Goal: Task Accomplishment & Management: Manage account settings

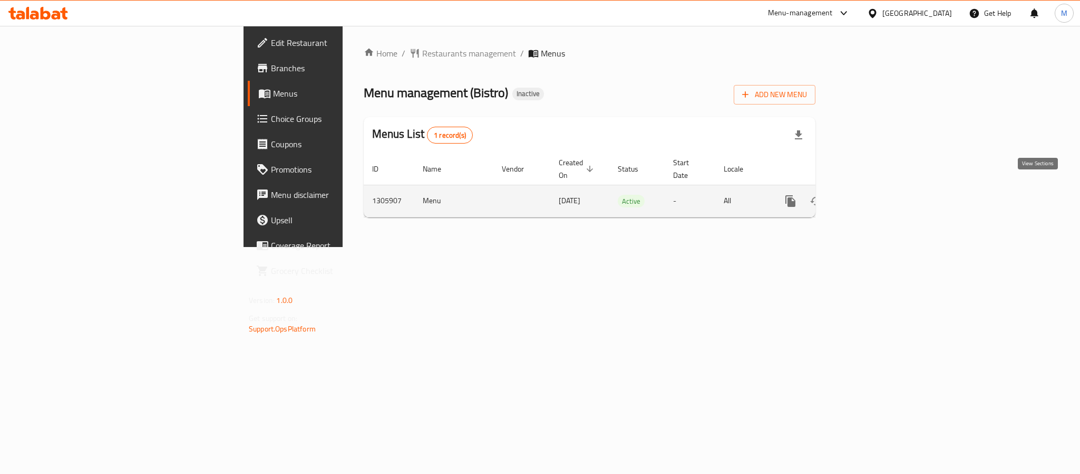
click at [880, 198] on link "enhanced table" at bounding box center [866, 200] width 25 height 25
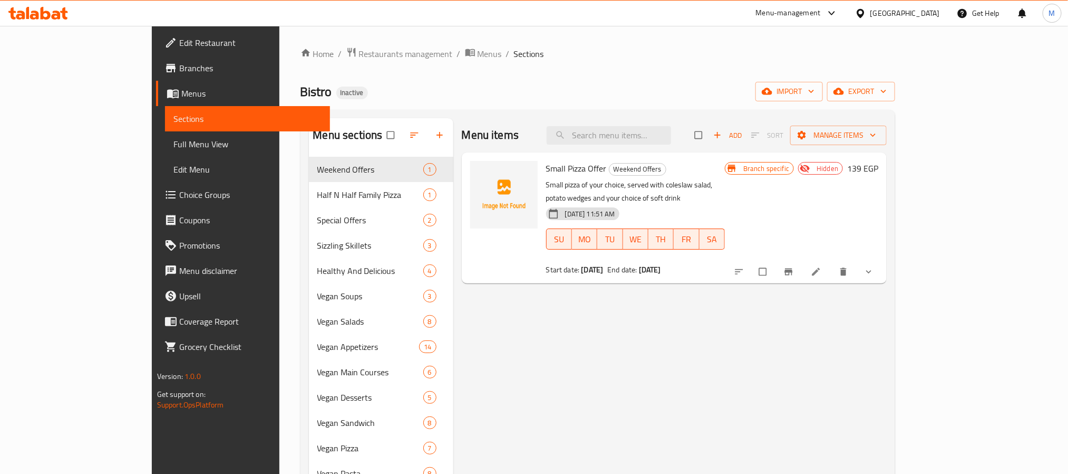
click at [359, 52] on span "Restaurants management" at bounding box center [406, 53] width 94 height 13
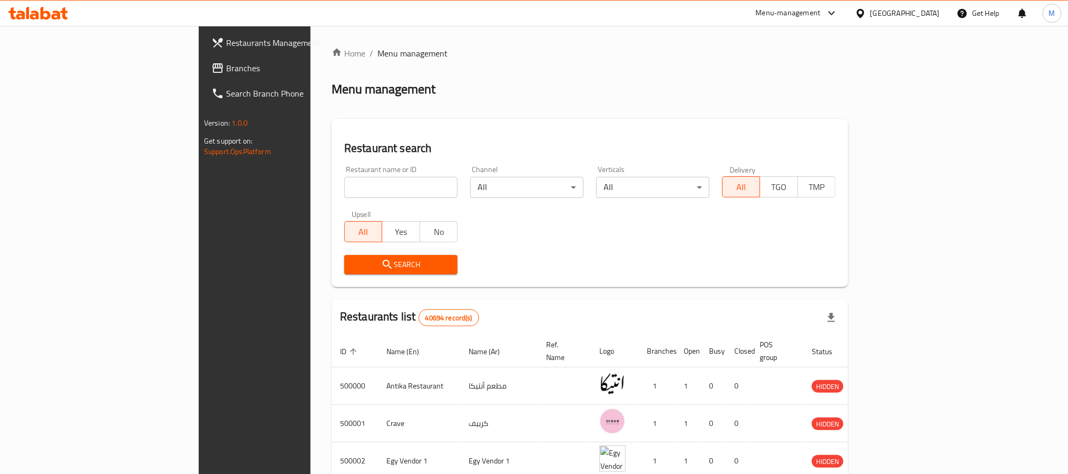
click at [226, 69] on span "Branches" at bounding box center [297, 68] width 142 height 13
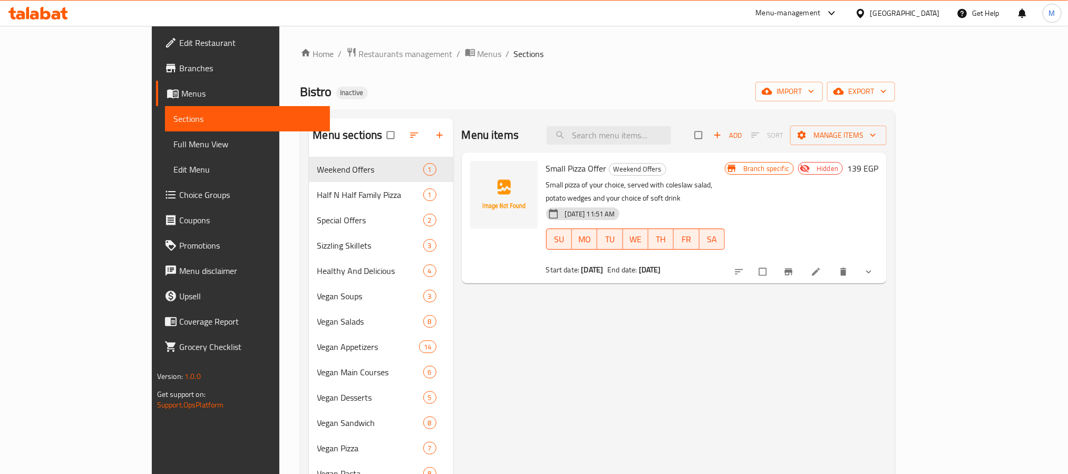
click at [173, 139] on span "Full Menu View" at bounding box center [247, 144] width 148 height 13
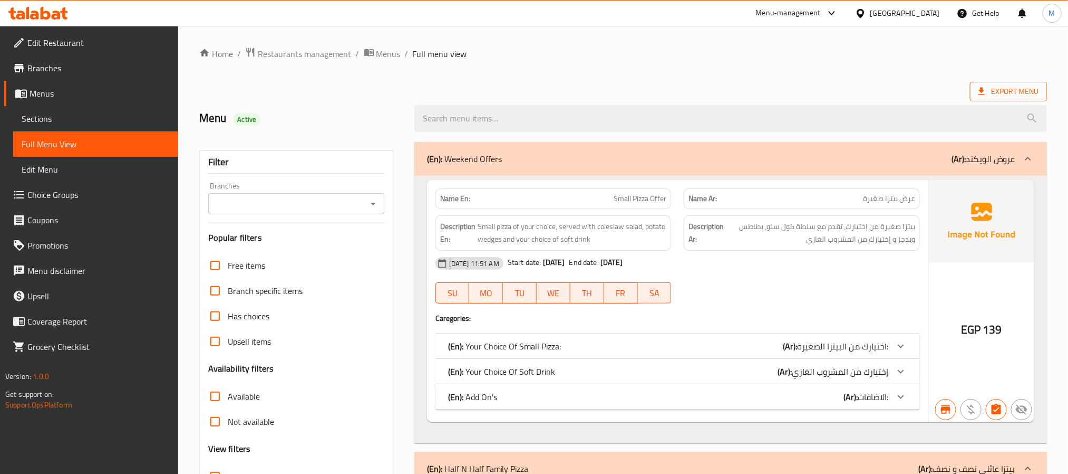
click at [1022, 90] on span "Export Menu" at bounding box center [1009, 91] width 60 height 13
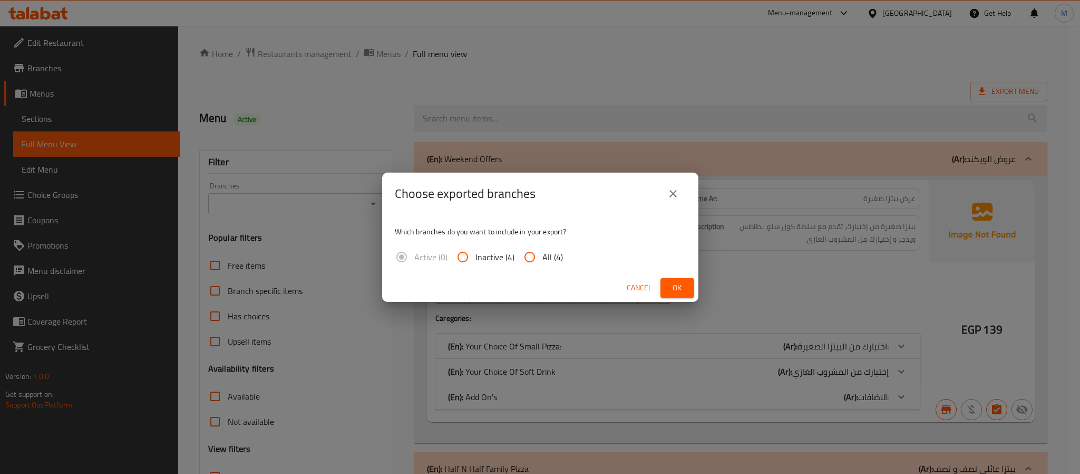
click at [546, 260] on span "All (4)" at bounding box center [553, 256] width 21 height 13
click at [543, 260] on input "All (4)" at bounding box center [529, 256] width 25 height 25
radio input "true"
click at [675, 281] on span "Ok" at bounding box center [677, 287] width 17 height 13
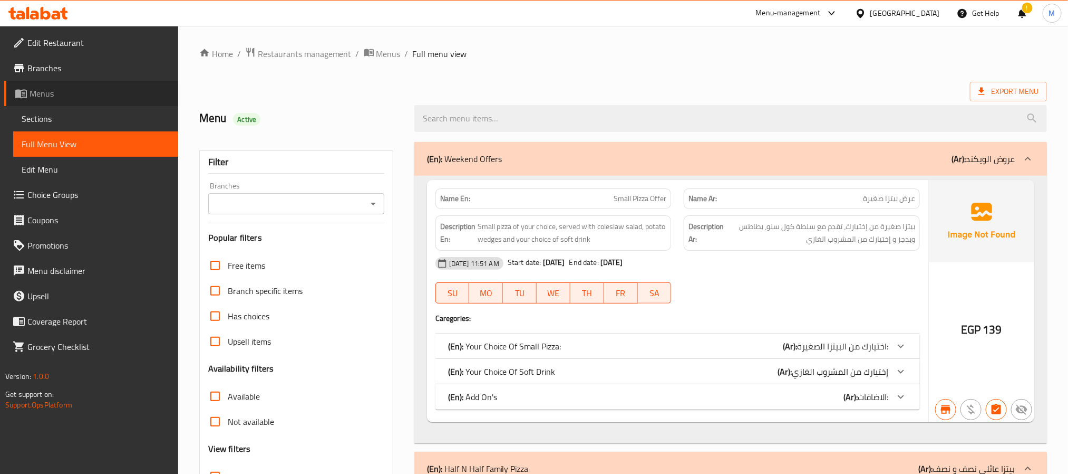
click at [74, 92] on span "Menus" at bounding box center [100, 93] width 140 height 13
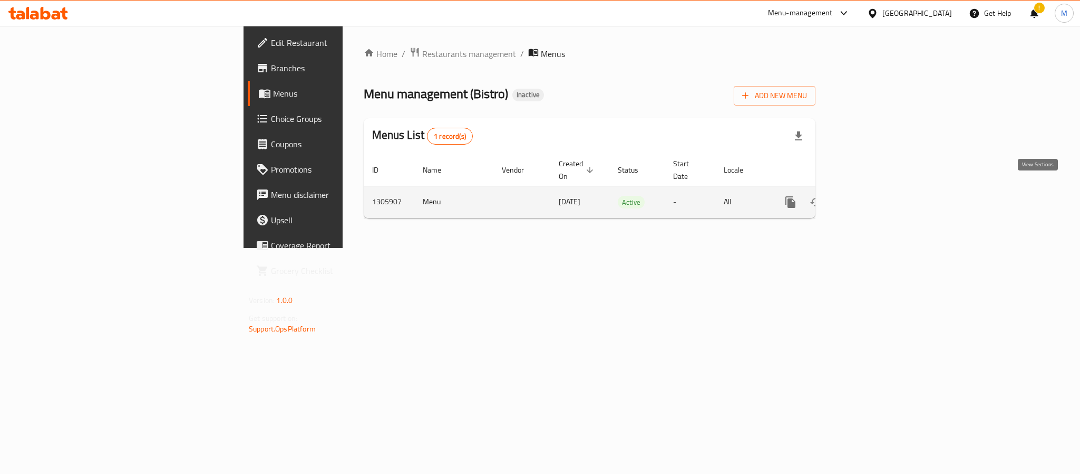
click at [873, 196] on icon "enhanced table" at bounding box center [867, 202] width 13 height 13
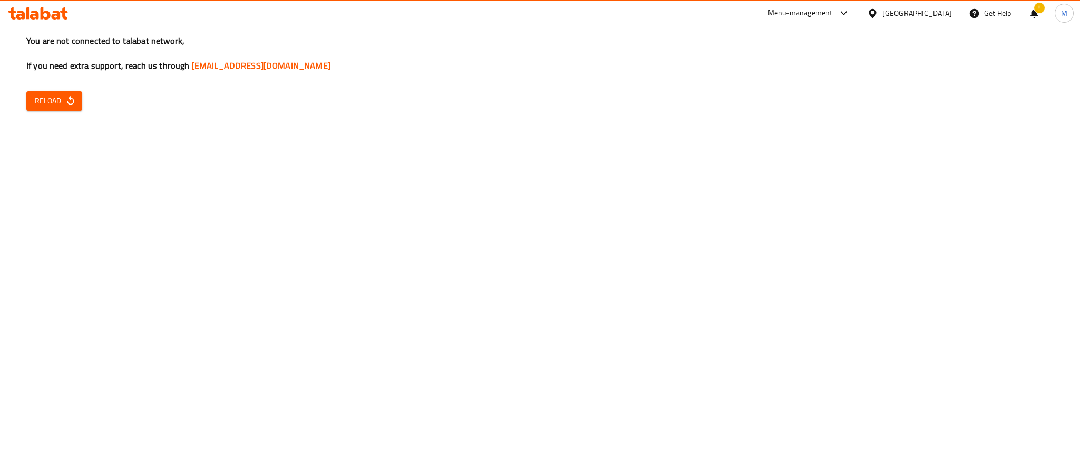
click at [73, 96] on icon "button" at bounding box center [70, 100] width 11 height 11
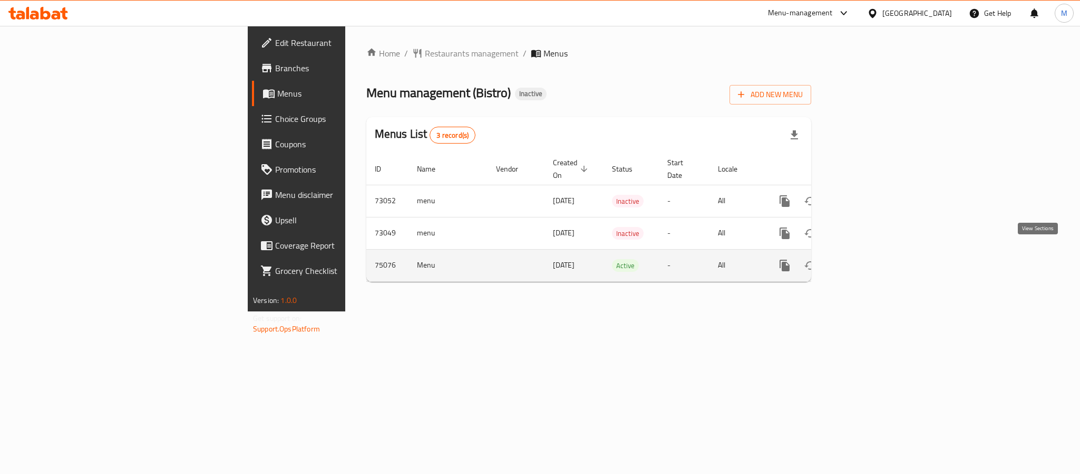
click at [867, 259] on icon "enhanced table" at bounding box center [861, 265] width 13 height 13
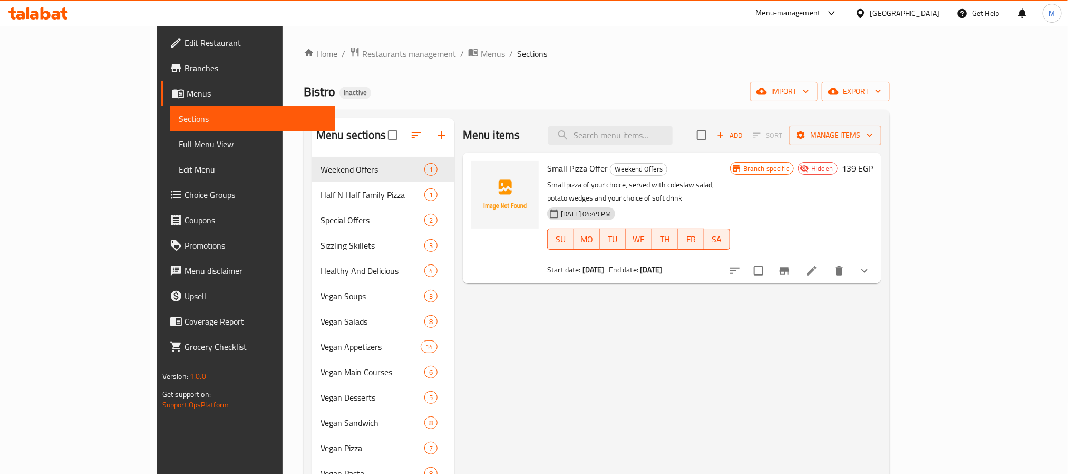
click at [884, 88] on icon "button" at bounding box center [878, 91] width 11 height 11
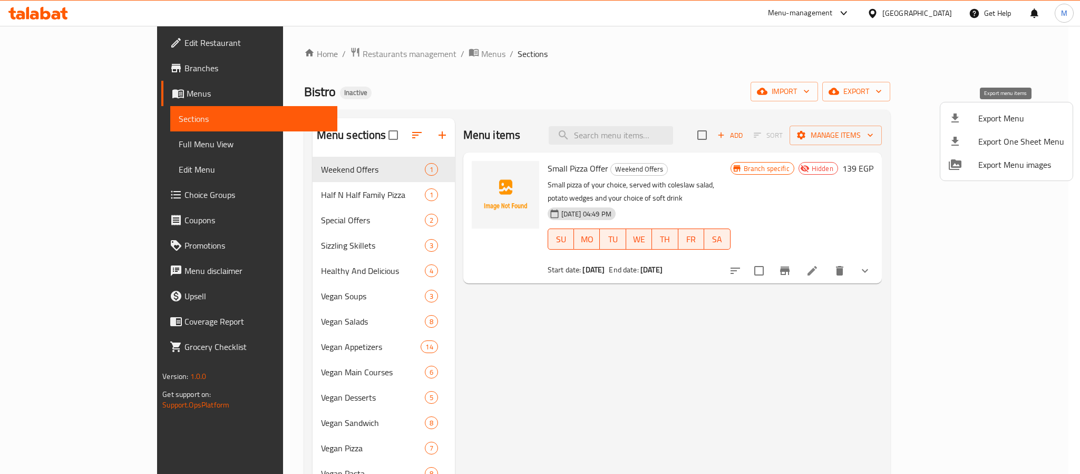
click at [1001, 110] on li "Export Menu" at bounding box center [1007, 118] width 132 height 23
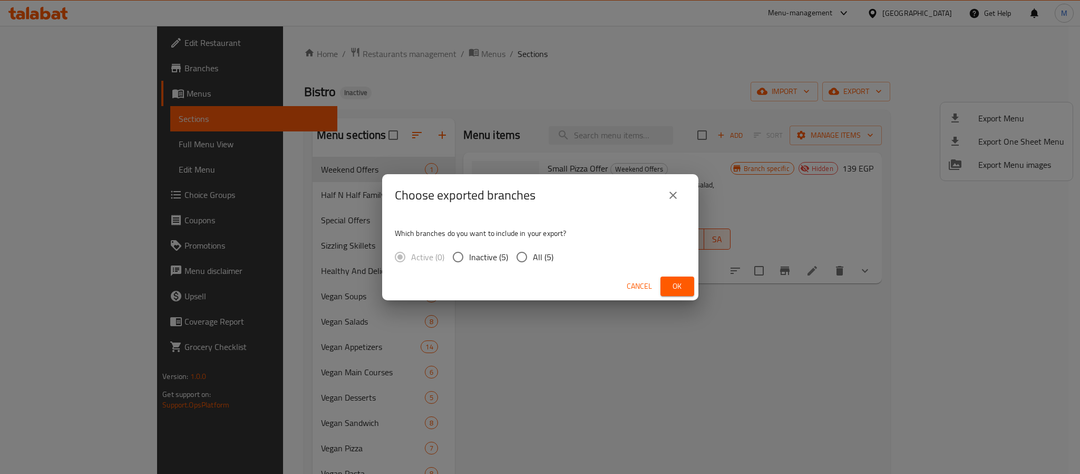
click at [549, 260] on span "All (5)" at bounding box center [543, 256] width 21 height 13
click at [533, 260] on input "All (5)" at bounding box center [522, 257] width 22 height 22
radio input "true"
click at [687, 279] on button "Ok" at bounding box center [678, 286] width 34 height 20
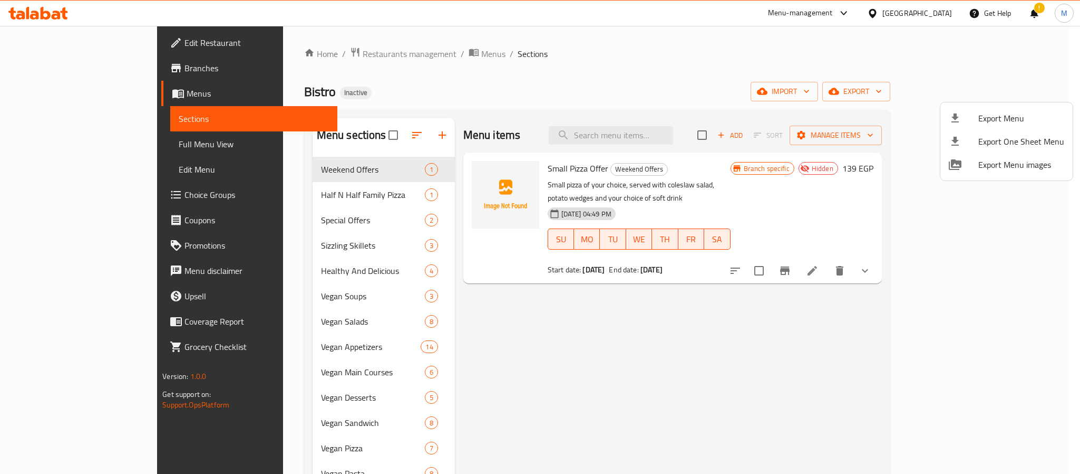
click at [679, 83] on div at bounding box center [540, 237] width 1080 height 474
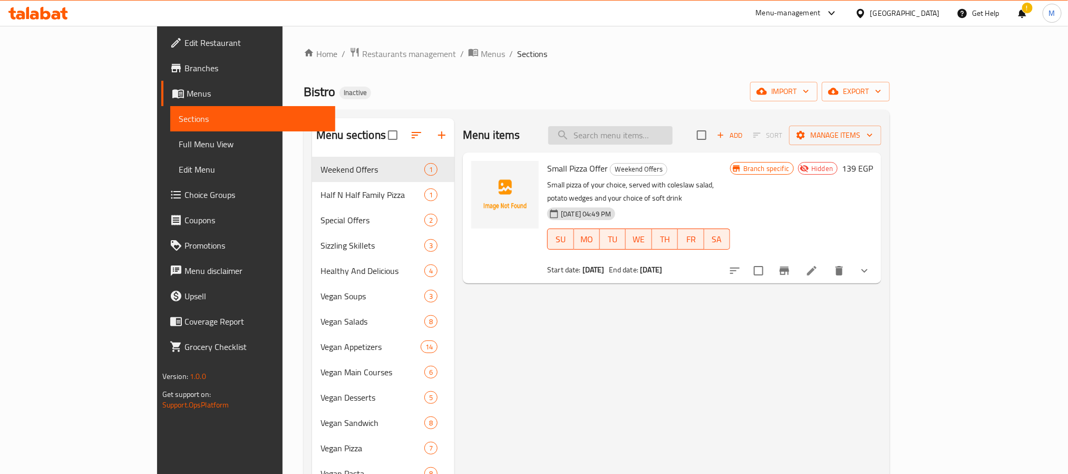
click at [673, 141] on input "search" at bounding box center [610, 135] width 124 height 18
paste input "Chicken Pane Platter"
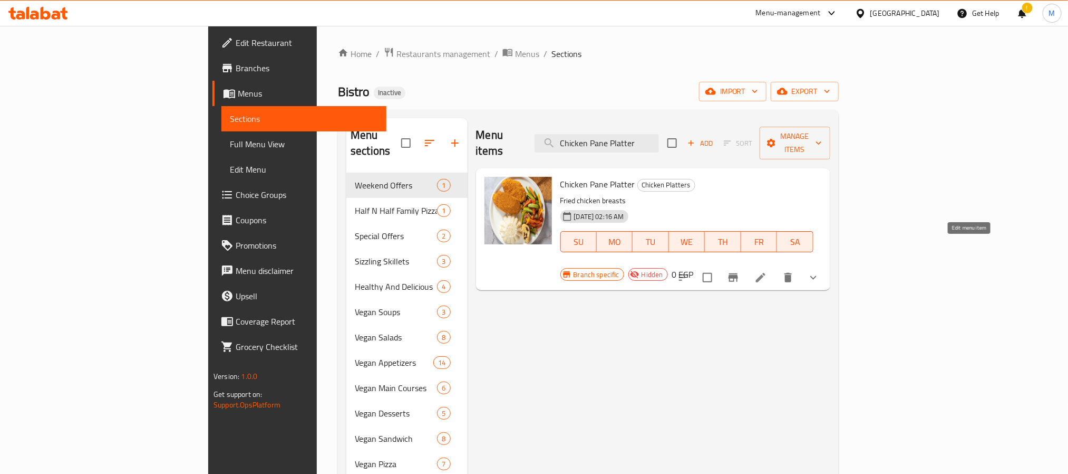
type input "Chicken Pane Platter"
click at [767, 271] on icon at bounding box center [761, 277] width 13 height 13
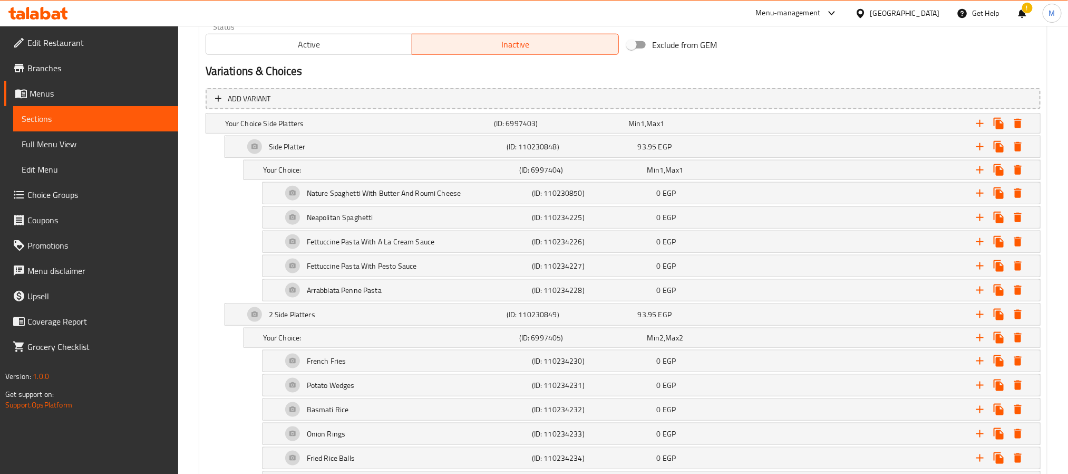
scroll to position [549, 0]
click at [668, 126] on div "Min 1 , Max 1" at bounding box center [694, 123] width 130 height 11
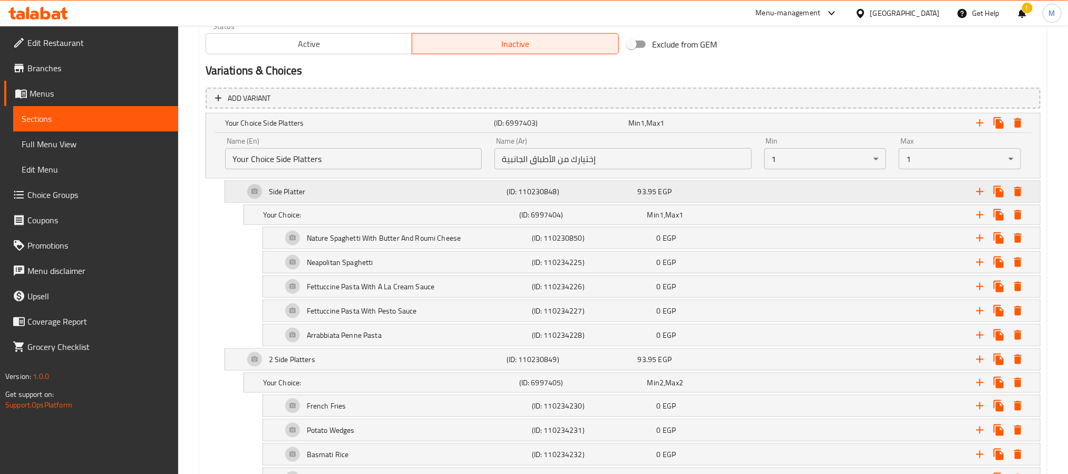
click at [734, 128] on div "93.95 EGP" at bounding box center [694, 123] width 130 height 11
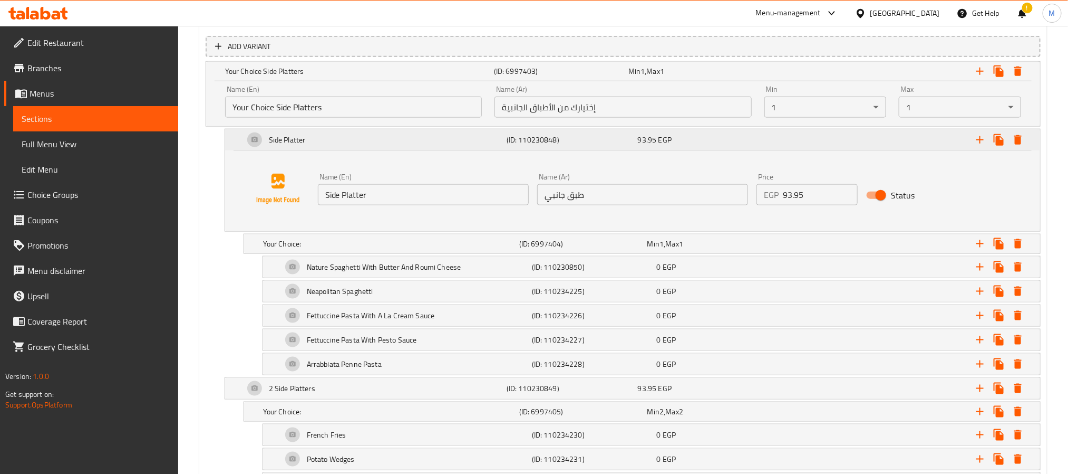
scroll to position [629, 0]
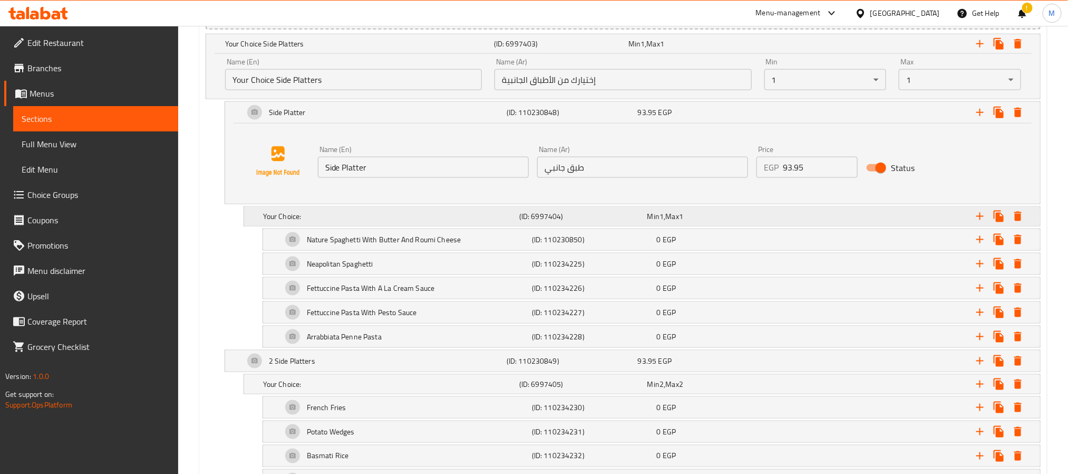
click at [695, 49] on div "Min 1 , Max 1" at bounding box center [694, 43] width 130 height 11
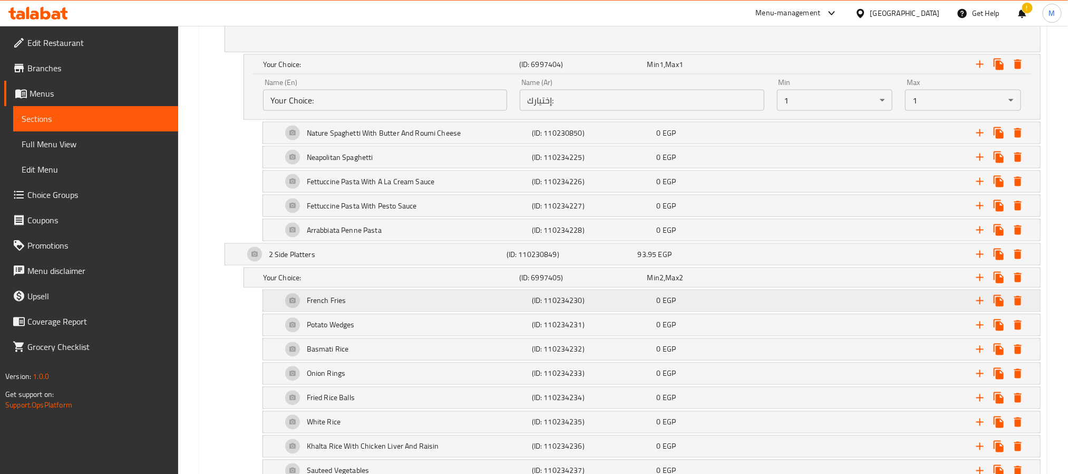
scroll to position [787, 0]
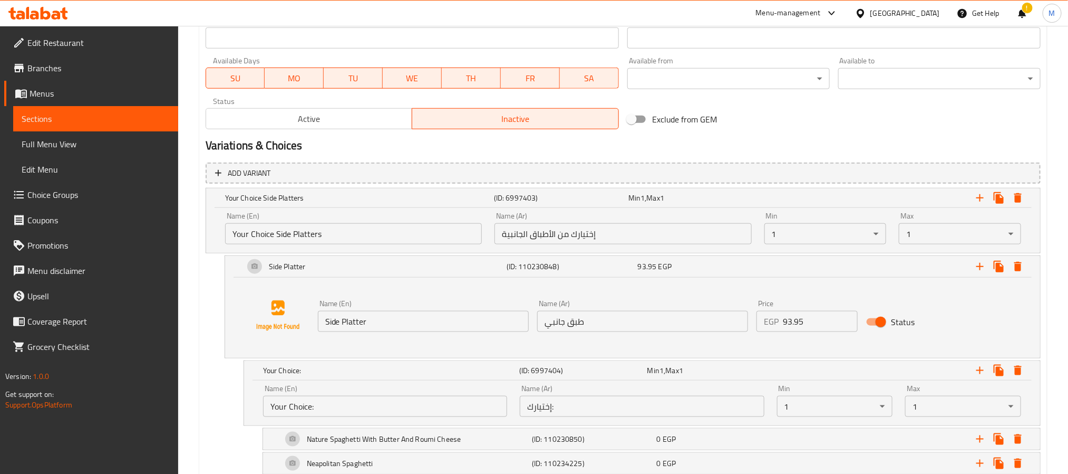
scroll to position [0, 0]
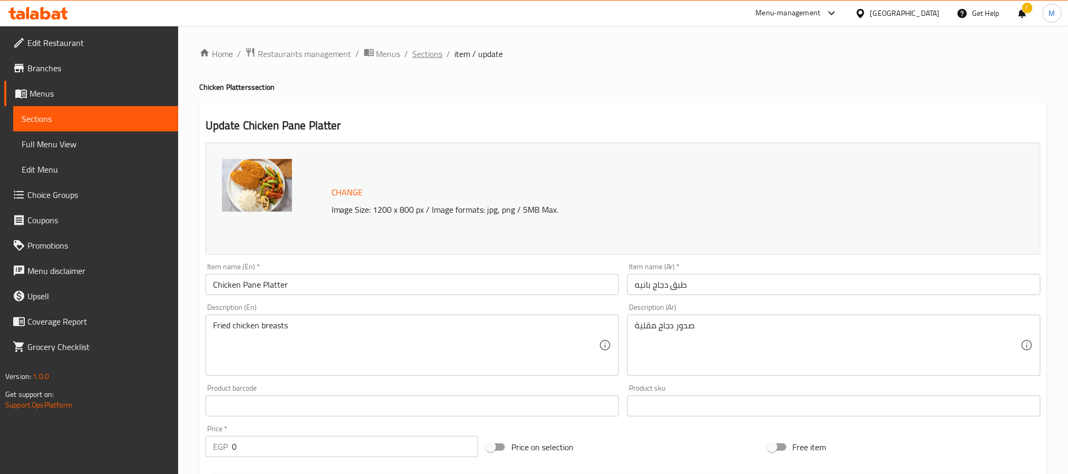
click at [433, 60] on span "Sections" at bounding box center [428, 53] width 30 height 13
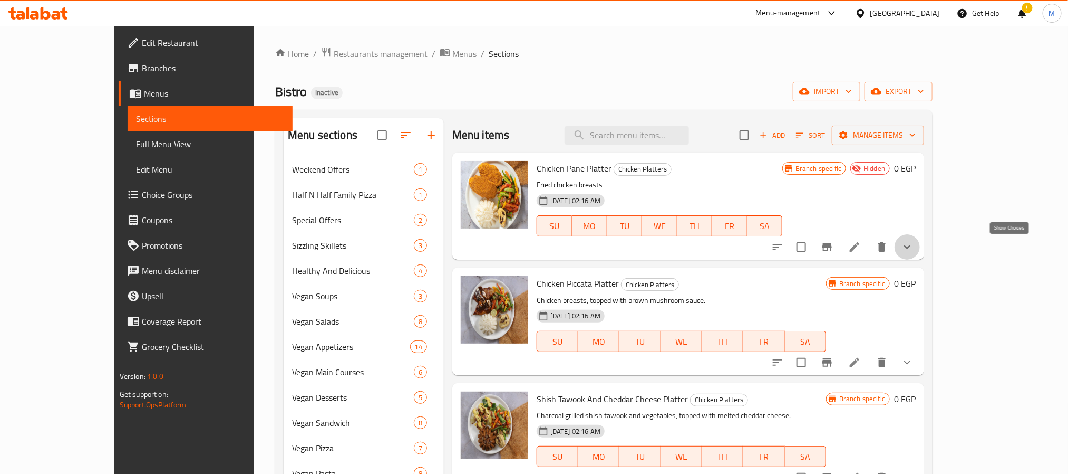
click at [914, 249] on icon "show more" at bounding box center [907, 246] width 13 height 13
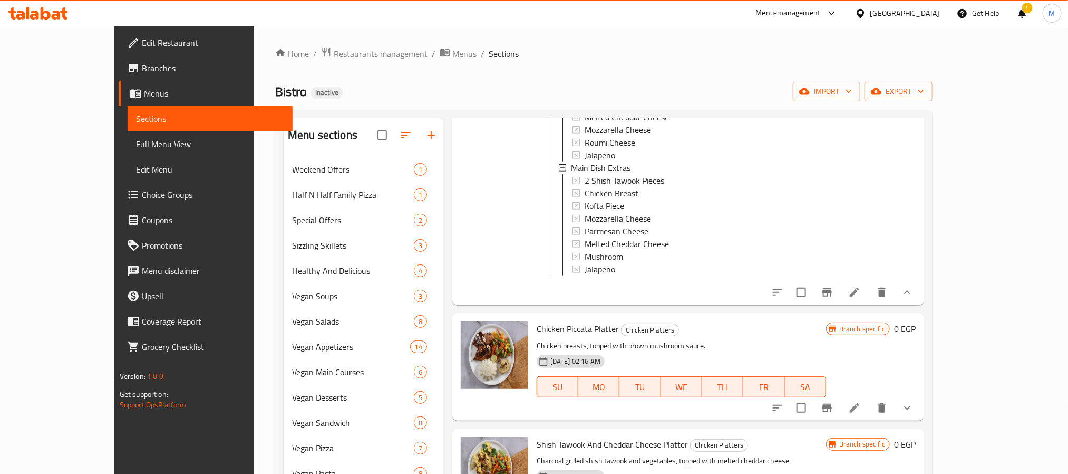
scroll to position [475, 0]
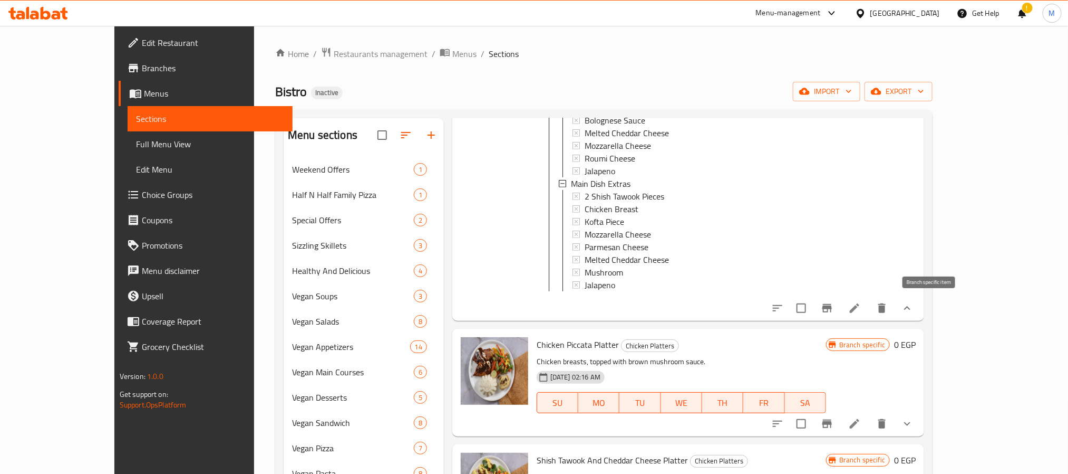
click at [832, 304] on icon "Branch-specific-item" at bounding box center [827, 308] width 9 height 8
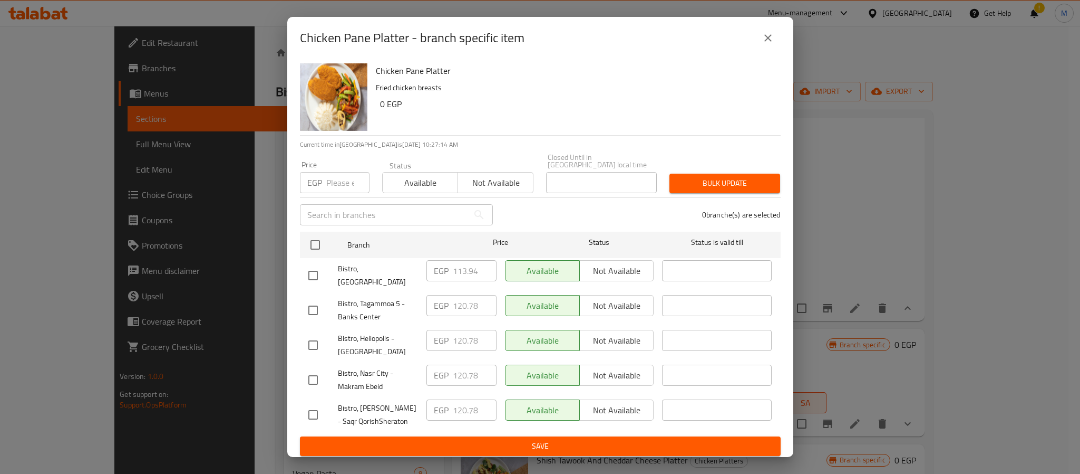
click at [761, 50] on button "close" at bounding box center [768, 37] width 25 height 25
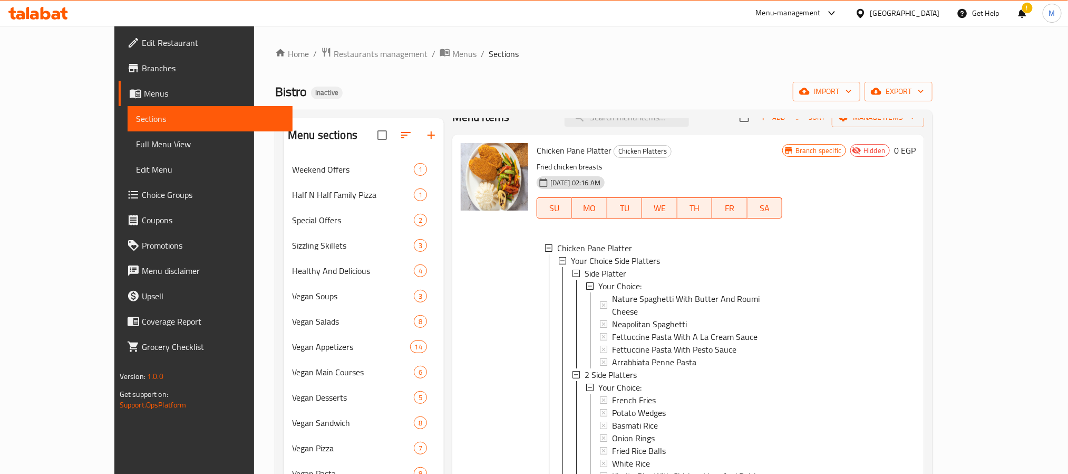
scroll to position [0, 0]
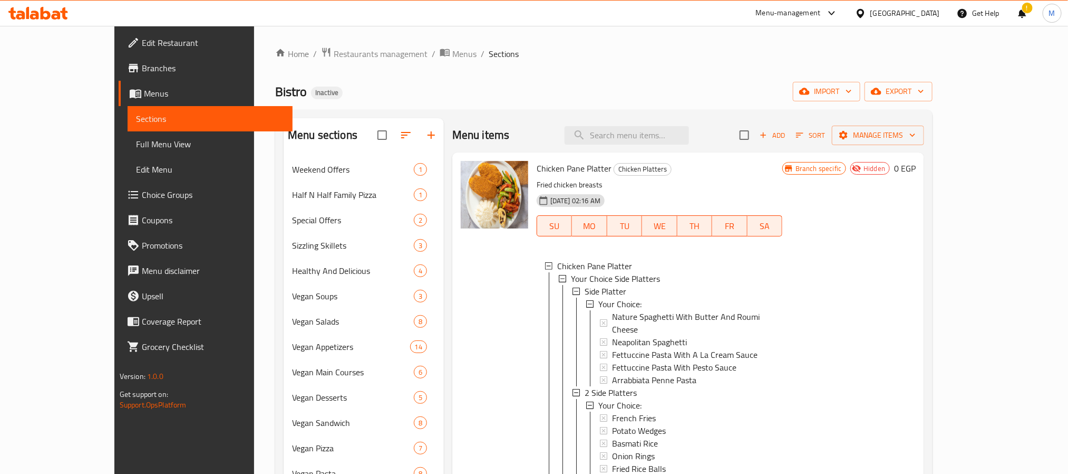
click at [916, 161] on div "Branch specific Hidden 0 EGP" at bounding box center [849, 168] width 133 height 15
click at [554, 162] on span "Chicken Pane Platter" at bounding box center [574, 168] width 75 height 16
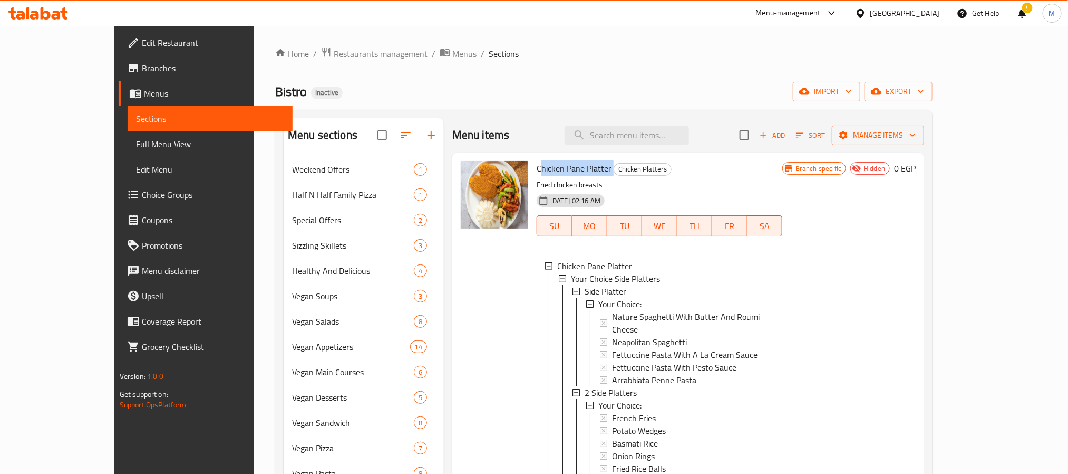
copy h6 "Chicken Pane Platter"
click at [924, 86] on span "export" at bounding box center [898, 91] width 51 height 13
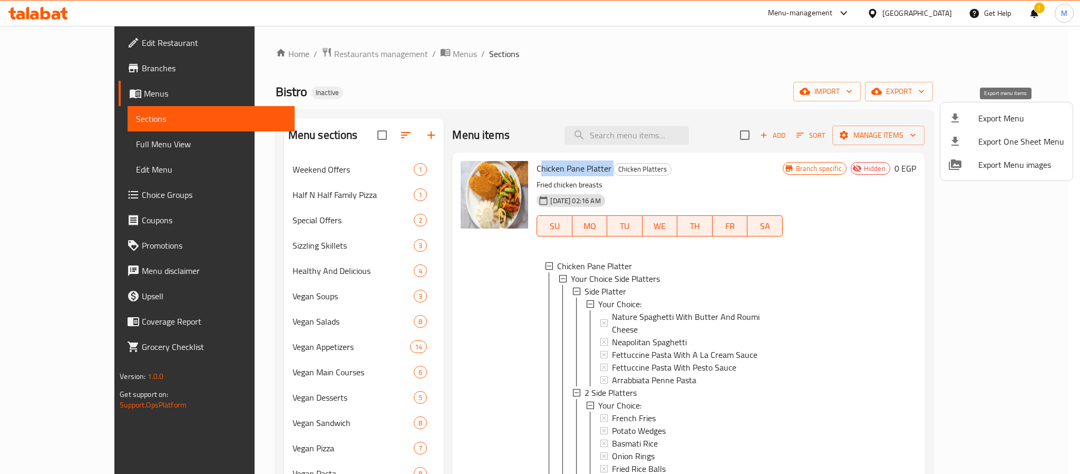
click at [989, 112] on span "Export Menu" at bounding box center [1022, 118] width 86 height 13
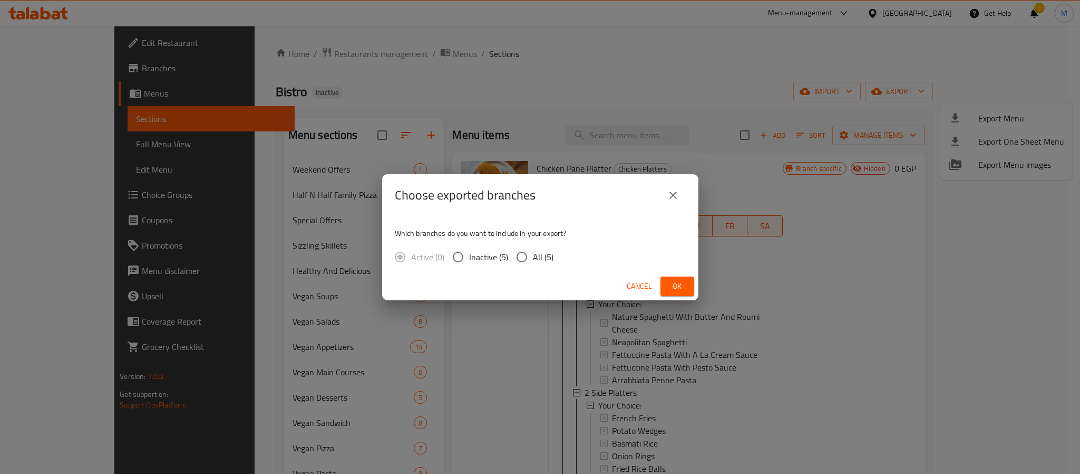
click at [540, 253] on span "All (5)" at bounding box center [543, 256] width 21 height 13
click at [533, 253] on input "All (5)" at bounding box center [522, 257] width 22 height 22
radio input "true"
click at [674, 282] on span "Ok" at bounding box center [677, 285] width 17 height 13
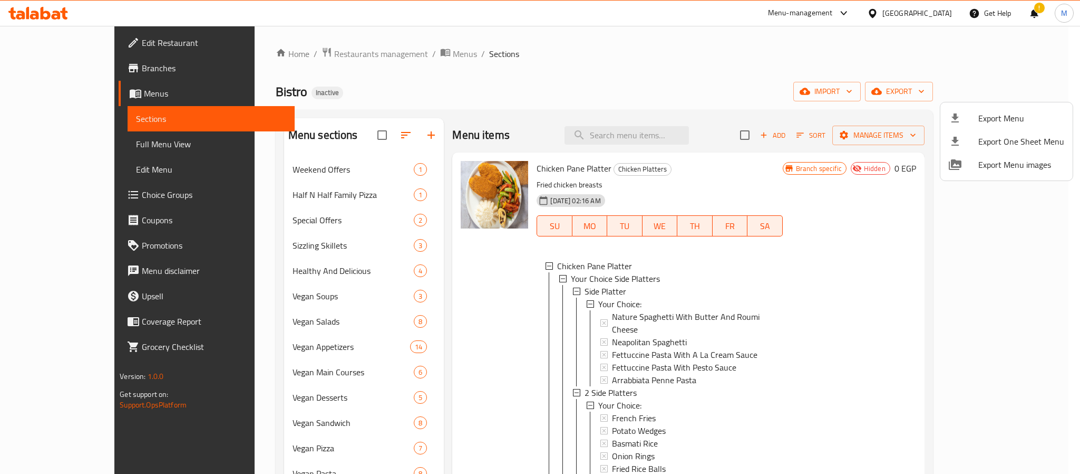
click at [926, 198] on div at bounding box center [540, 237] width 1080 height 474
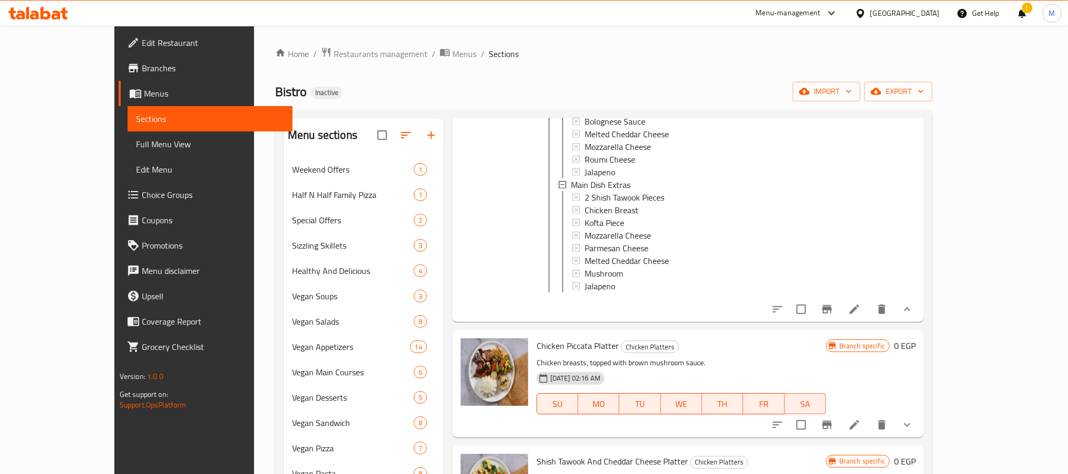
scroll to position [475, 0]
click at [889, 308] on icon "delete" at bounding box center [882, 308] width 13 height 13
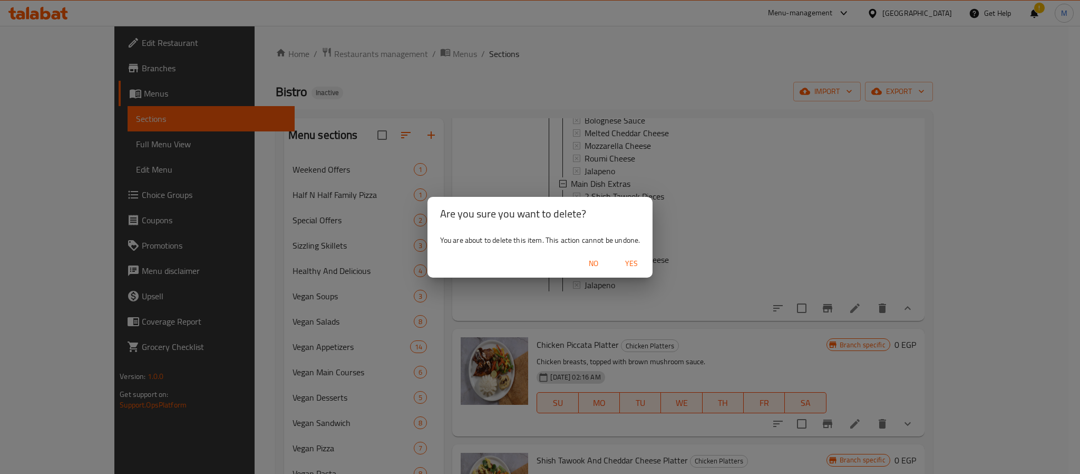
click at [636, 264] on span "Yes" at bounding box center [631, 263] width 25 height 13
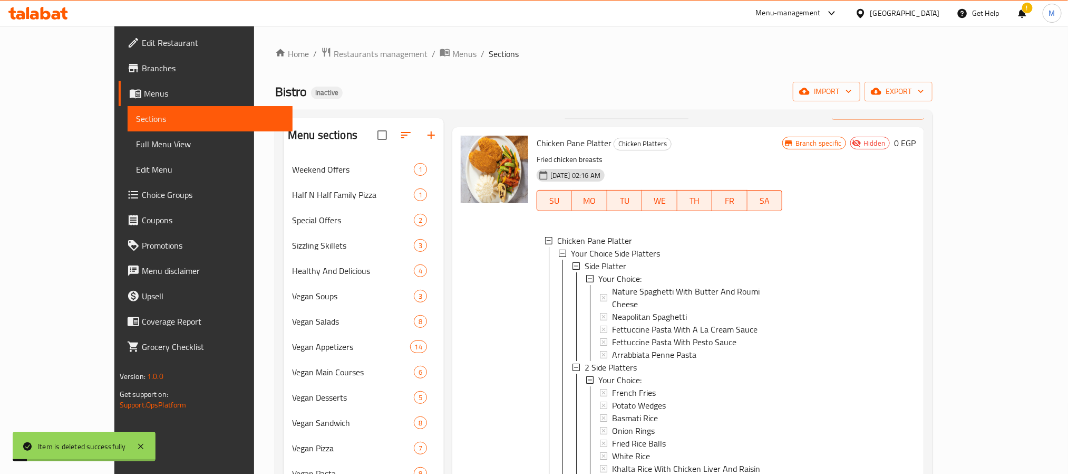
scroll to position [0, 0]
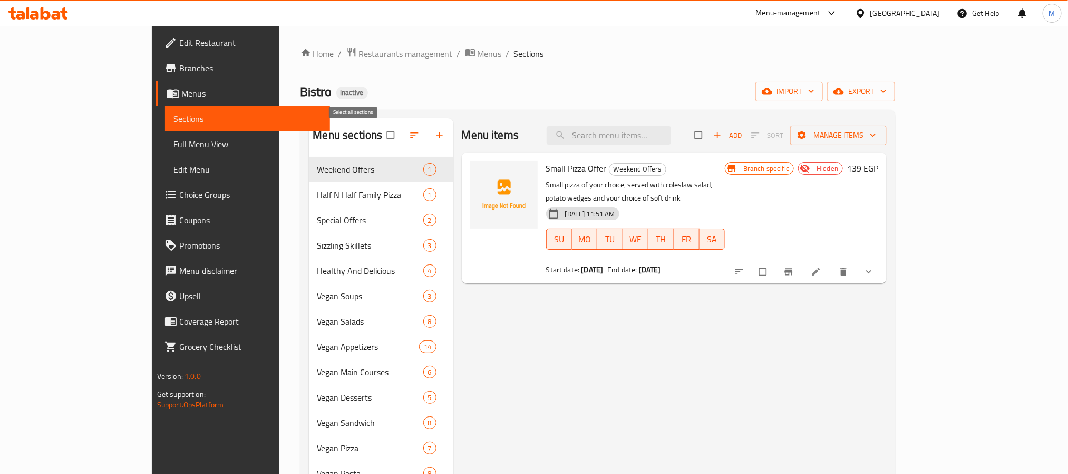
click at [381, 137] on input "checkbox" at bounding box center [392, 135] width 22 height 20
checkbox input "true"
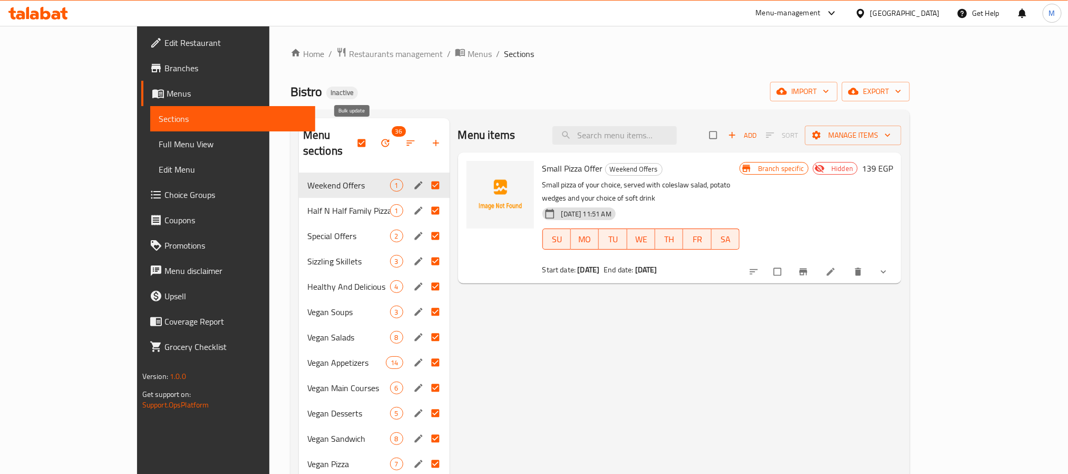
click at [380, 141] on icon "button" at bounding box center [385, 143] width 11 height 11
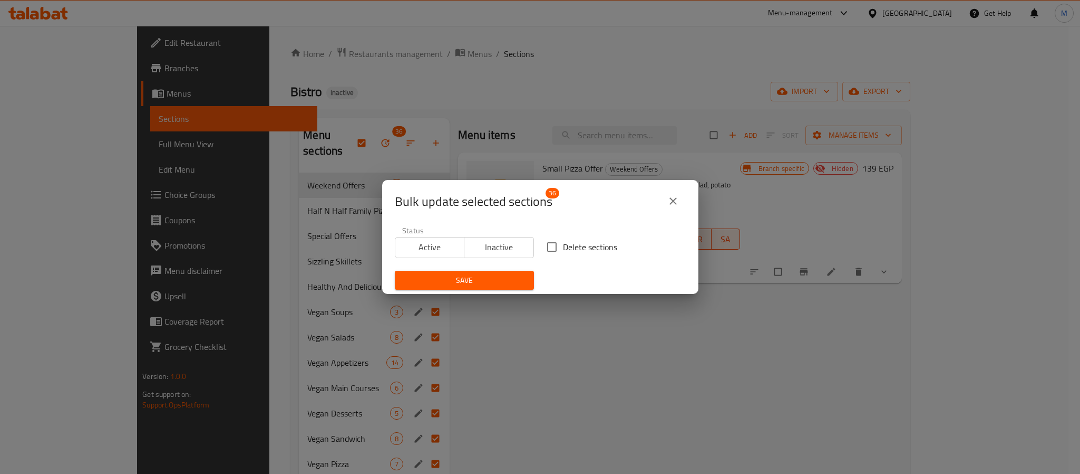
click at [563, 250] on span "Delete sections" at bounding box center [590, 246] width 54 height 13
click at [562, 250] on input "Delete sections" at bounding box center [552, 247] width 22 height 22
checkbox input "true"
click at [497, 282] on span "Save" at bounding box center [464, 280] width 122 height 13
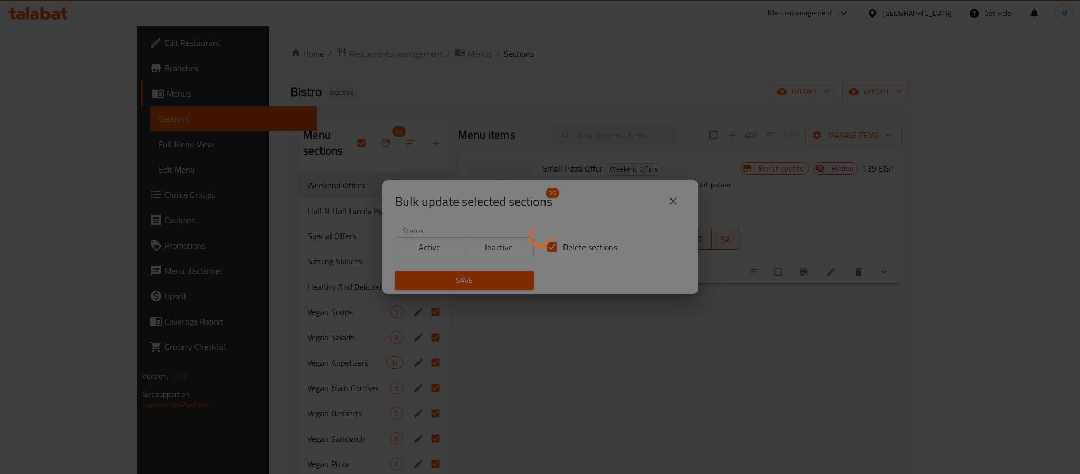
click at [688, 69] on div at bounding box center [540, 237] width 1080 height 474
checkbox input "false"
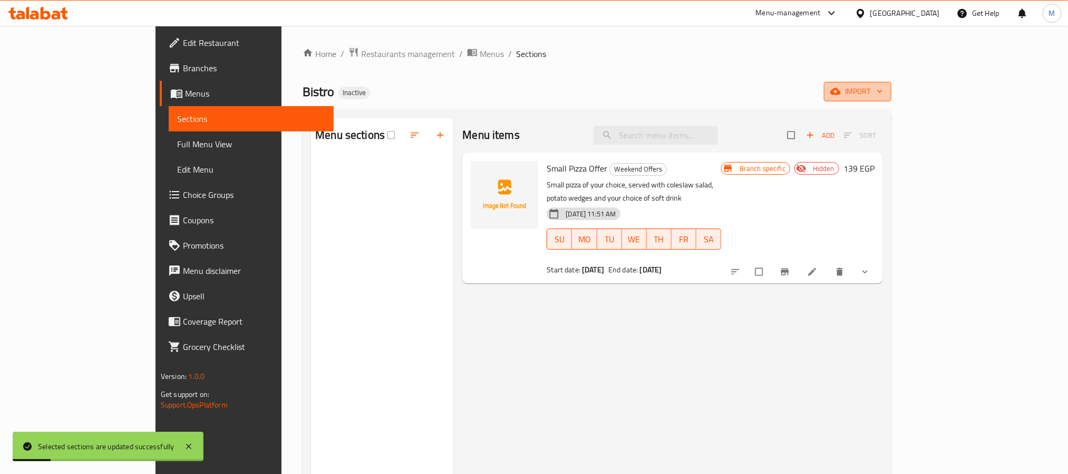
click at [892, 87] on button "import" at bounding box center [857, 92] width 67 height 20
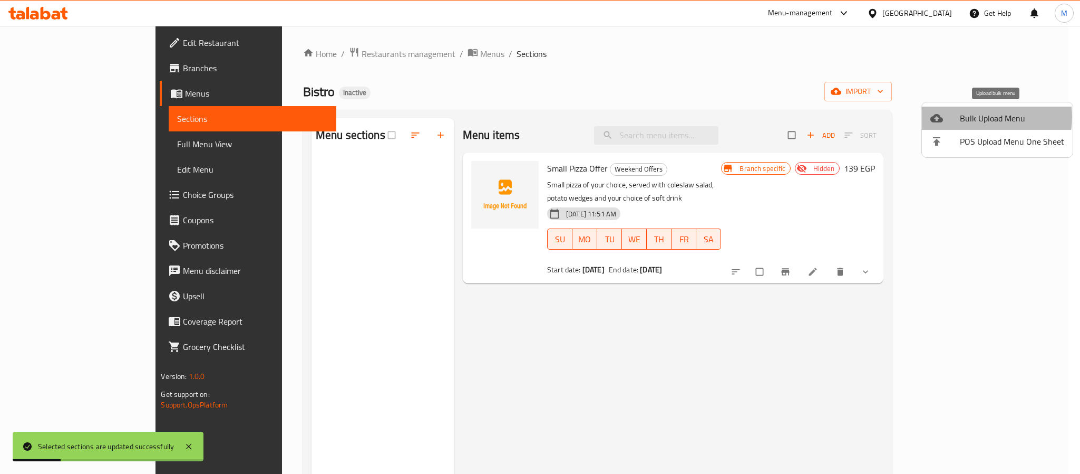
click at [981, 117] on span "Bulk Upload Menu" at bounding box center [1012, 118] width 104 height 13
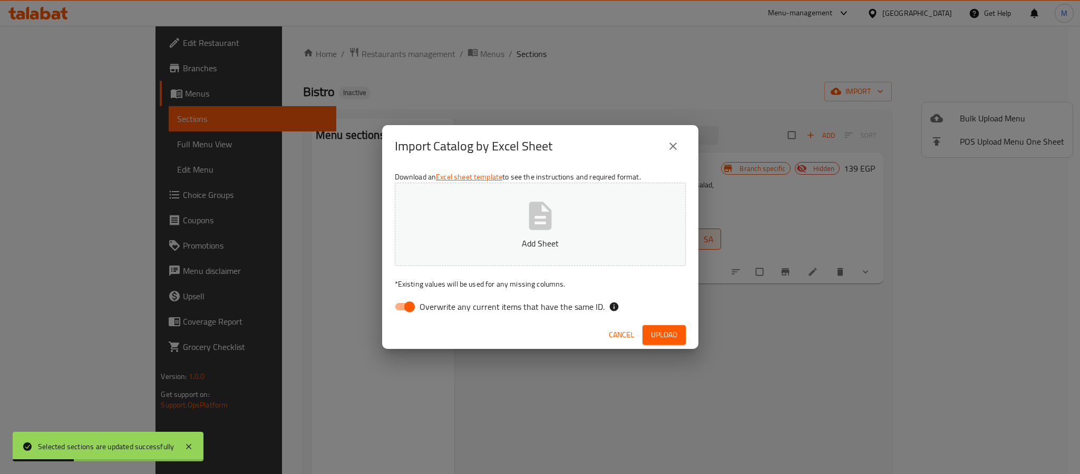
click at [564, 297] on label "Overwrite any current items that have the same ID." at bounding box center [497, 306] width 216 height 20
click at [440, 297] on input "Overwrite any current items that have the same ID." at bounding box center [410, 306] width 60 height 20
checkbox input "false"
drag, startPoint x: 682, startPoint y: 336, endPoint x: 682, endPoint y: 329, distance: 6.9
click at [682, 336] on button "Upload" at bounding box center [664, 335] width 43 height 20
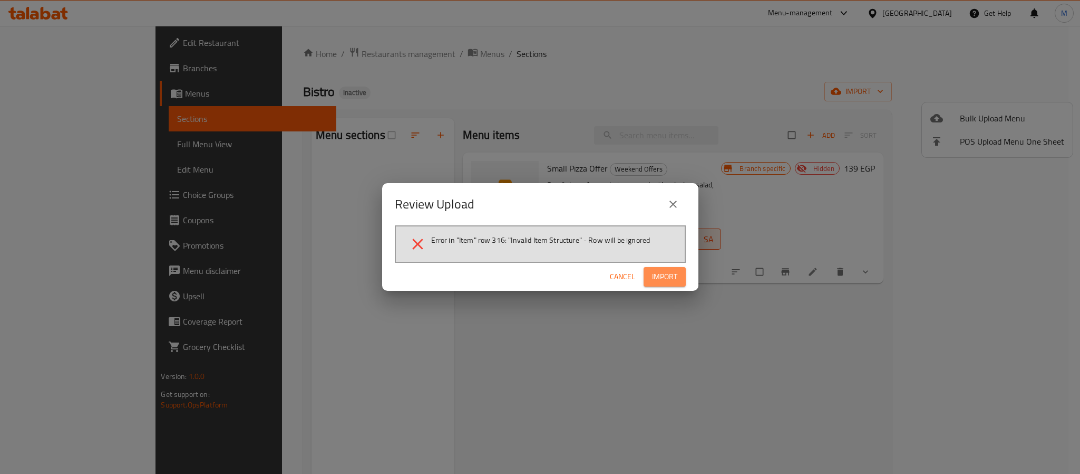
click at [659, 280] on span "Import" at bounding box center [664, 276] width 25 height 13
click at [665, 277] on span "Import" at bounding box center [664, 276] width 25 height 13
click at [671, 281] on span "Import" at bounding box center [664, 276] width 25 height 13
click at [662, 275] on span "Import" at bounding box center [664, 276] width 25 height 13
click at [679, 282] on button "Import" at bounding box center [665, 277] width 42 height 20
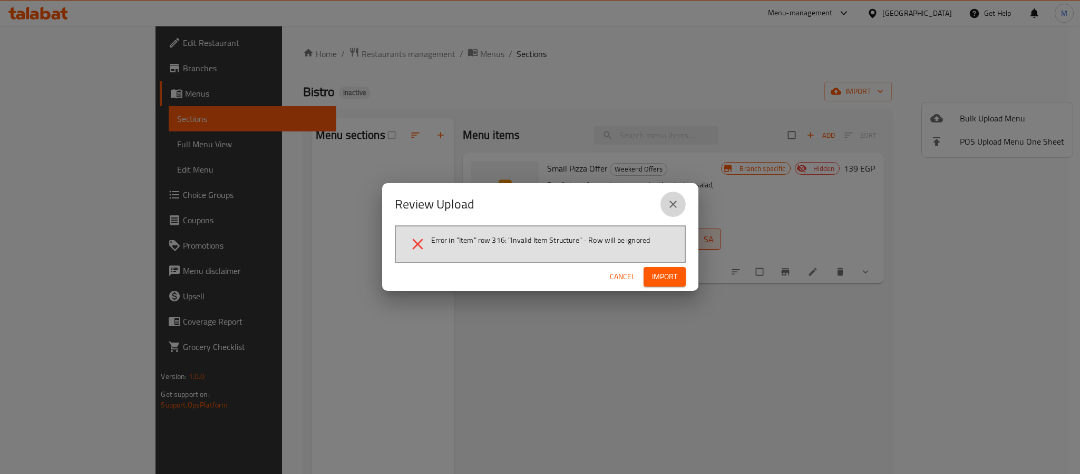
click at [671, 198] on icon "close" at bounding box center [673, 204] width 13 height 13
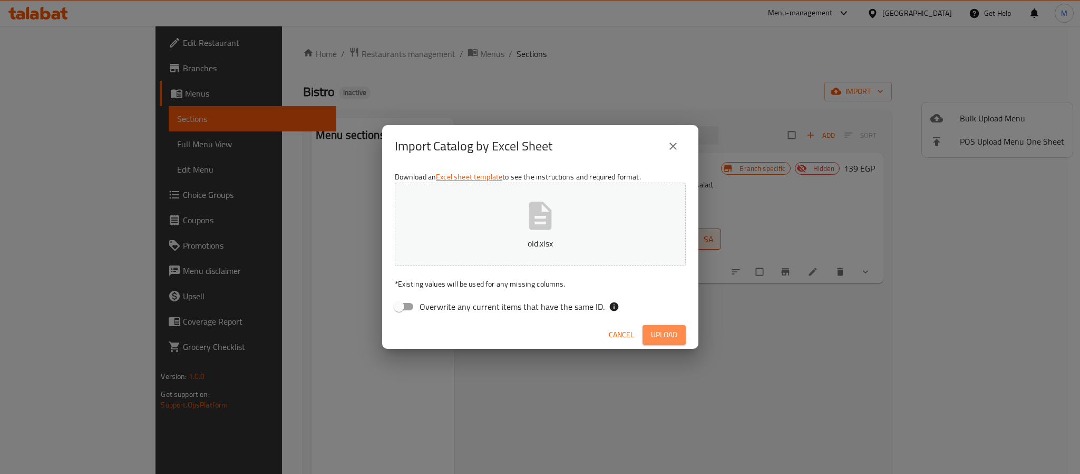
click at [666, 337] on span "Upload" at bounding box center [664, 334] width 26 height 13
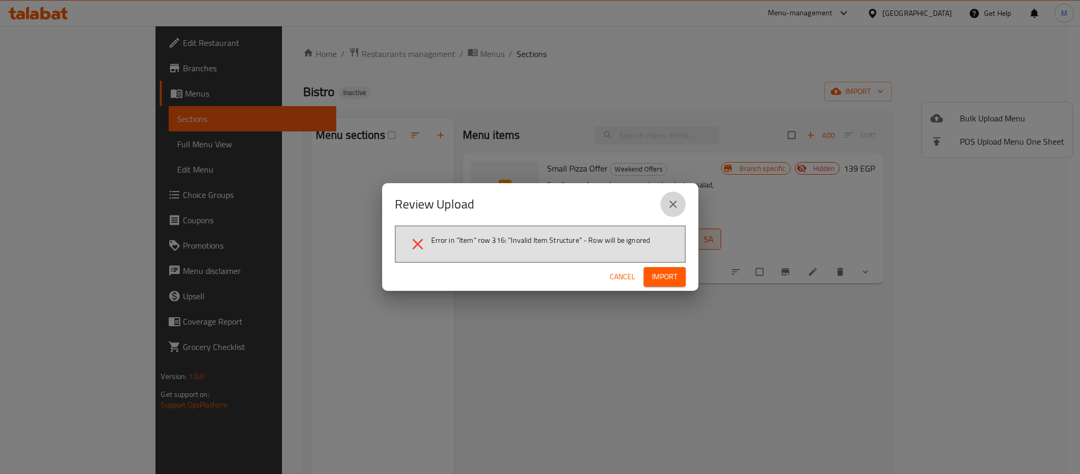
click at [674, 204] on icon "close" at bounding box center [673, 204] width 13 height 13
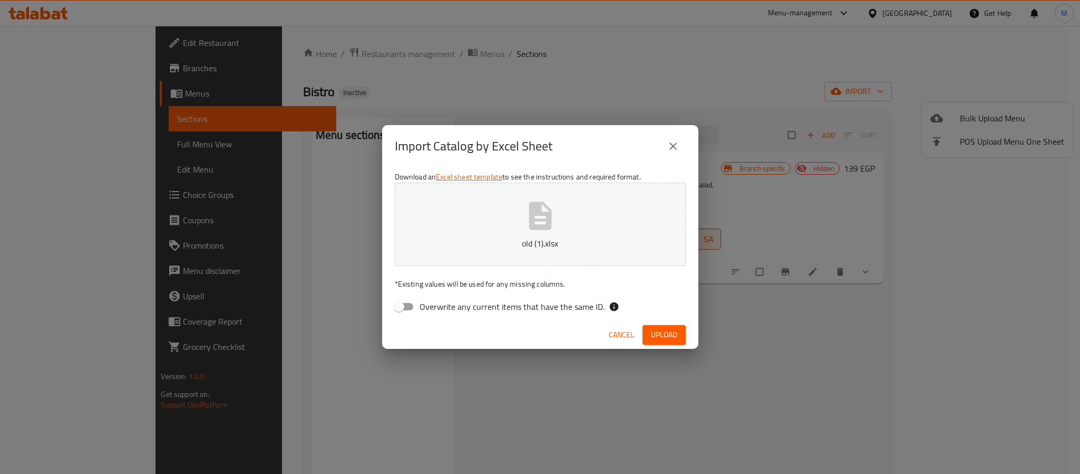
click at [674, 330] on span "Upload" at bounding box center [664, 334] width 26 height 13
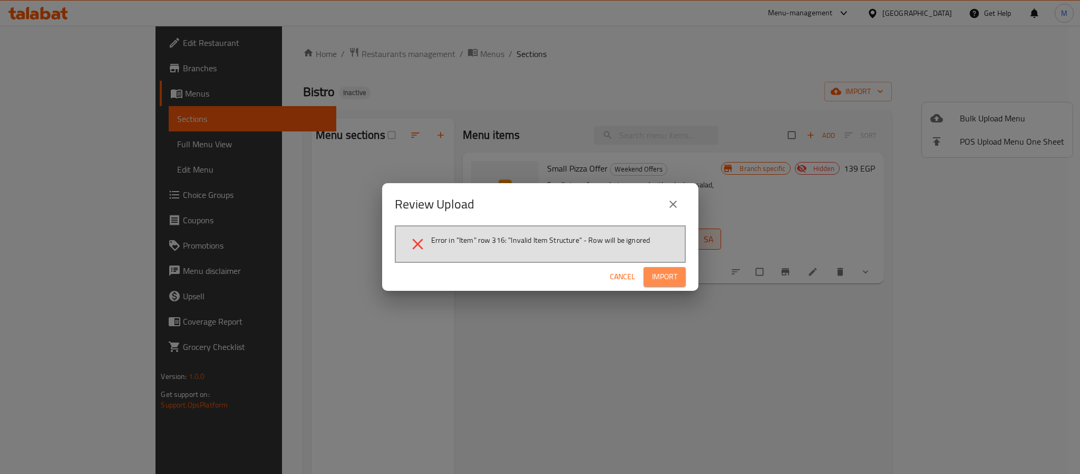
click at [652, 275] on span "Import" at bounding box center [664, 276] width 25 height 13
click at [673, 274] on span "Import" at bounding box center [664, 276] width 25 height 13
click at [677, 202] on icon "close" at bounding box center [673, 204] width 13 height 13
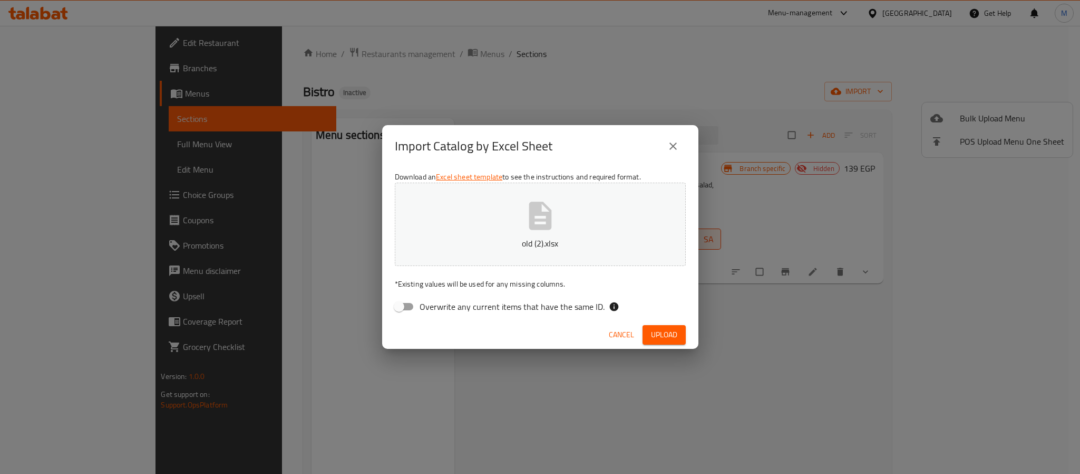
click at [679, 331] on button "Upload" at bounding box center [664, 335] width 43 height 20
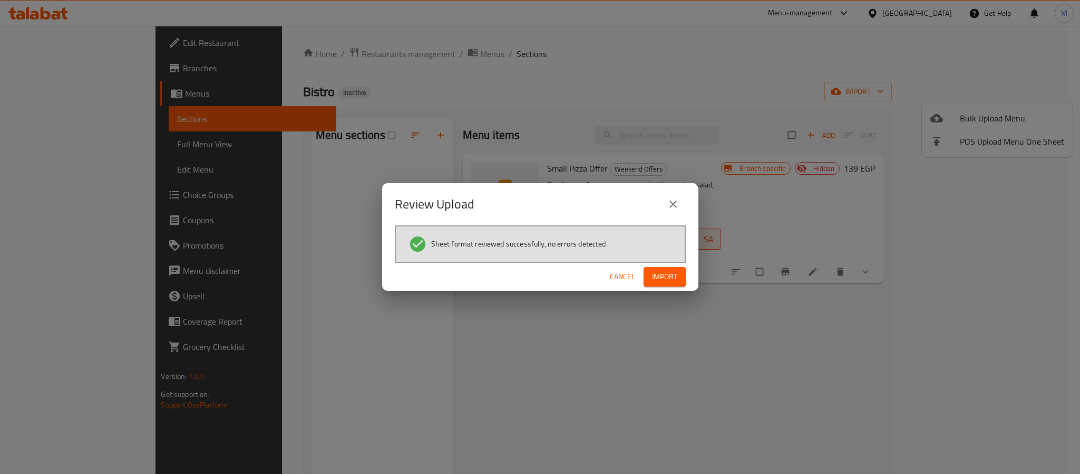
click at [658, 271] on span "Import" at bounding box center [664, 276] width 25 height 13
click at [675, 276] on span "Import" at bounding box center [664, 276] width 25 height 13
click at [645, 267] on button "Import" at bounding box center [665, 277] width 42 height 20
click at [624, 273] on span "Cancel" at bounding box center [622, 276] width 25 height 13
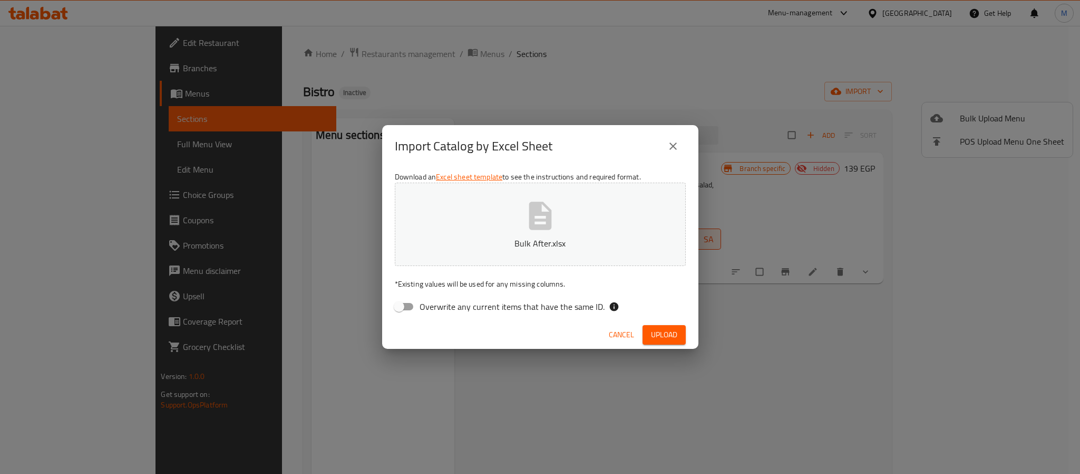
drag, startPoint x: 663, startPoint y: 328, endPoint x: 668, endPoint y: 323, distance: 7.1
click at [663, 328] on span "Upload" at bounding box center [664, 334] width 26 height 13
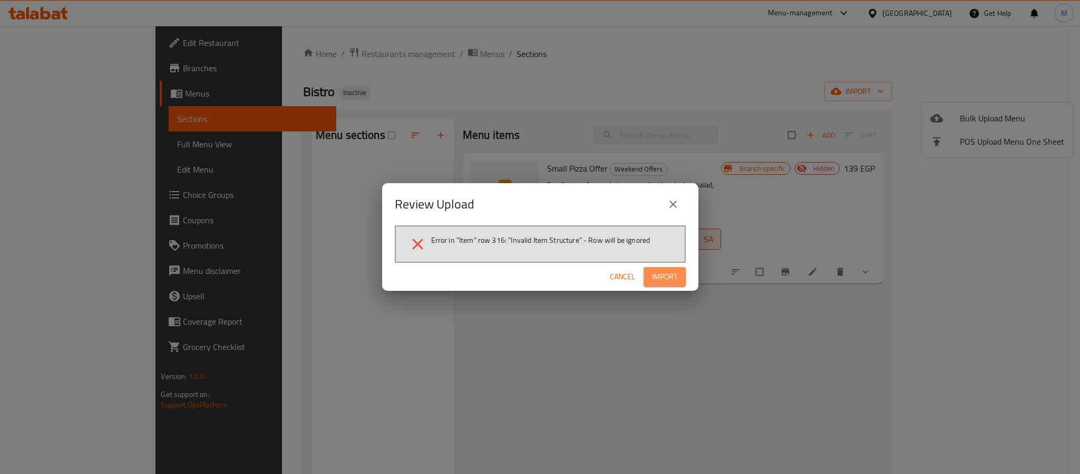
click at [670, 278] on span "Import" at bounding box center [664, 276] width 25 height 13
click at [675, 276] on span "button" at bounding box center [669, 276] width 17 height 11
click at [663, 278] on span "Import" at bounding box center [664, 276] width 25 height 13
click at [643, 260] on div "Error in "Item" row 316: "Invalid Item Structure" - Row will be ignored" at bounding box center [540, 243] width 291 height 37
click at [658, 278] on span "Import" at bounding box center [664, 276] width 25 height 13
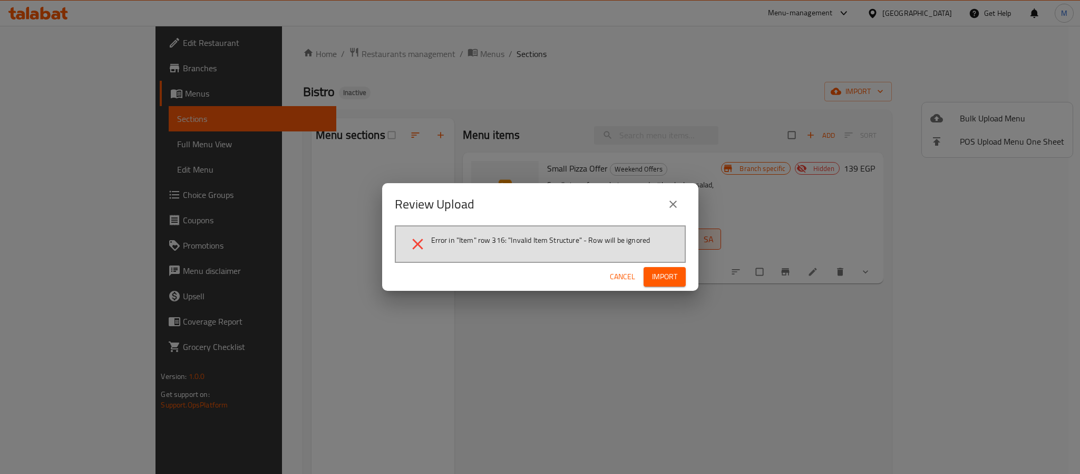
click at [677, 202] on icon "close" at bounding box center [673, 204] width 13 height 13
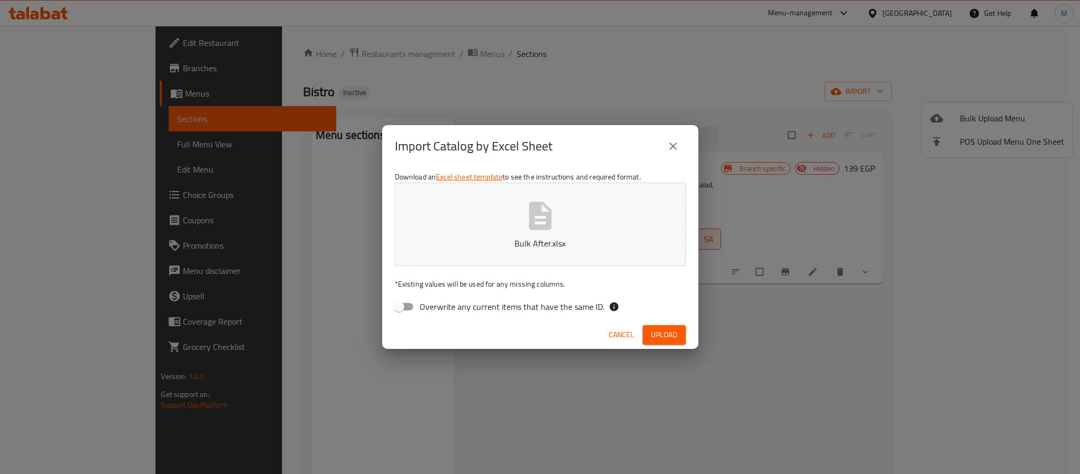
click at [663, 328] on span "Upload" at bounding box center [664, 334] width 26 height 13
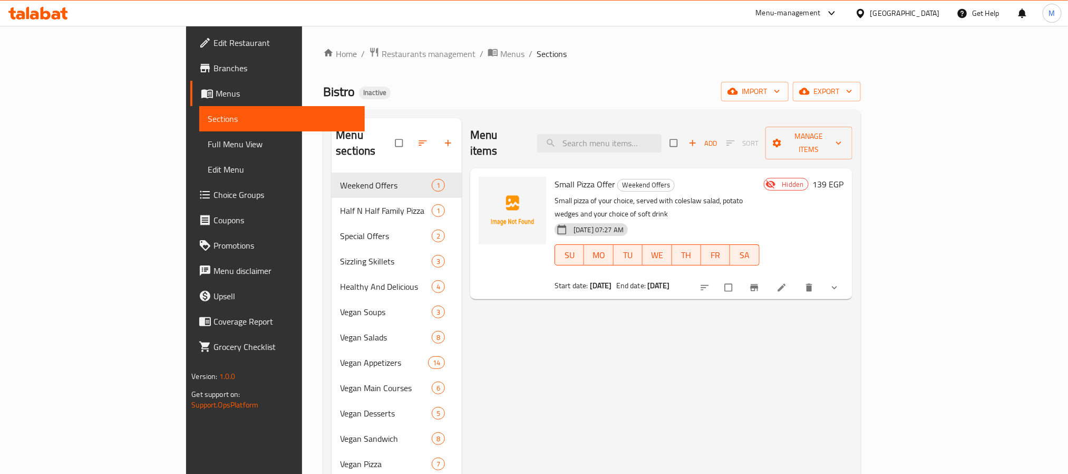
click at [208, 140] on span "Full Menu View" at bounding box center [282, 144] width 148 height 13
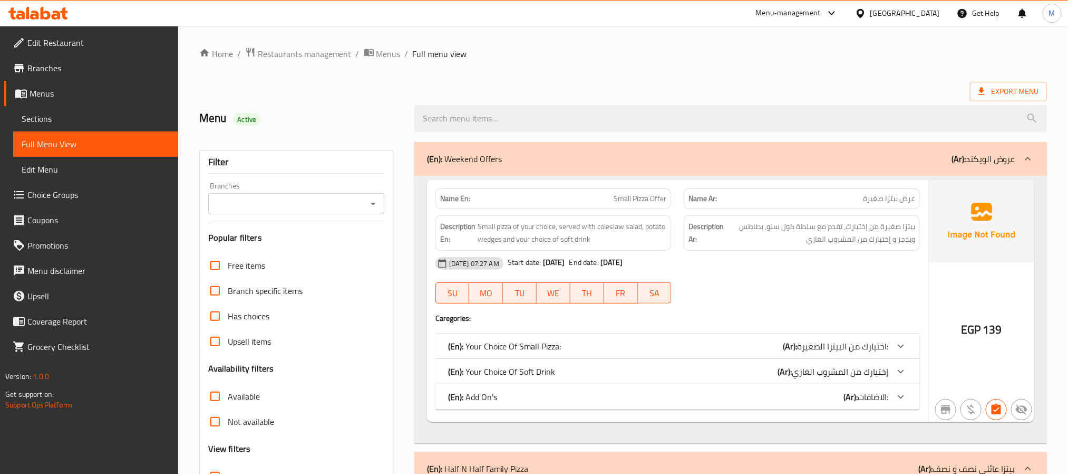
checkbox input "false"
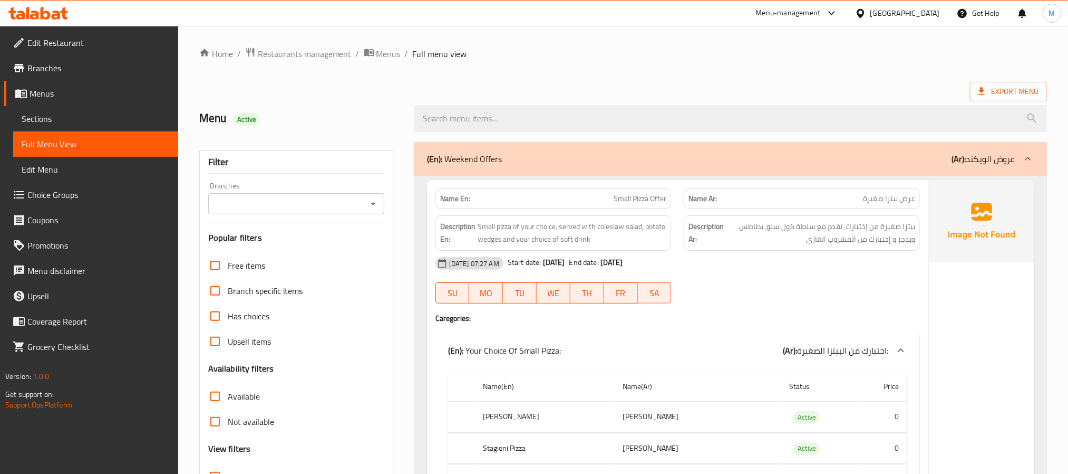
scroll to position [158, 0]
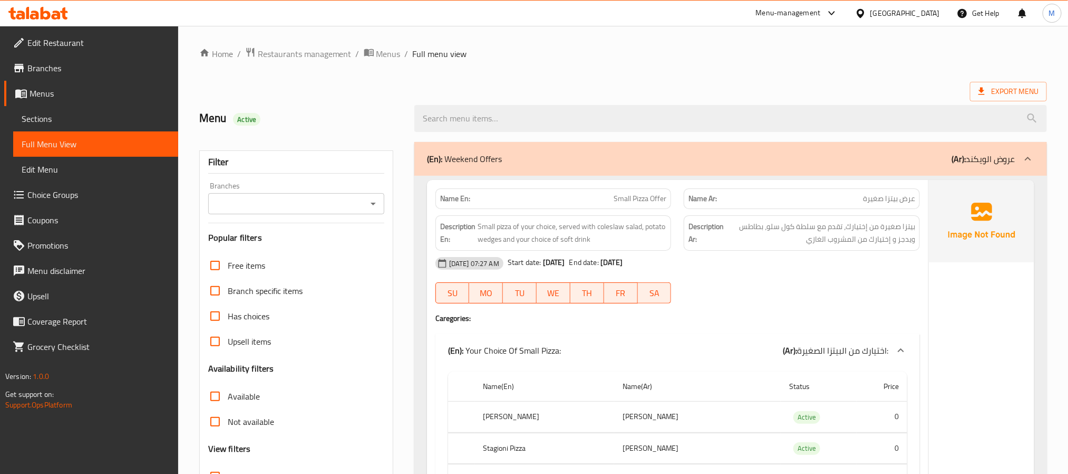
click at [457, 197] on strong "Name En:" at bounding box center [455, 198] width 30 height 11
copy strong "Name En:"
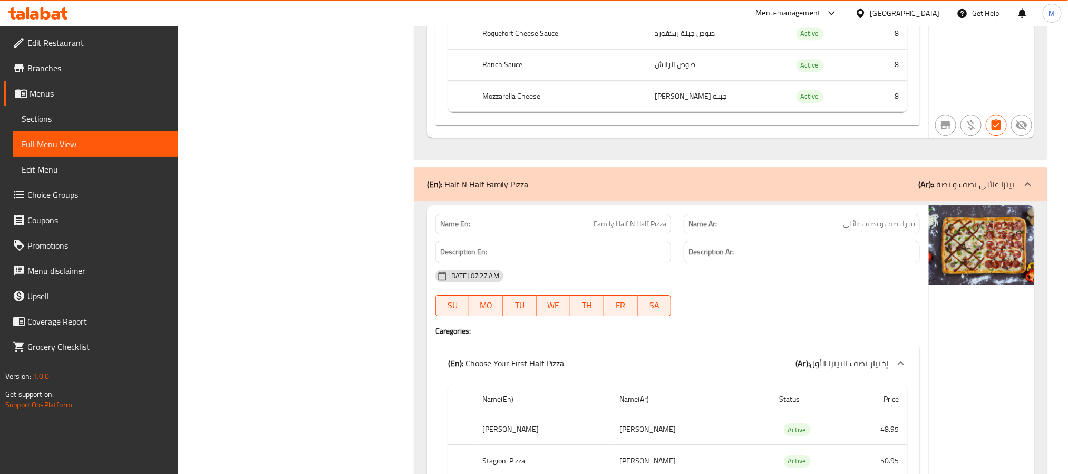
drag, startPoint x: 774, startPoint y: 42, endPoint x: 380, endPoint y: 123, distance: 401.8
click at [97, 95] on span "Menus" at bounding box center [100, 93] width 140 height 13
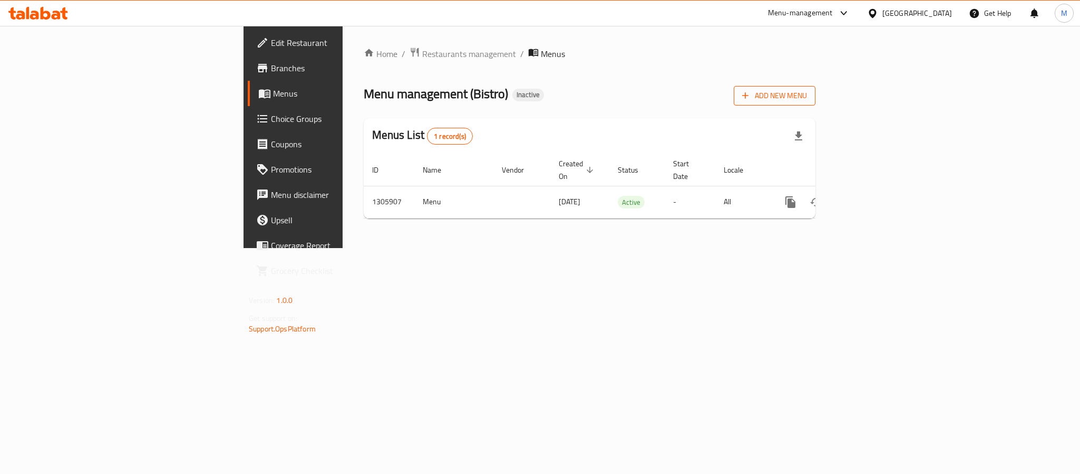
click at [816, 87] on button "Add New Menu" at bounding box center [775, 96] width 82 height 20
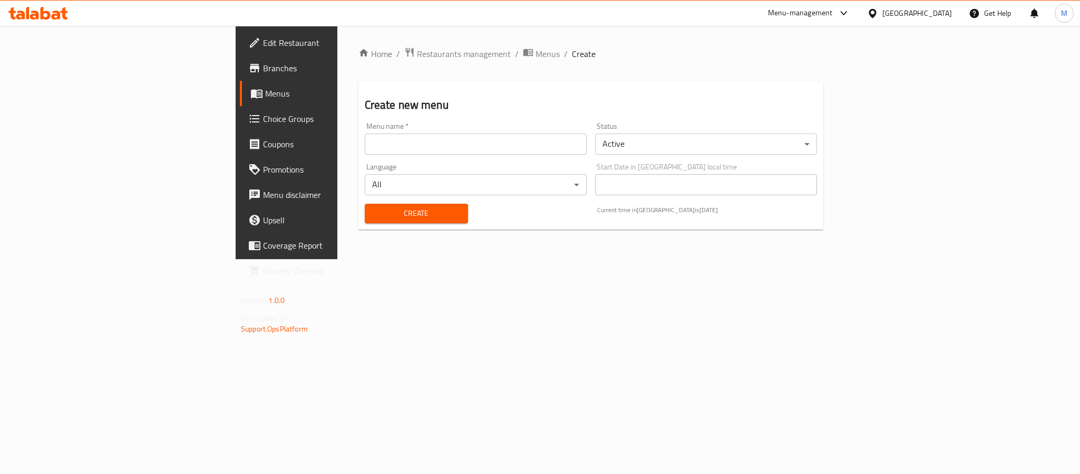
click at [517, 141] on input "text" at bounding box center [476, 143] width 222 height 21
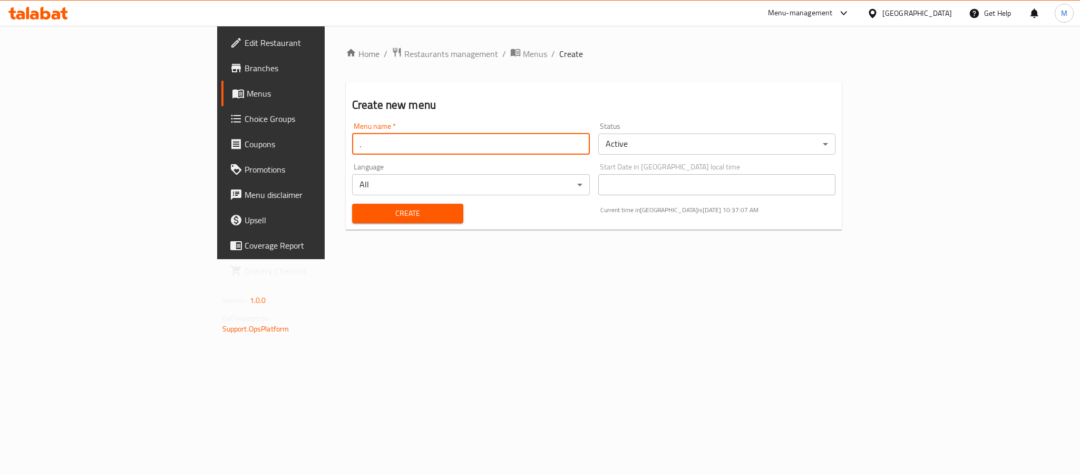
type input "."
click at [352, 204] on button "Create" at bounding box center [407, 214] width 111 height 20
click at [523, 50] on span "Menus" at bounding box center [535, 53] width 24 height 13
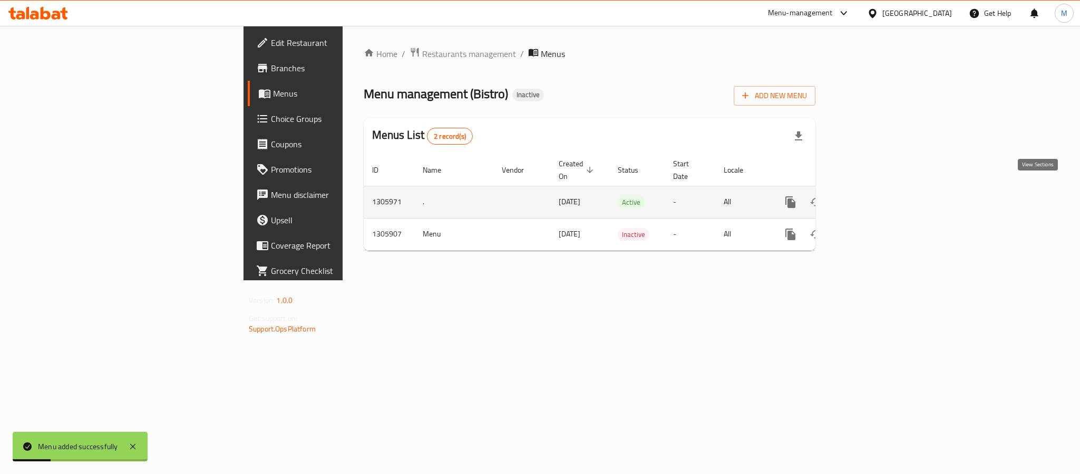
click at [873, 196] on icon "enhanced table" at bounding box center [867, 202] width 13 height 13
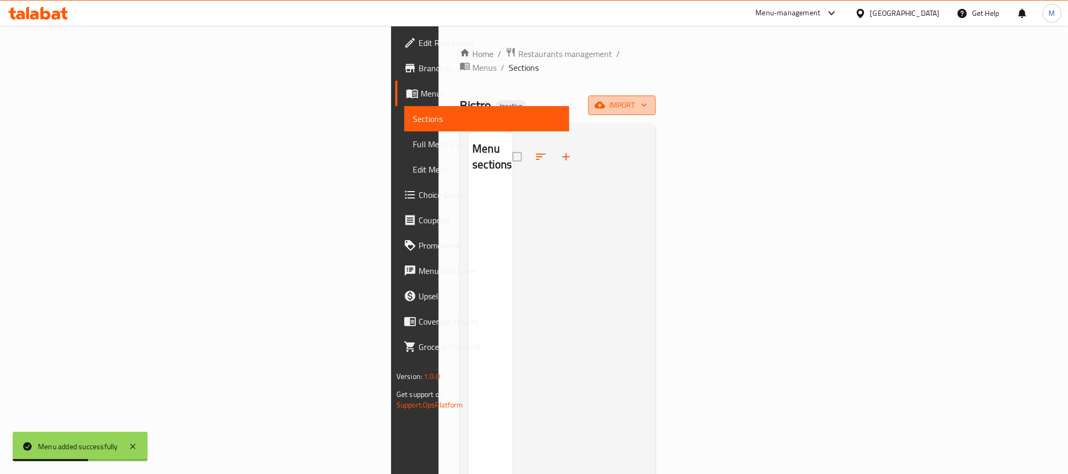
click at [648, 99] on span "import" at bounding box center [622, 105] width 51 height 13
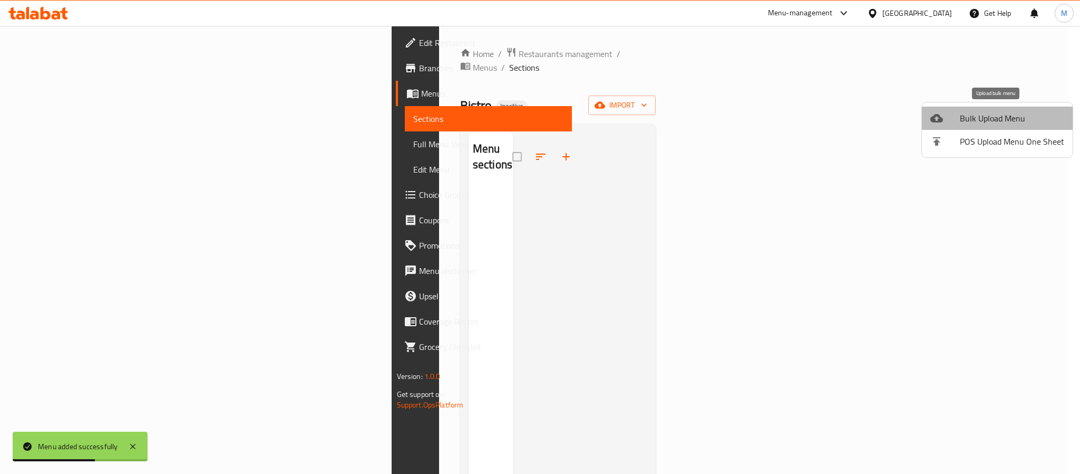
click at [1001, 116] on span "Bulk Upload Menu" at bounding box center [1012, 118] width 104 height 13
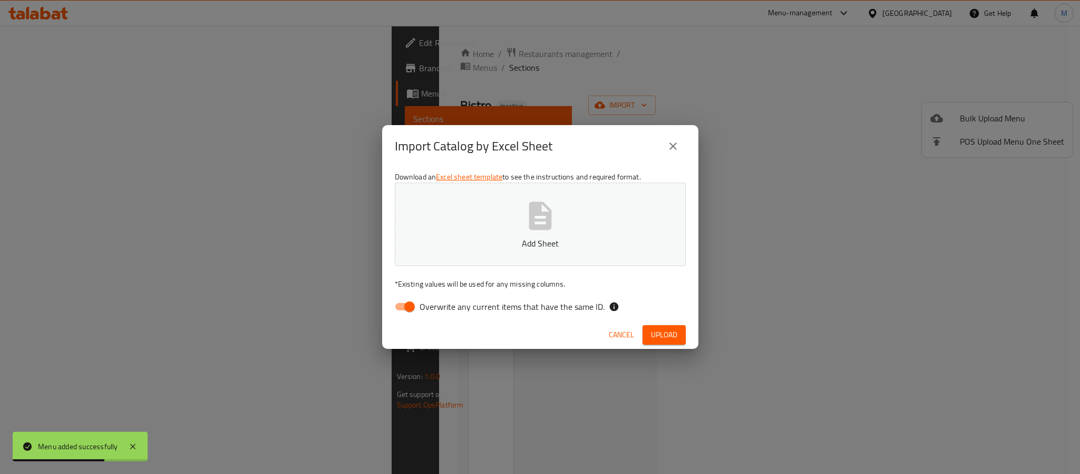
click at [564, 307] on span "Overwrite any current items that have the same ID." at bounding box center [512, 306] width 185 height 13
click at [440, 307] on input "Overwrite any current items that have the same ID." at bounding box center [410, 306] width 60 height 20
checkbox input "false"
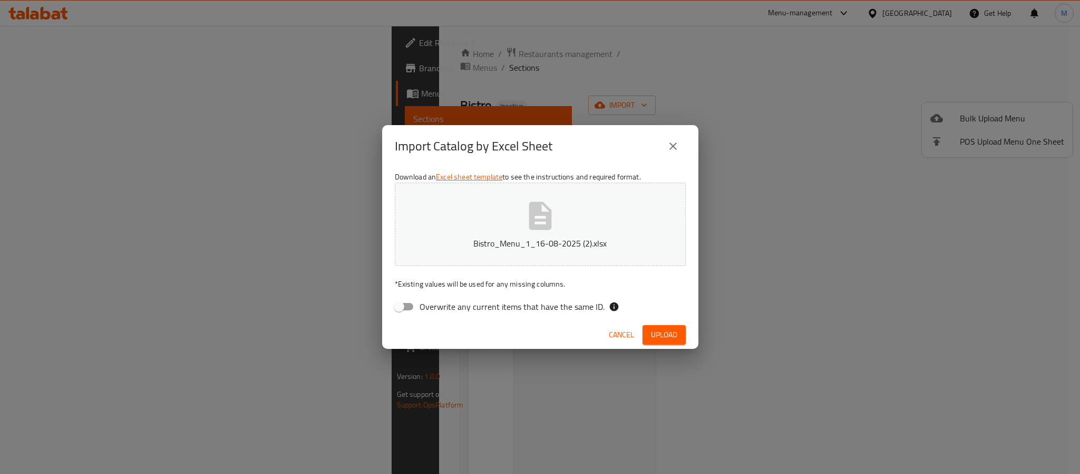
drag, startPoint x: 669, startPoint y: 331, endPoint x: 668, endPoint y: 323, distance: 8.0
click at [669, 331] on span "Upload" at bounding box center [664, 334] width 26 height 13
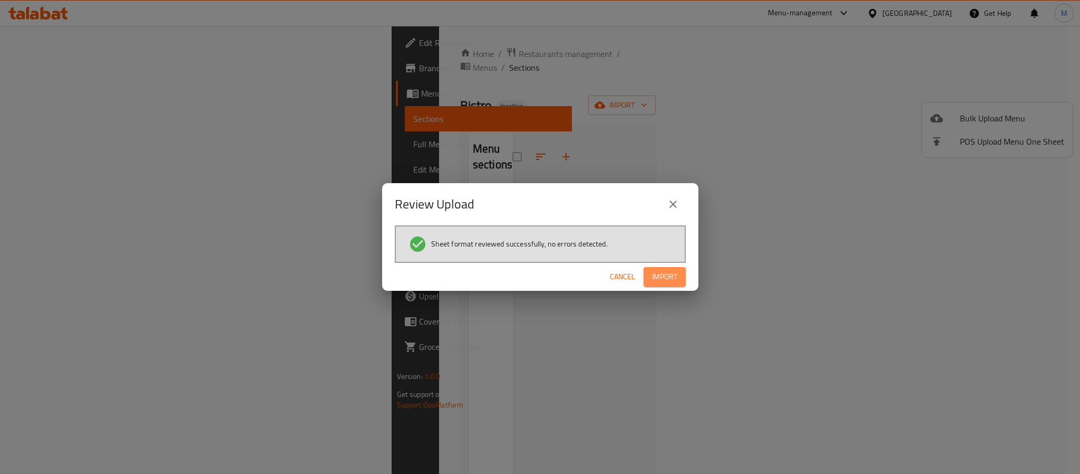
click at [666, 276] on span "Import" at bounding box center [664, 276] width 25 height 13
click at [676, 275] on span "Import" at bounding box center [664, 276] width 25 height 13
click at [659, 286] on div "Cancel Import" at bounding box center [540, 277] width 316 height 28
click at [664, 277] on span "Import" at bounding box center [664, 276] width 25 height 13
click at [626, 275] on span "Cancel" at bounding box center [622, 276] width 25 height 13
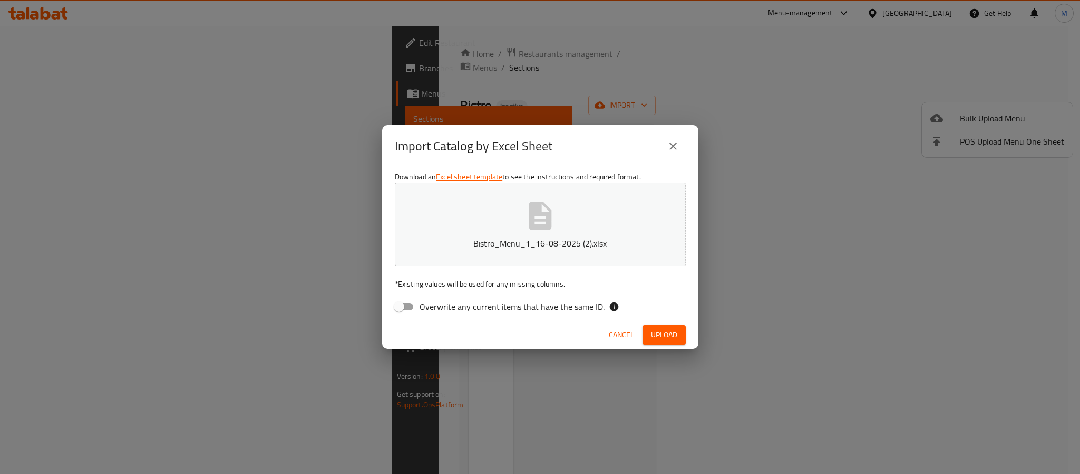
click at [674, 141] on icon "close" at bounding box center [673, 146] width 13 height 13
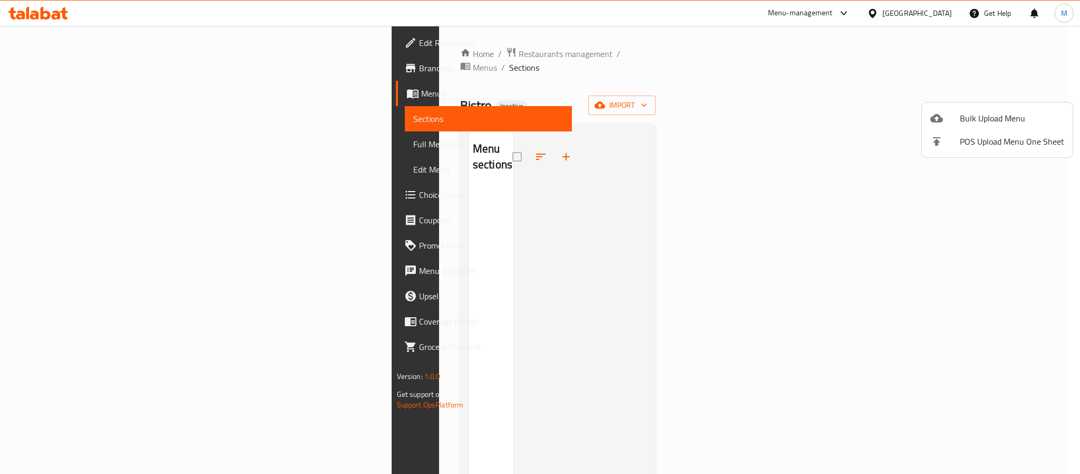
click at [380, 53] on div at bounding box center [540, 237] width 1080 height 474
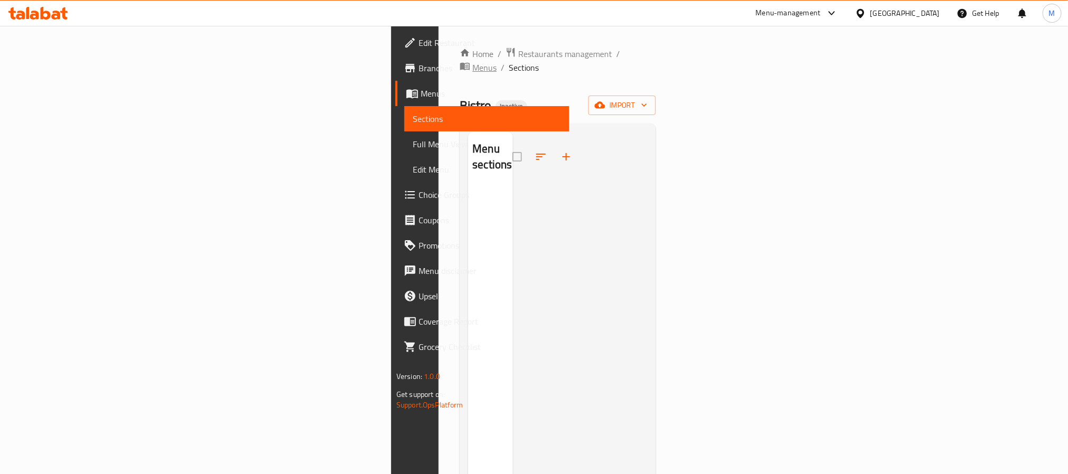
click at [472, 61] on span "Menus" at bounding box center [484, 67] width 24 height 13
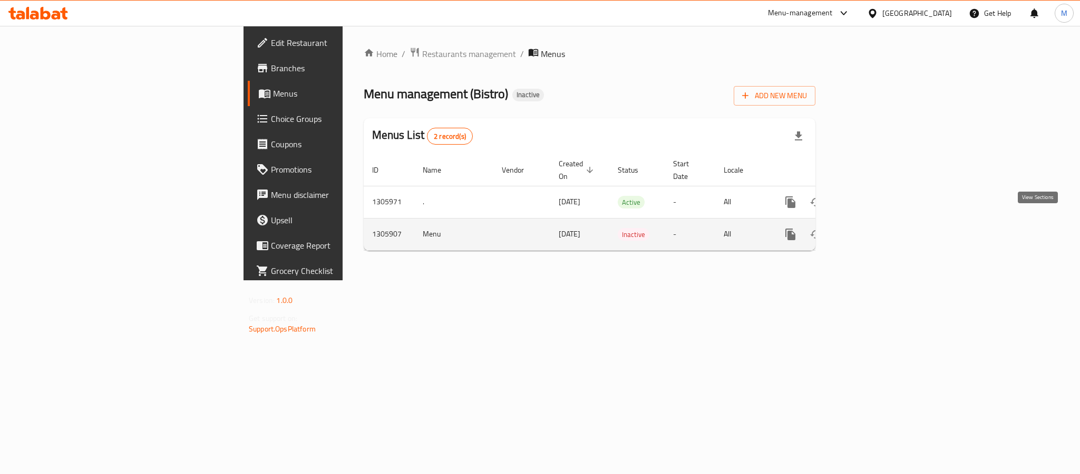
click at [873, 228] on icon "enhanced table" at bounding box center [867, 234] width 13 height 13
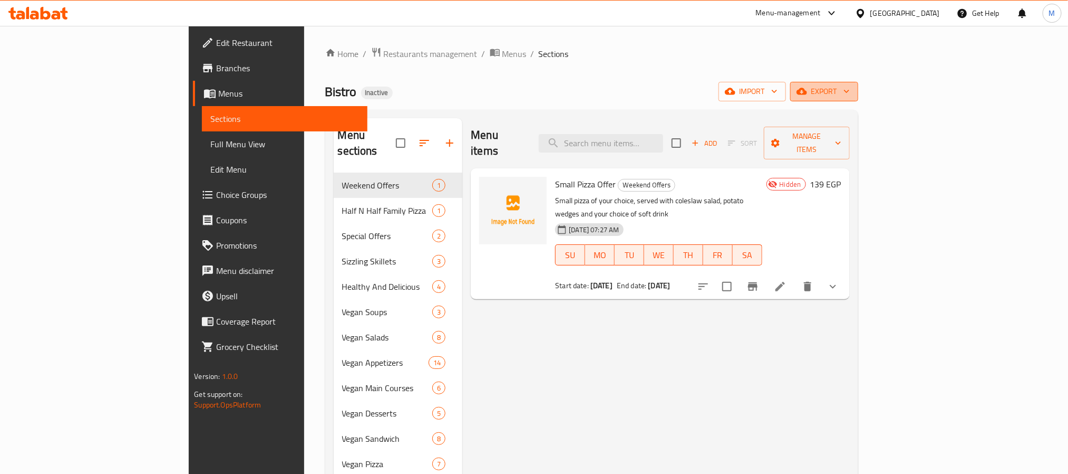
click at [850, 93] on span "export" at bounding box center [824, 91] width 51 height 13
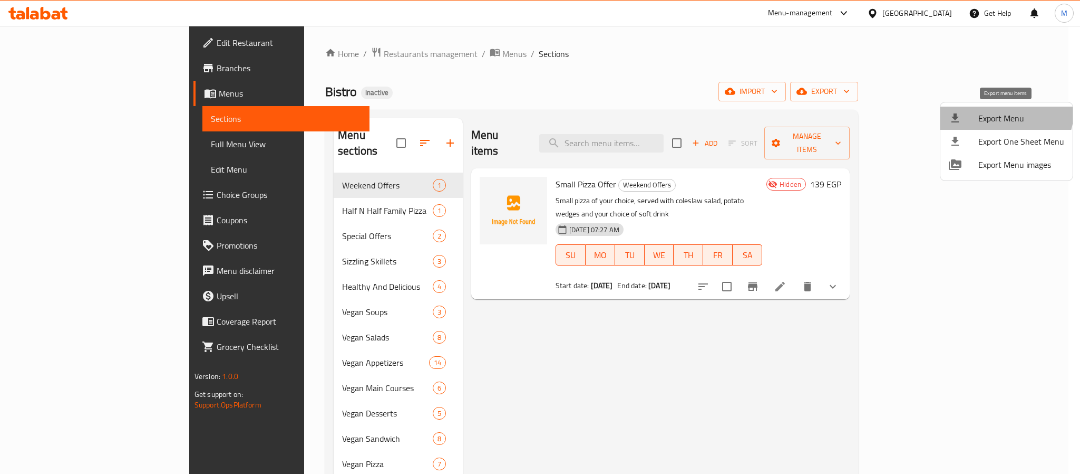
click at [1003, 112] on span "Export Menu" at bounding box center [1022, 118] width 86 height 13
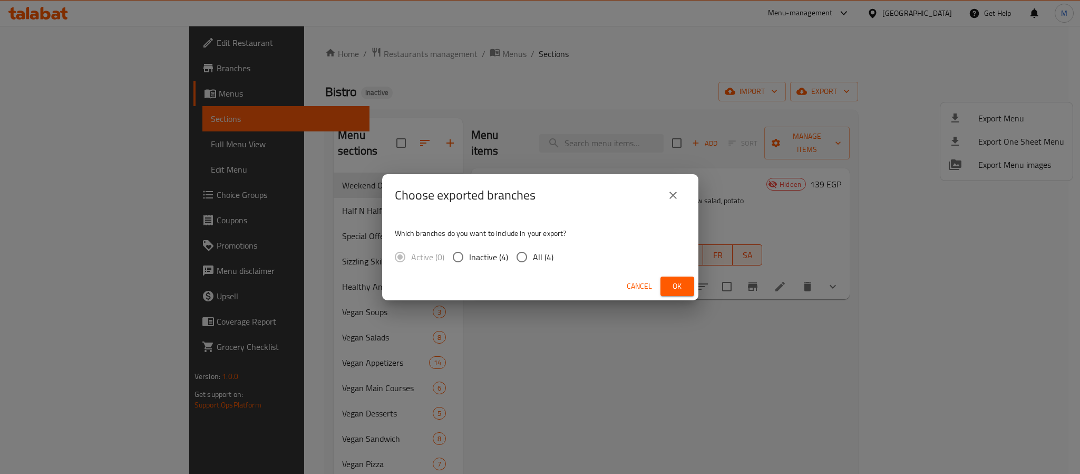
click at [551, 261] on span "All (4)" at bounding box center [543, 256] width 21 height 13
click at [533, 261] on input "All (4)" at bounding box center [522, 257] width 22 height 22
radio input "true"
click at [690, 280] on button "Ok" at bounding box center [678, 286] width 34 height 20
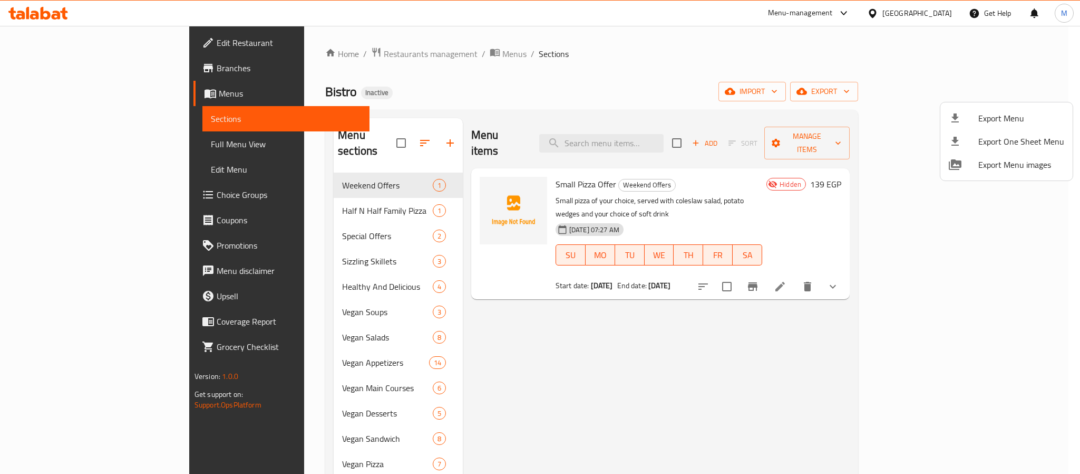
click at [524, 368] on div at bounding box center [540, 237] width 1080 height 474
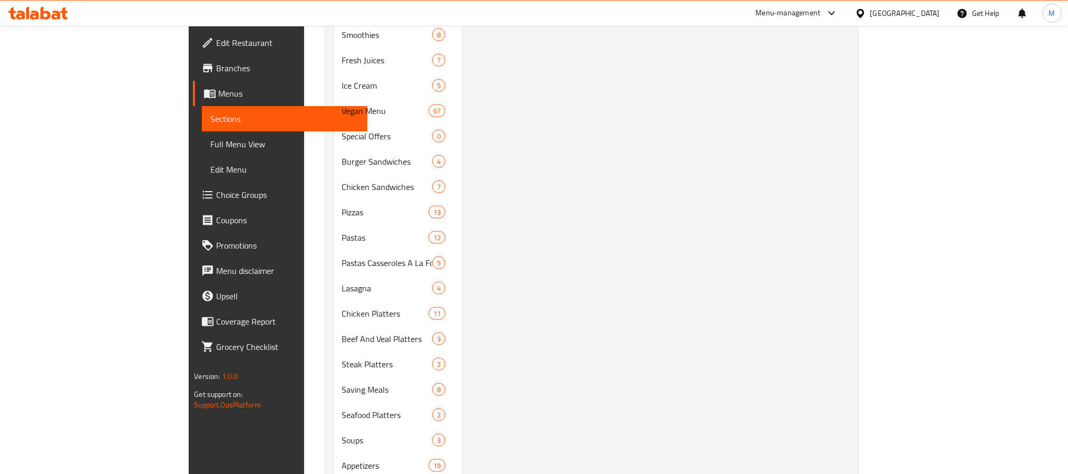
scroll to position [554, 0]
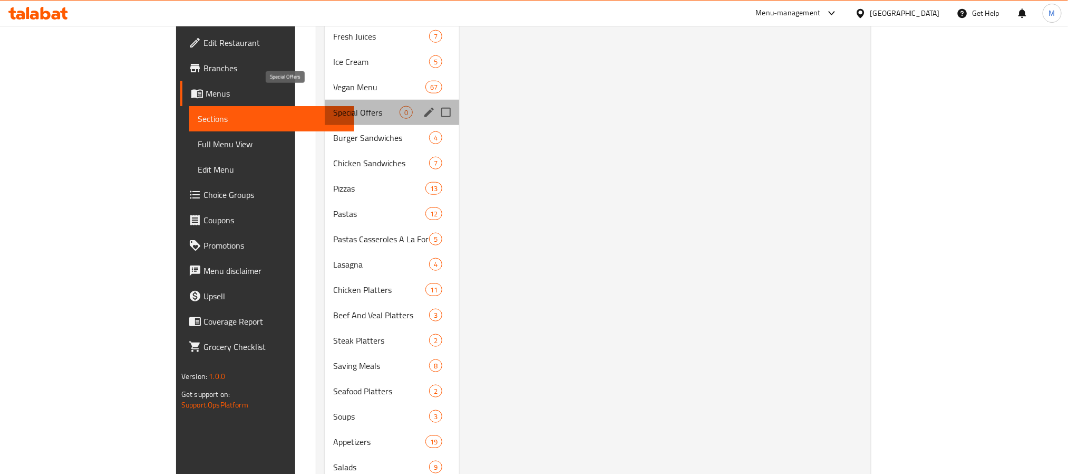
click at [333, 106] on span "Special Offers" at bounding box center [366, 112] width 66 height 13
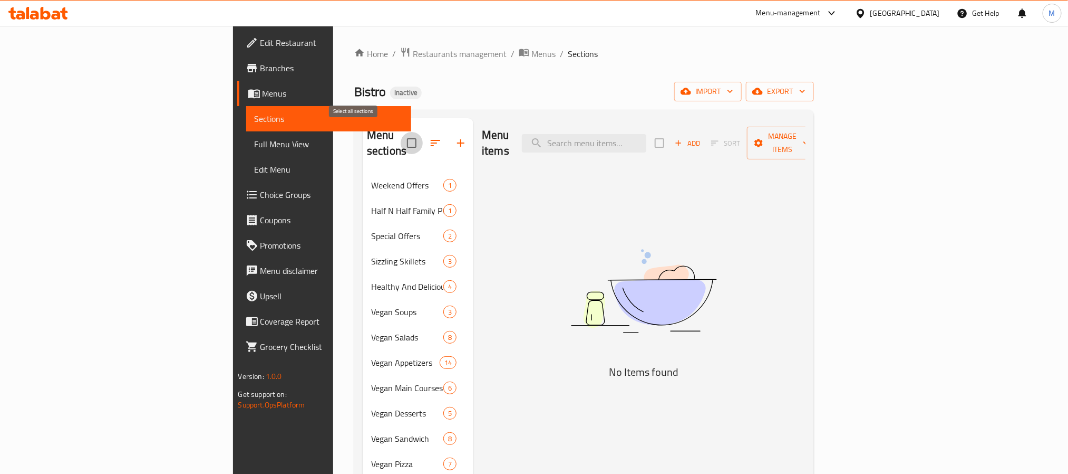
click at [401, 139] on input "checkbox" at bounding box center [412, 143] width 22 height 22
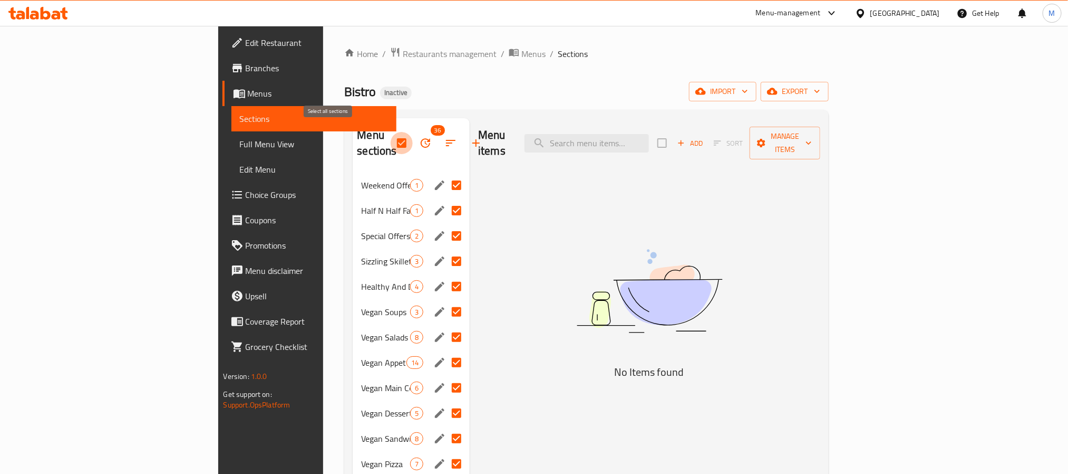
click at [391, 136] on input "checkbox" at bounding box center [402, 143] width 22 height 22
checkbox input "false"
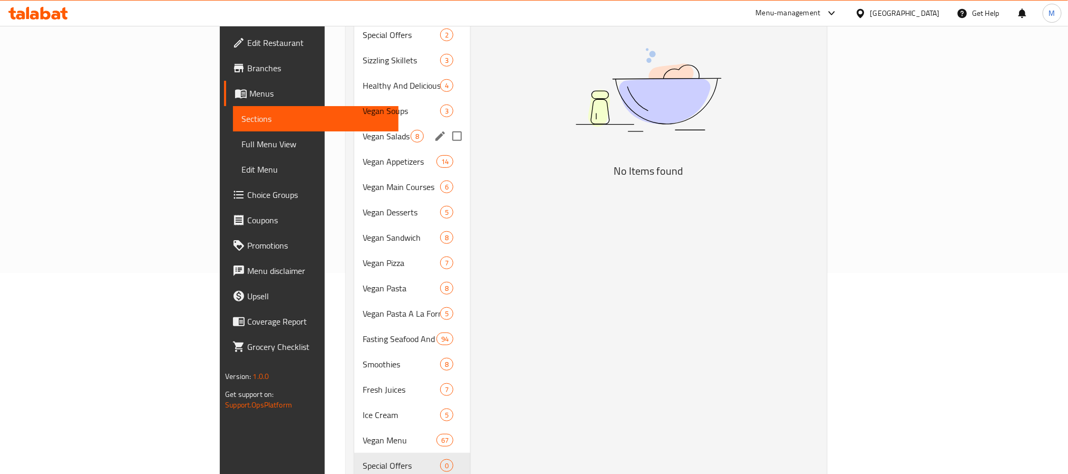
scroll to position [237, 0]
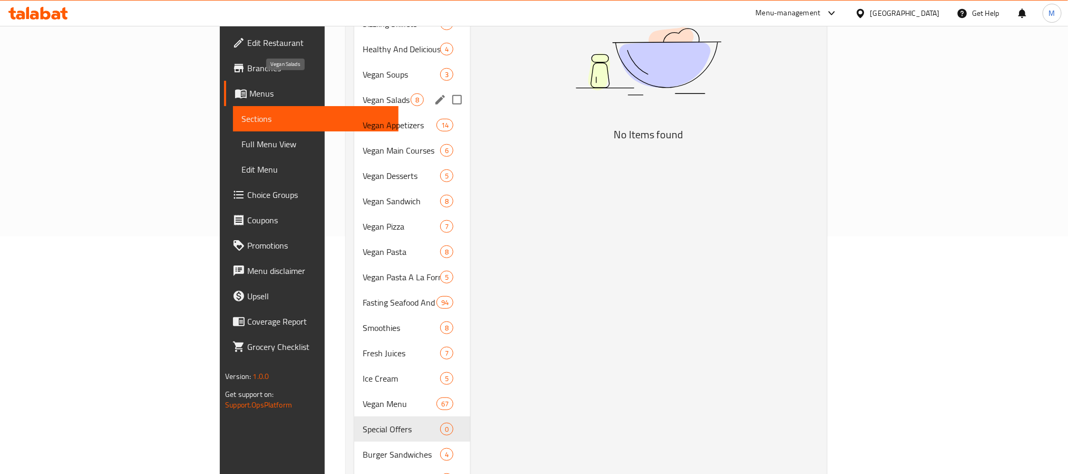
click at [363, 93] on span "Vegan Salads" at bounding box center [387, 99] width 48 height 13
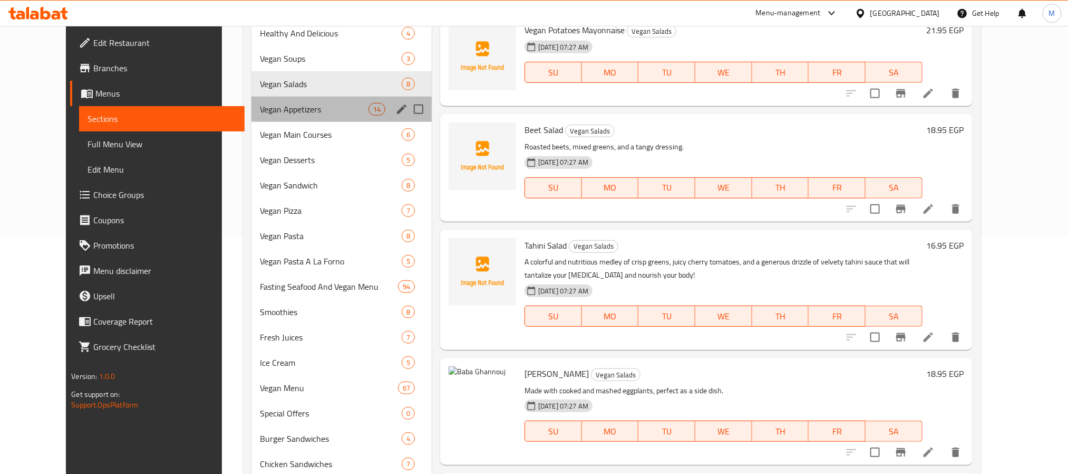
click at [332, 97] on div "Vegan Appetizers 14" at bounding box center [342, 108] width 180 height 25
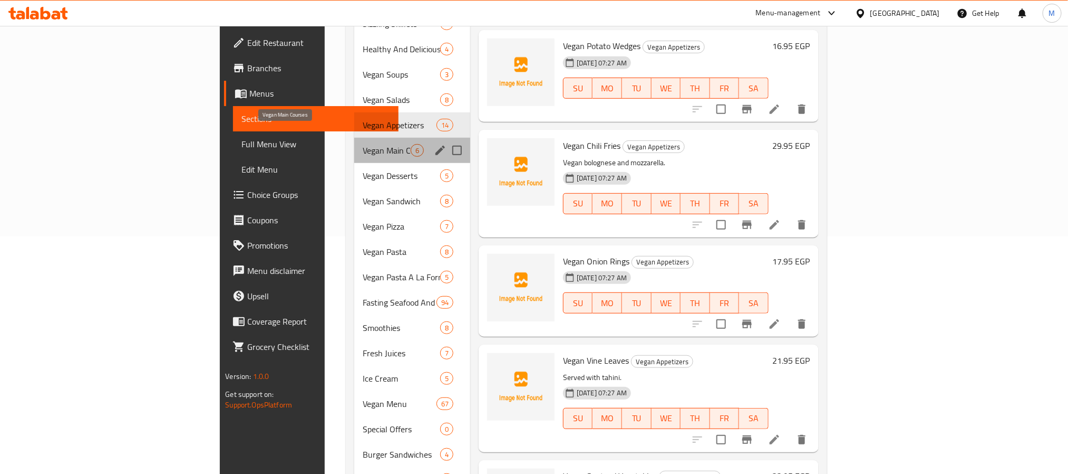
click at [363, 144] on span "Vegan Main Courses" at bounding box center [387, 150] width 48 height 13
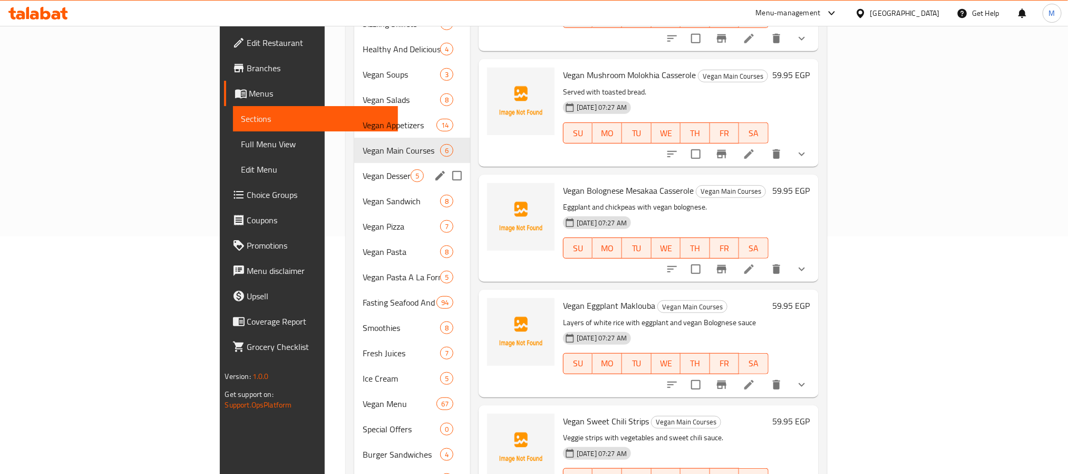
click at [354, 167] on div "Vegan Desserts 5" at bounding box center [412, 175] width 116 height 25
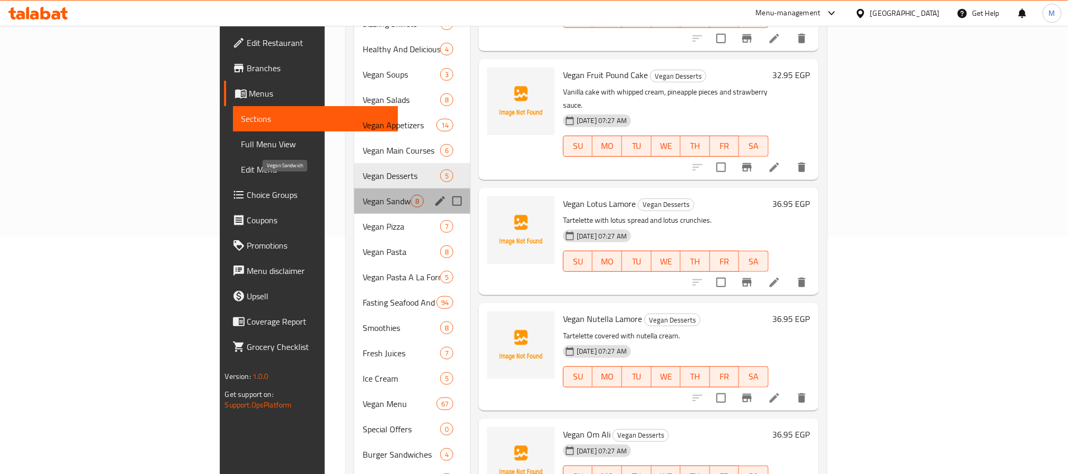
click at [363, 195] on span "Vegan Sandwich" at bounding box center [387, 201] width 48 height 13
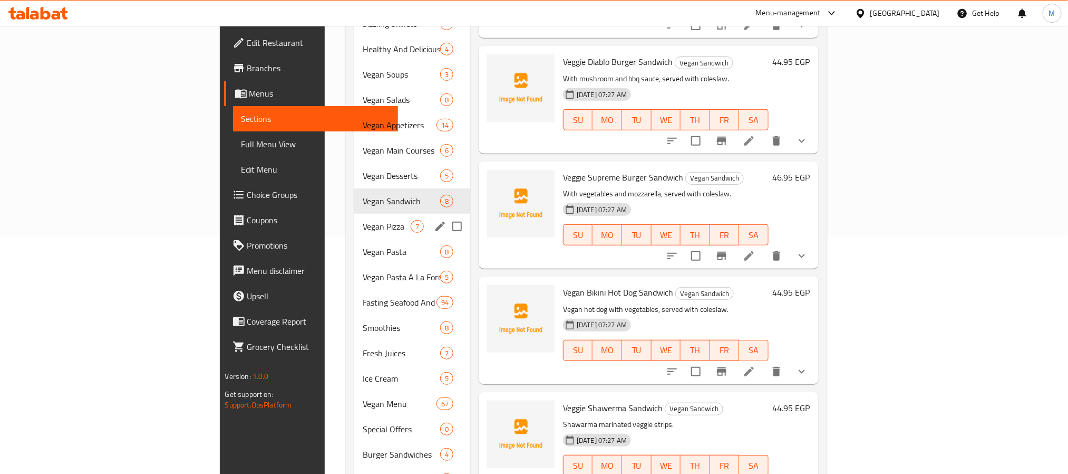
click at [363, 220] on span "Vegan Pizza" at bounding box center [387, 226] width 48 height 13
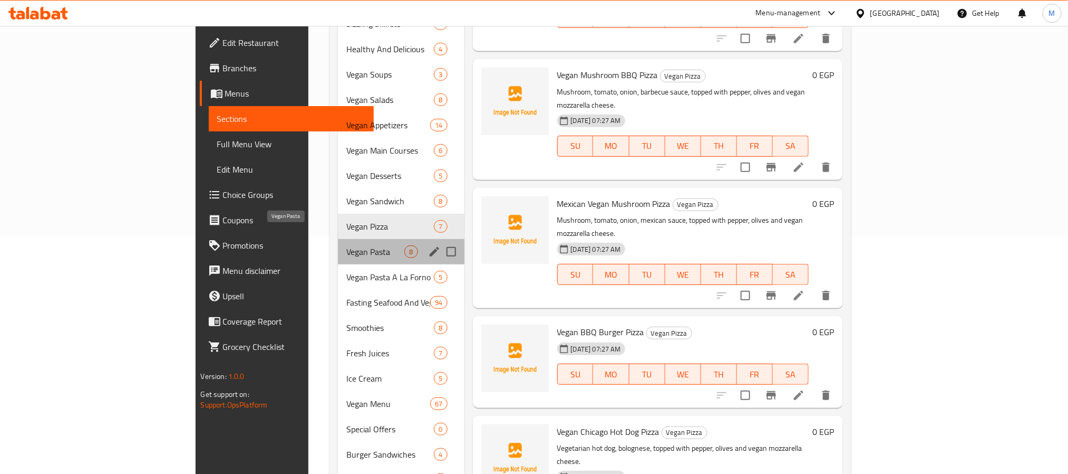
click at [346, 245] on span "Vegan Pasta" at bounding box center [375, 251] width 58 height 13
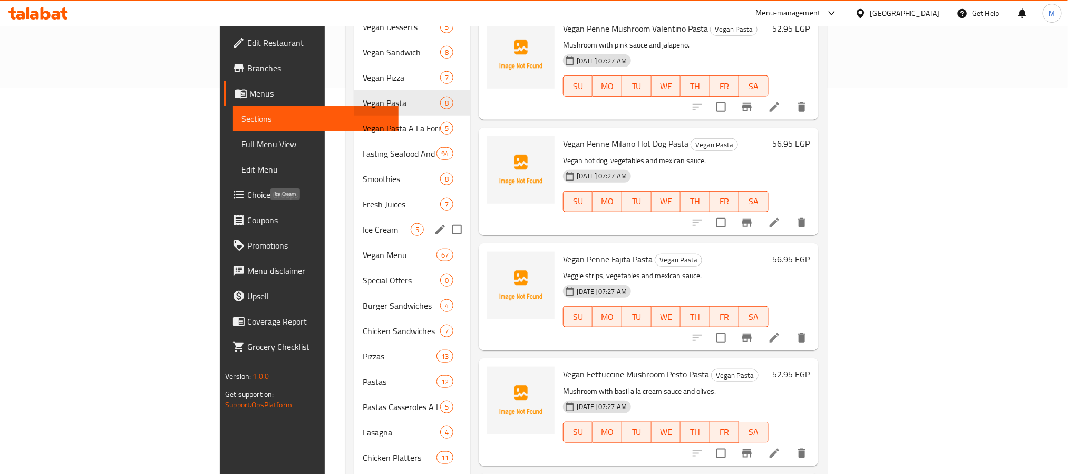
scroll to position [395, 0]
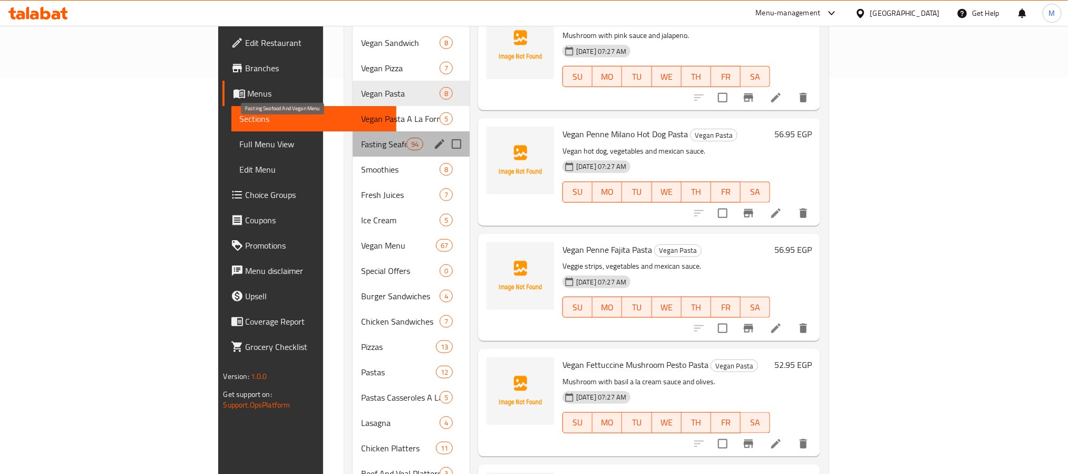
click at [361, 138] on span "Fasting Seafood And Vegan Menu" at bounding box center [383, 144] width 45 height 13
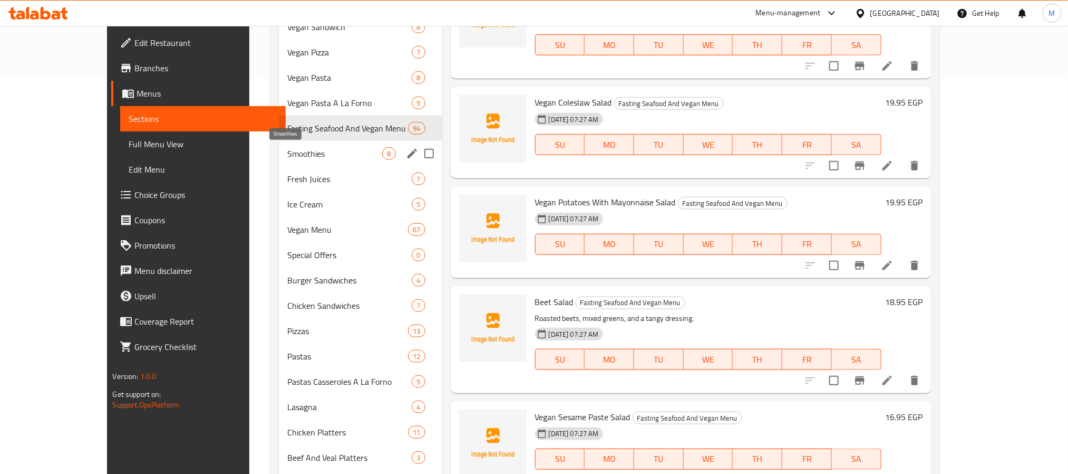
click at [323, 155] on span "Smoothies" at bounding box center [334, 153] width 95 height 13
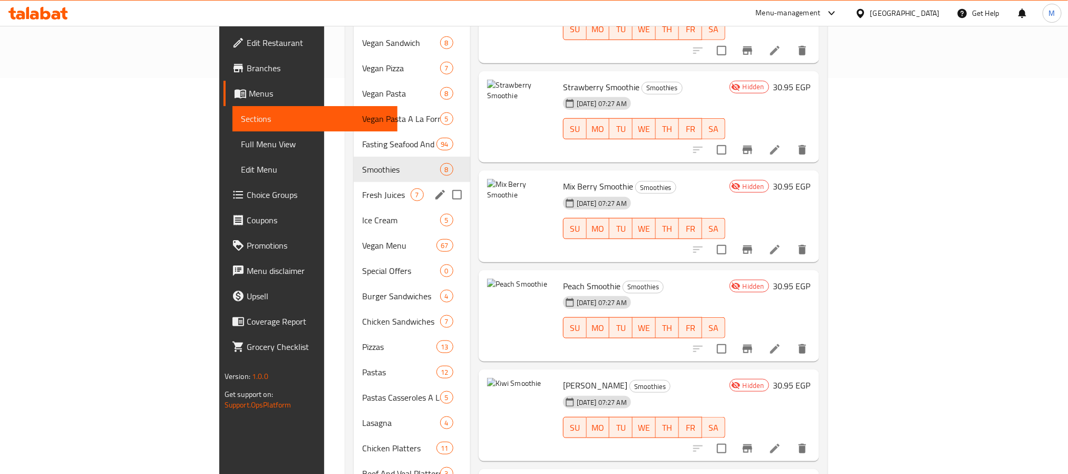
click at [362, 188] on span "Fresh Juices" at bounding box center [386, 194] width 48 height 13
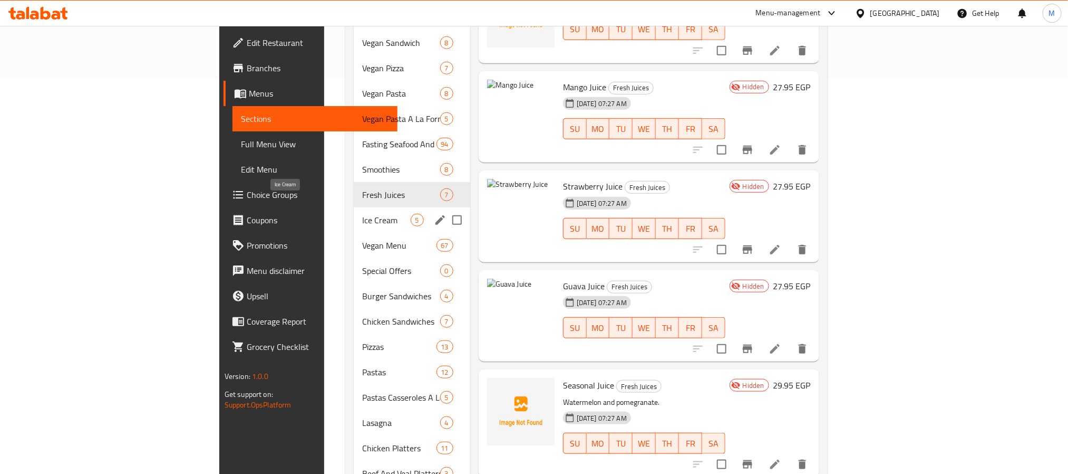
click at [362, 214] on span "Ice Cream" at bounding box center [386, 220] width 48 height 13
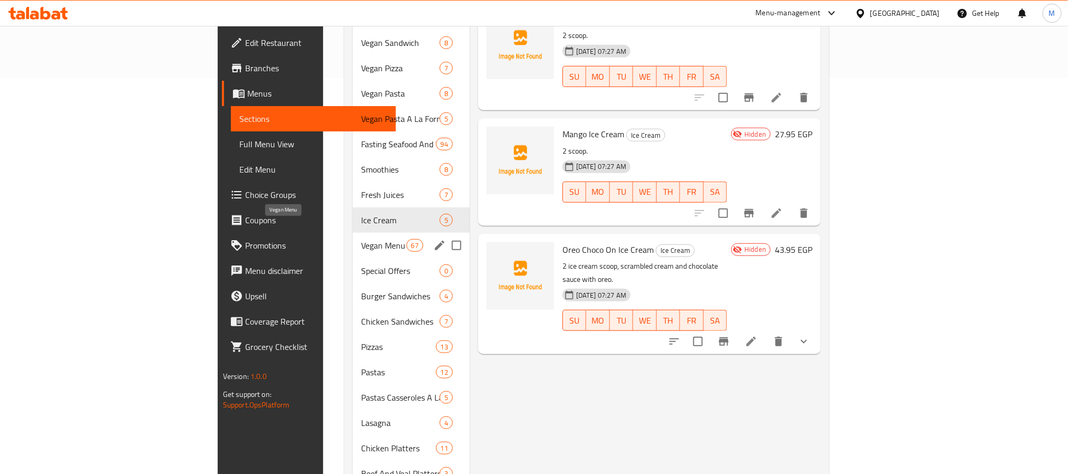
click at [361, 239] on span "Vegan Menu" at bounding box center [383, 245] width 45 height 13
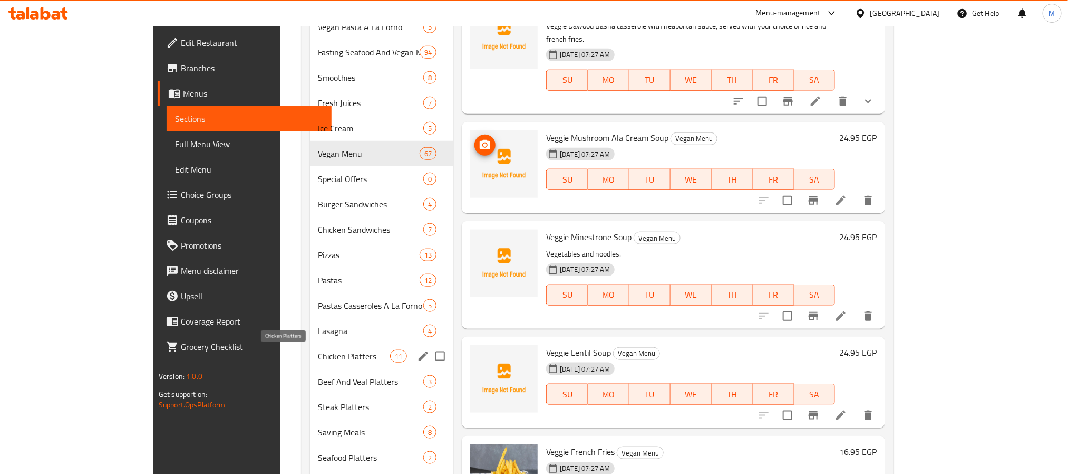
scroll to position [554, 0]
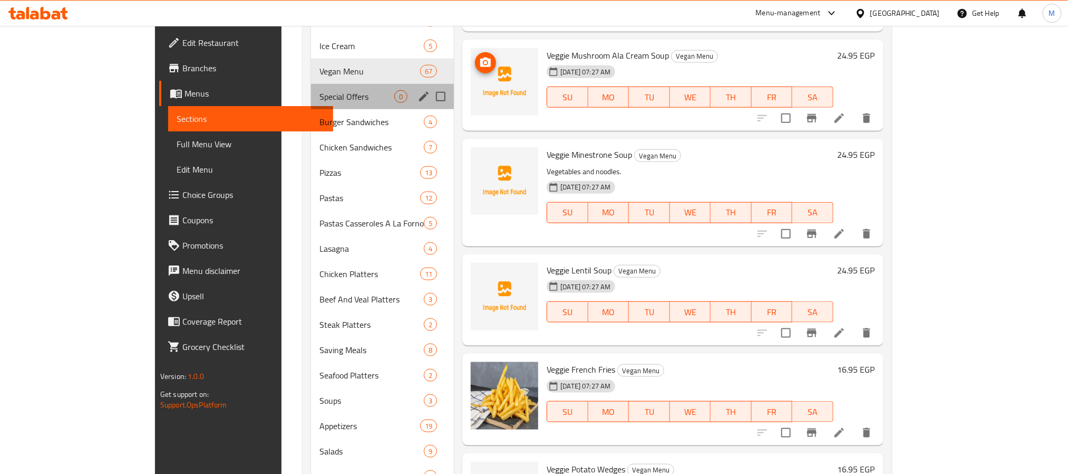
click at [318, 85] on div "Special Offers 0" at bounding box center [382, 96] width 143 height 25
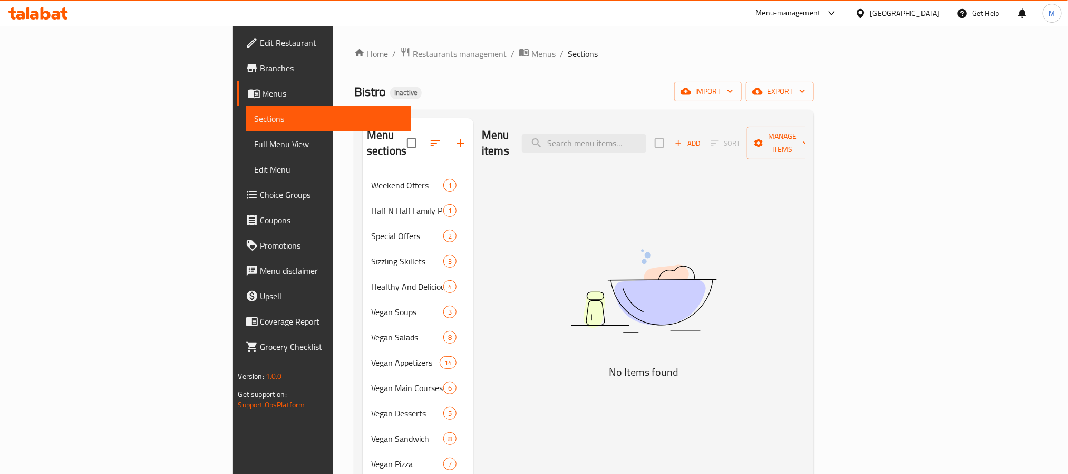
click at [532, 53] on span "Menus" at bounding box center [544, 53] width 24 height 13
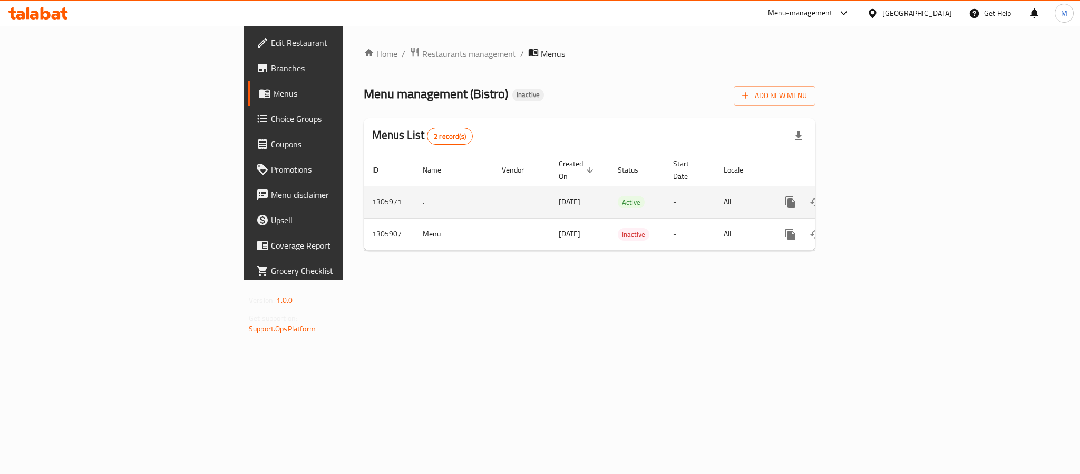
click at [880, 202] on link "enhanced table" at bounding box center [866, 201] width 25 height 25
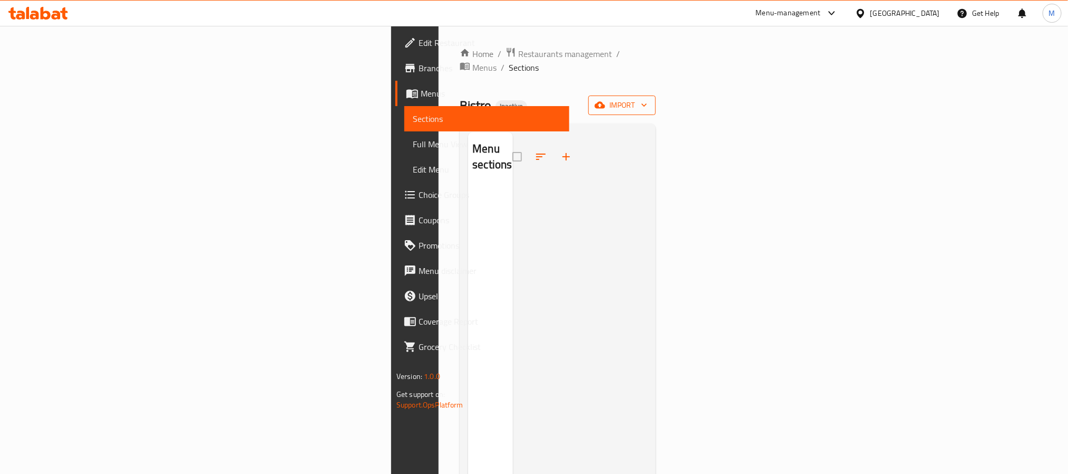
click at [648, 99] on span "import" at bounding box center [622, 105] width 51 height 13
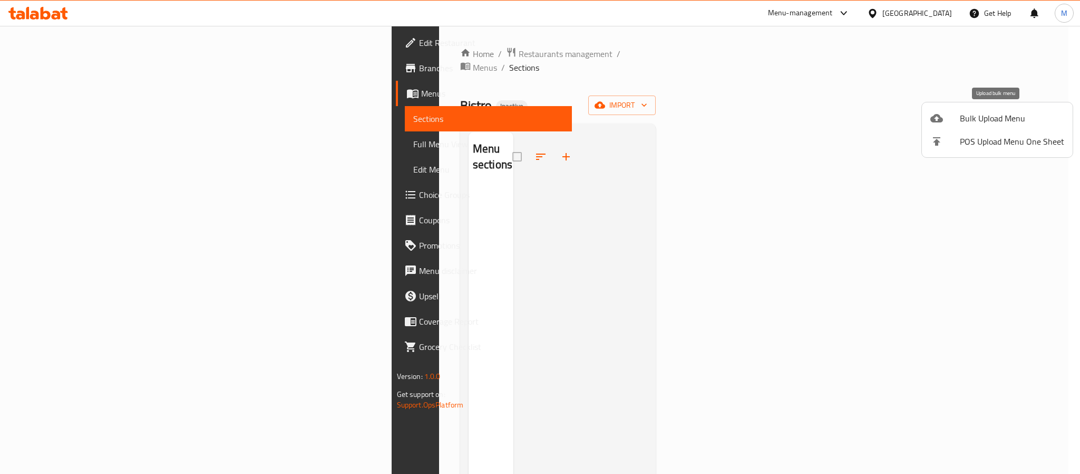
click at [999, 124] on span "Bulk Upload Menu" at bounding box center [1012, 118] width 104 height 13
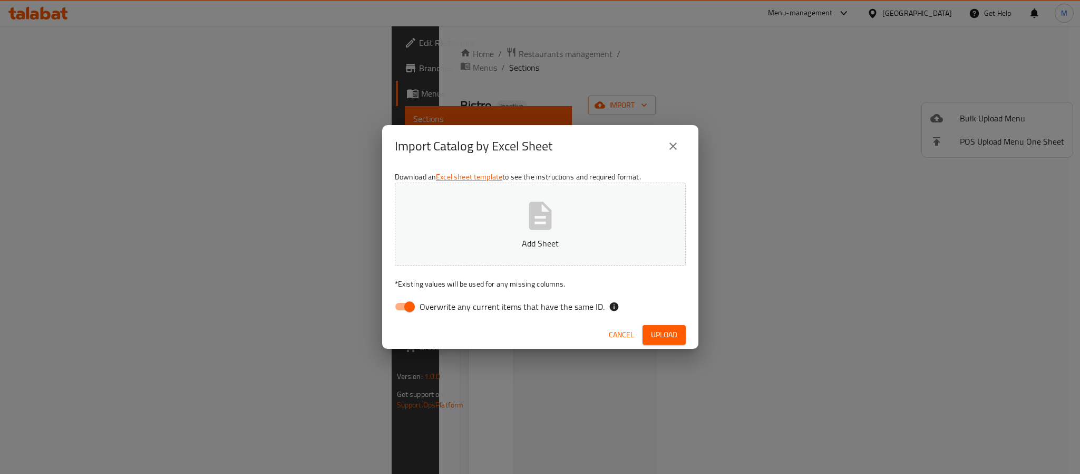
click at [573, 307] on span "Overwrite any current items that have the same ID." at bounding box center [512, 306] width 185 height 13
click at [440, 307] on input "Overwrite any current items that have the same ID." at bounding box center [410, 306] width 60 height 20
checkbox input "false"
drag, startPoint x: 653, startPoint y: 334, endPoint x: 672, endPoint y: 236, distance: 99.9
click at [653, 334] on span "Upload" at bounding box center [664, 334] width 26 height 13
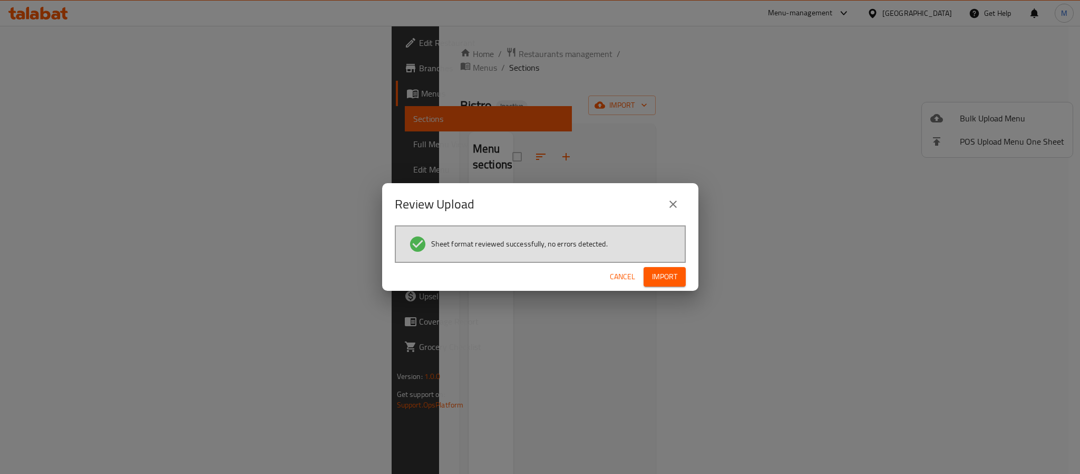
click at [668, 266] on div "Cancel Import" at bounding box center [540, 277] width 316 height 28
click at [668, 270] on span "Import" at bounding box center [664, 276] width 25 height 13
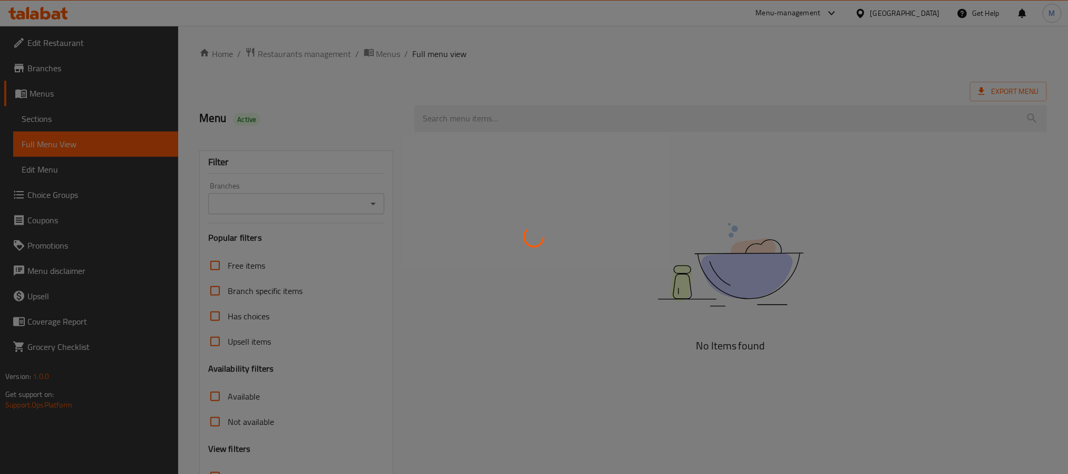
click at [306, 57] on div at bounding box center [534, 237] width 1068 height 474
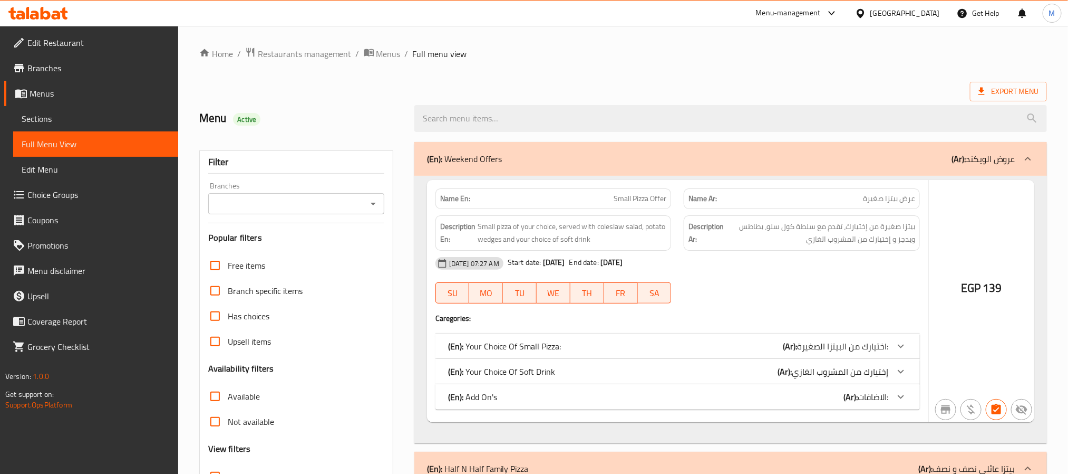
click at [306, 53] on div at bounding box center [534, 237] width 1068 height 474
click at [316, 51] on div at bounding box center [534, 237] width 1068 height 474
click at [301, 54] on div at bounding box center [534, 237] width 1068 height 474
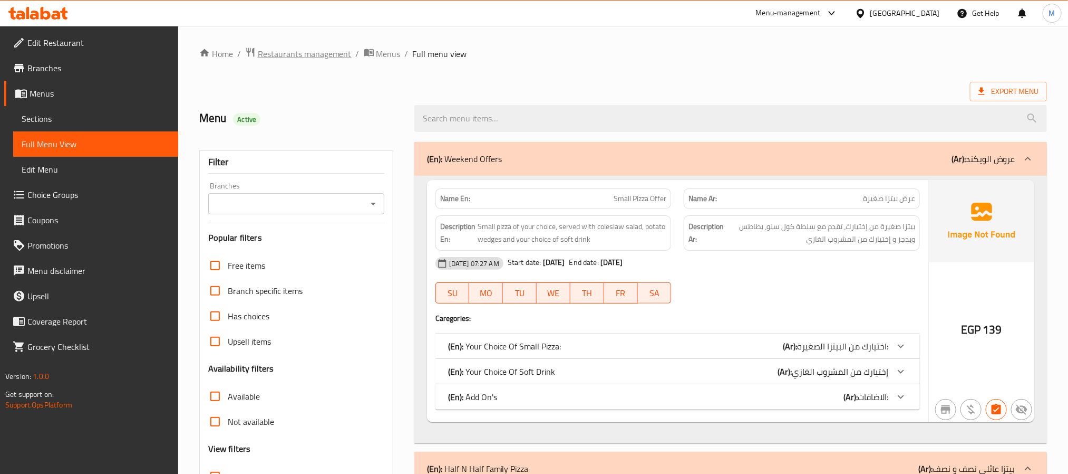
click at [325, 56] on span "Restaurants management" at bounding box center [305, 53] width 94 height 13
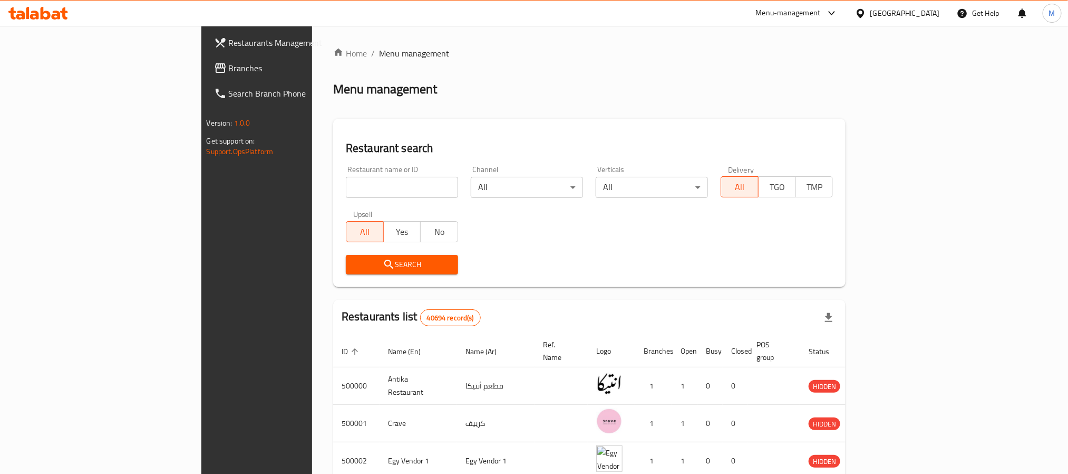
drag, startPoint x: 102, startPoint y: 62, endPoint x: 97, endPoint y: 10, distance: 51.9
click at [229, 62] on span "Branches" at bounding box center [300, 68] width 142 height 13
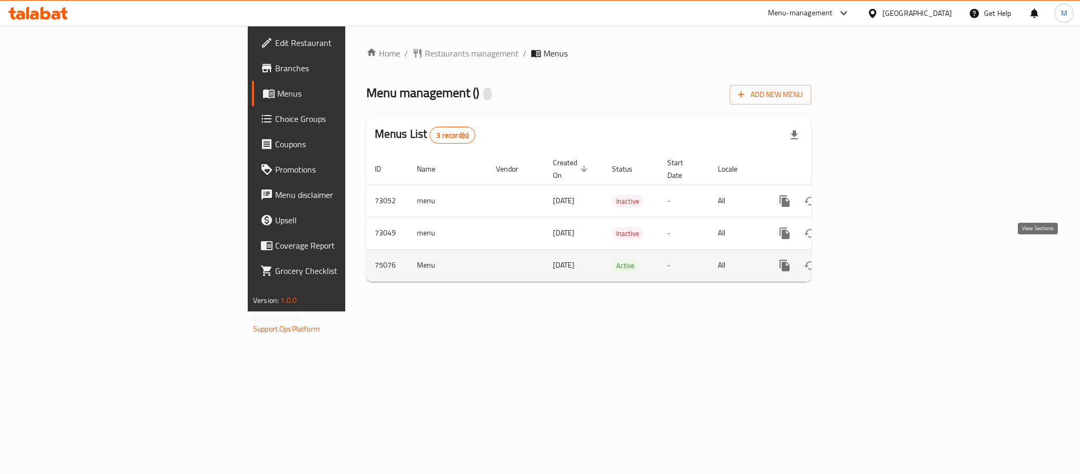
click at [867, 259] on icon "enhanced table" at bounding box center [861, 265] width 13 height 13
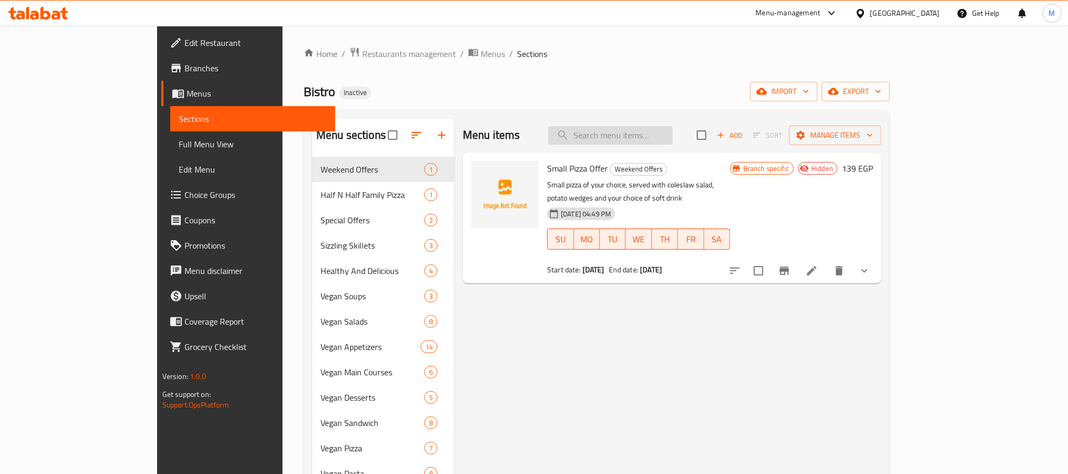
click at [672, 141] on input "search" at bounding box center [610, 135] width 124 height 18
paste input "512532"
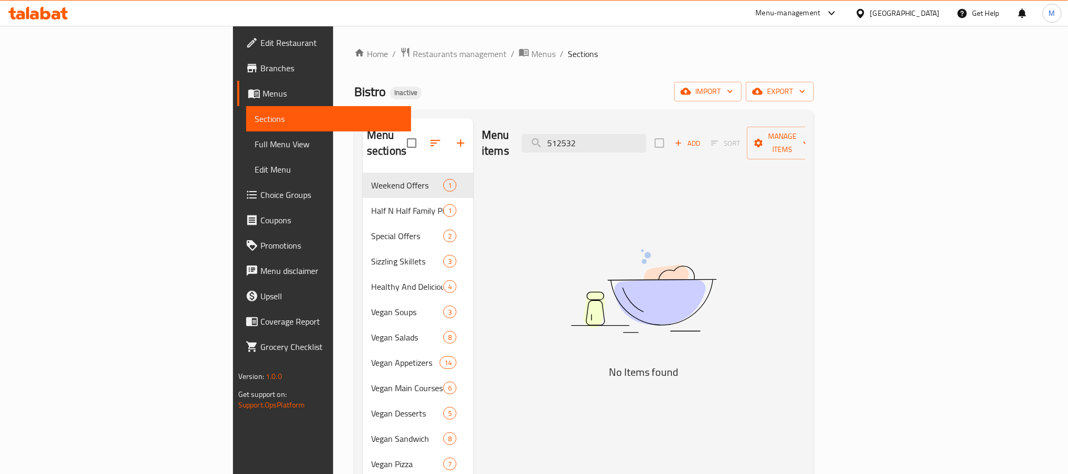
drag, startPoint x: 687, startPoint y: 141, endPoint x: 591, endPoint y: 137, distance: 96.1
click at [591, 137] on div "Menu items 512532 Add Sort Manage items" at bounding box center [644, 143] width 324 height 50
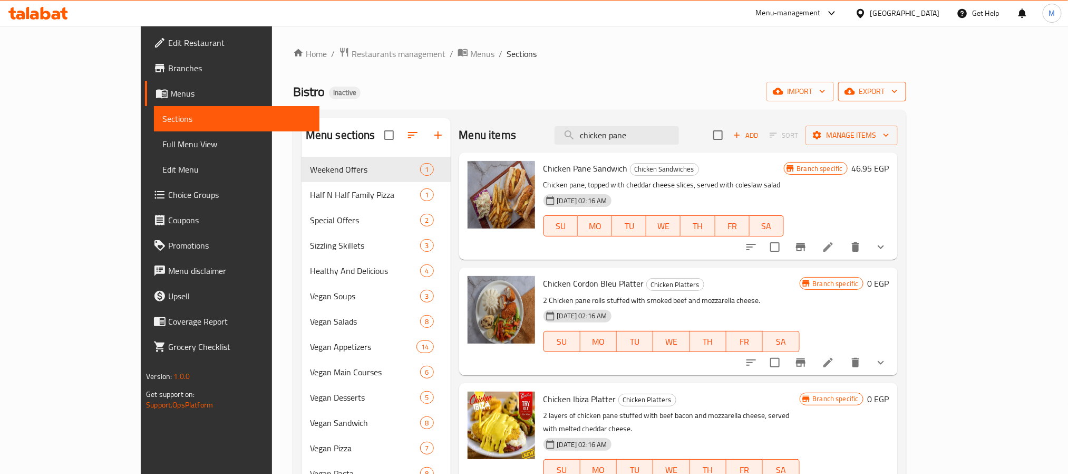
type input "chicken pane"
click at [898, 92] on span "export" at bounding box center [872, 91] width 51 height 13
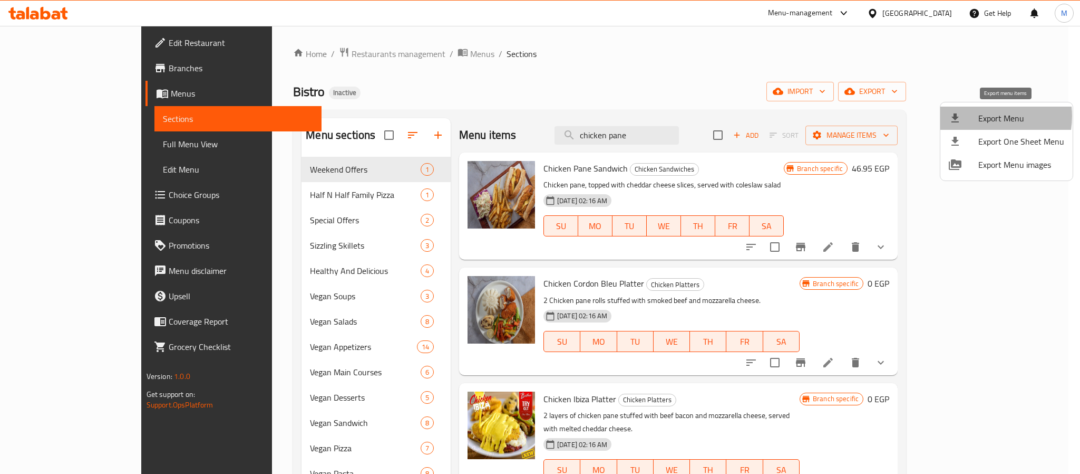
click at [981, 116] on span "Export Menu" at bounding box center [1022, 118] width 86 height 13
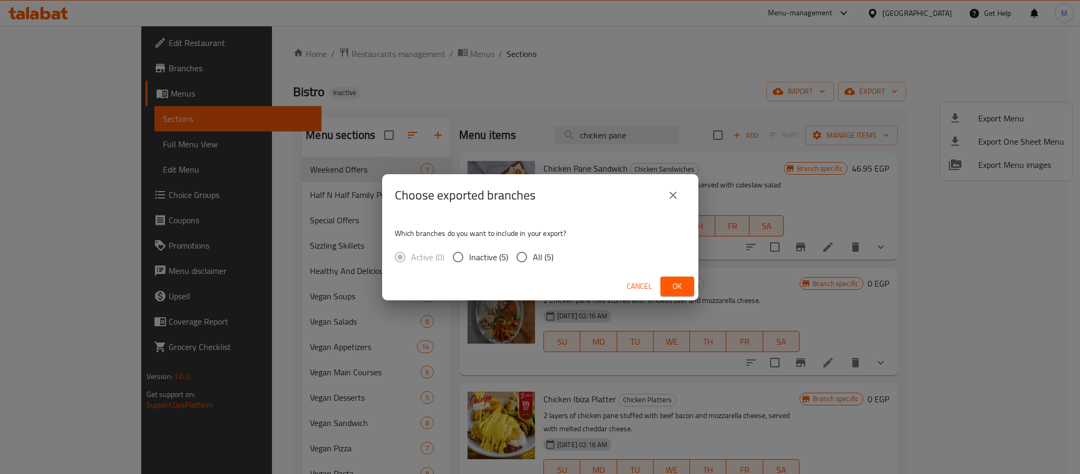
click at [525, 258] on input "All (5)" at bounding box center [522, 257] width 22 height 22
radio input "true"
click at [668, 286] on button "Ok" at bounding box center [678, 286] width 34 height 20
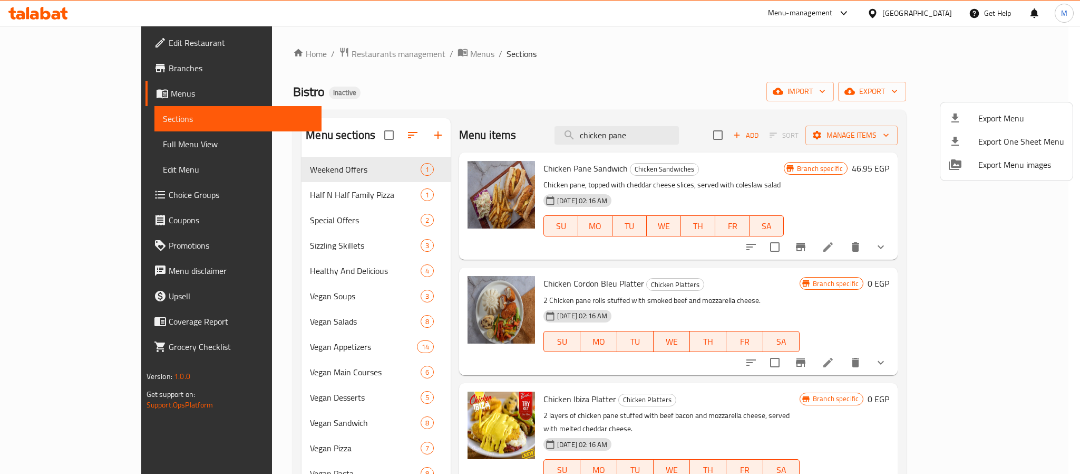
click at [478, 88] on div at bounding box center [540, 237] width 1080 height 474
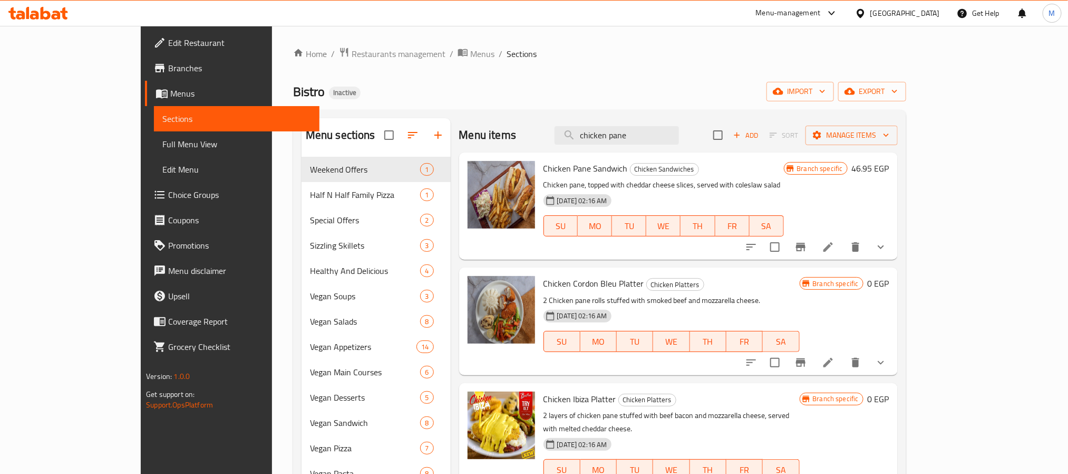
click at [378, 134] on input "checkbox" at bounding box center [389, 135] width 22 height 22
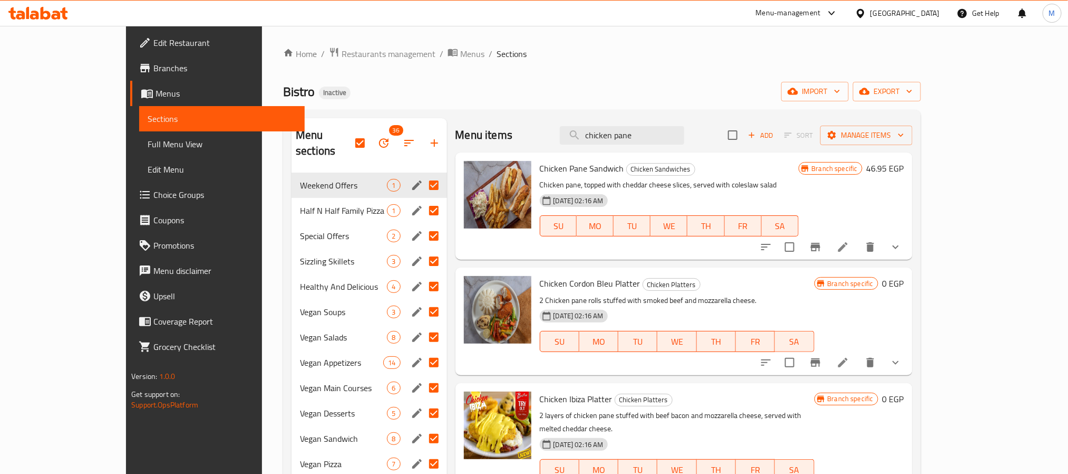
click at [349, 132] on input "checkbox" at bounding box center [360, 143] width 22 height 22
checkbox input "false"
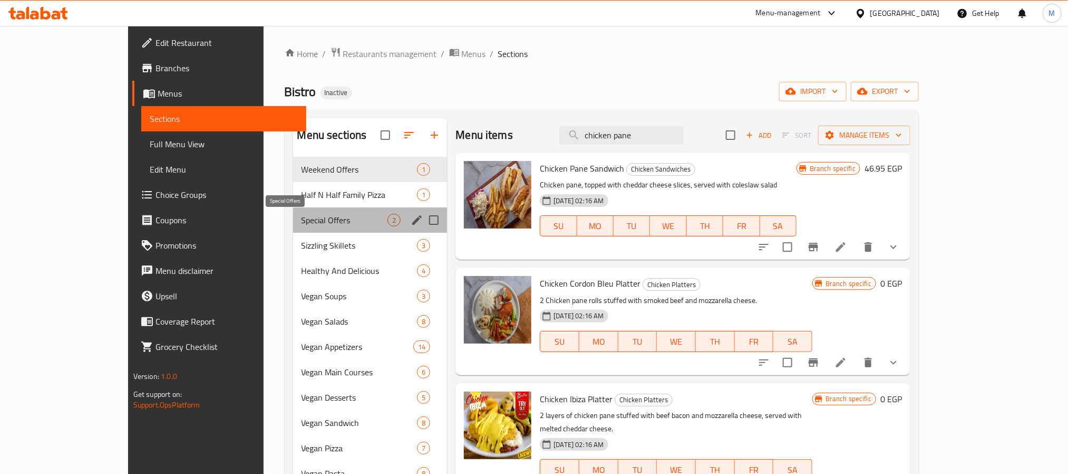
click at [302, 225] on span "Special Offers" at bounding box center [345, 220] width 86 height 13
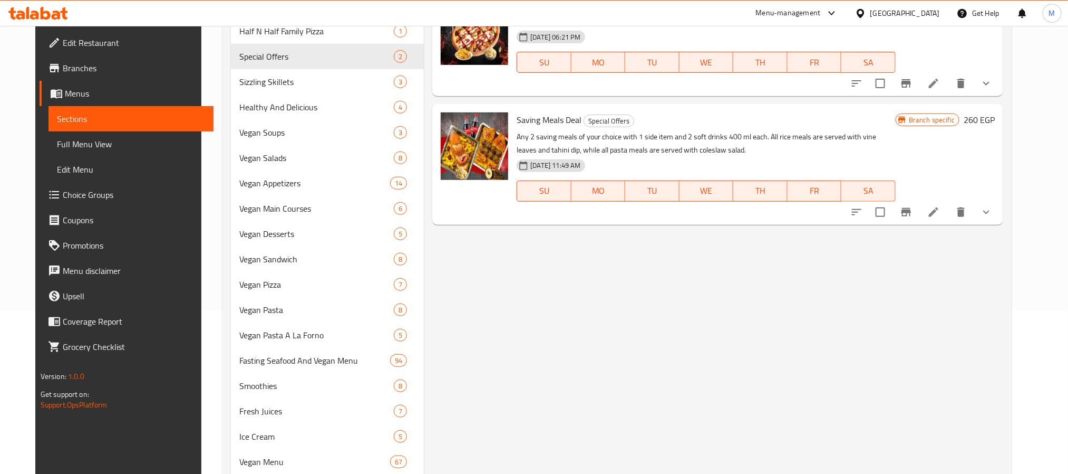
scroll to position [237, 0]
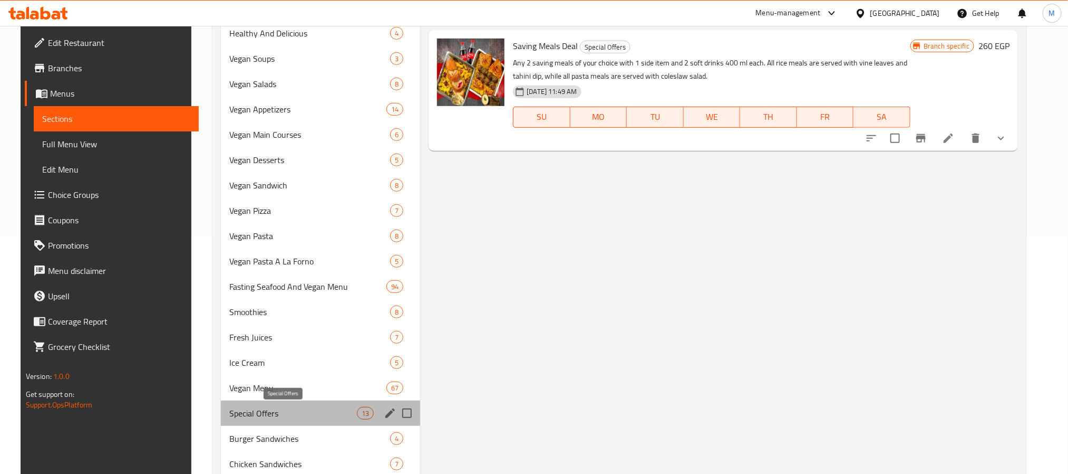
click at [319, 410] on span "Special Offers" at bounding box center [293, 413] width 128 height 13
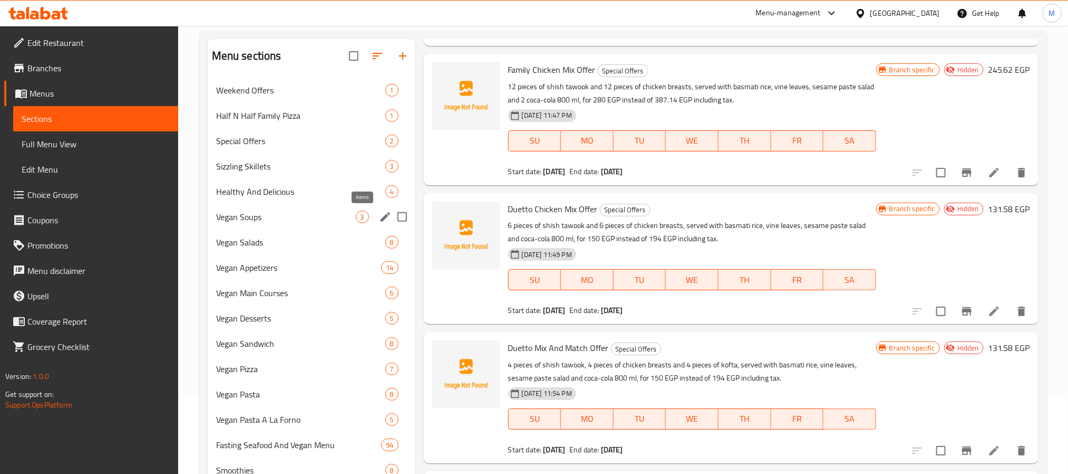
scroll to position [158, 0]
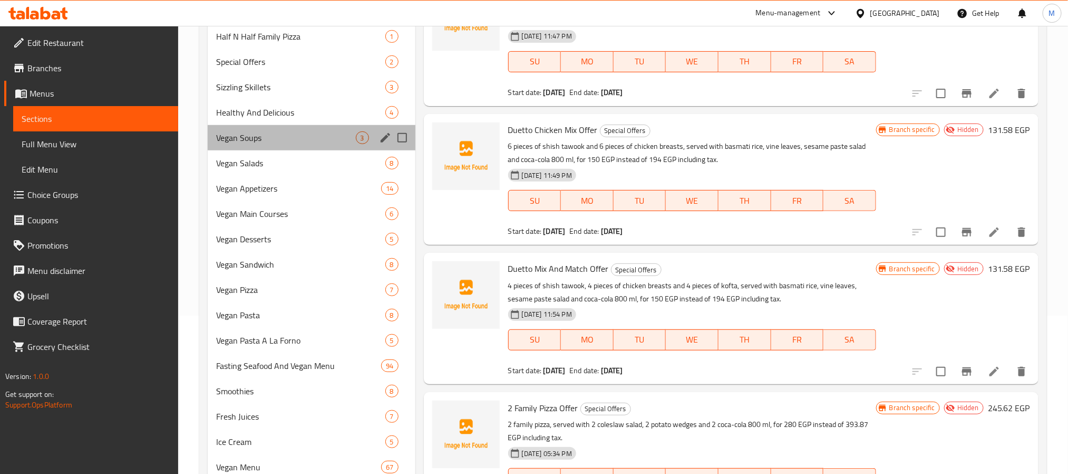
click at [345, 146] on div "Vegan Soups 3" at bounding box center [312, 137] width 208 height 25
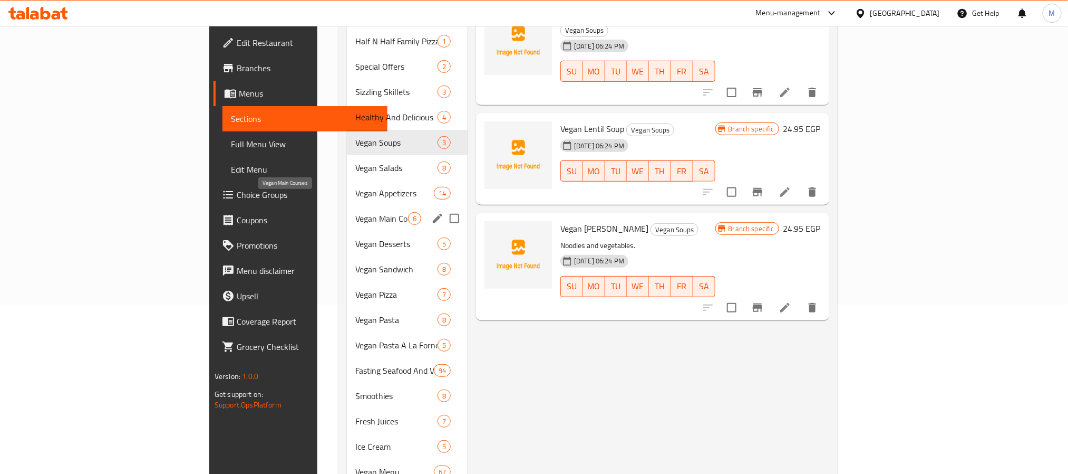
scroll to position [237, 0]
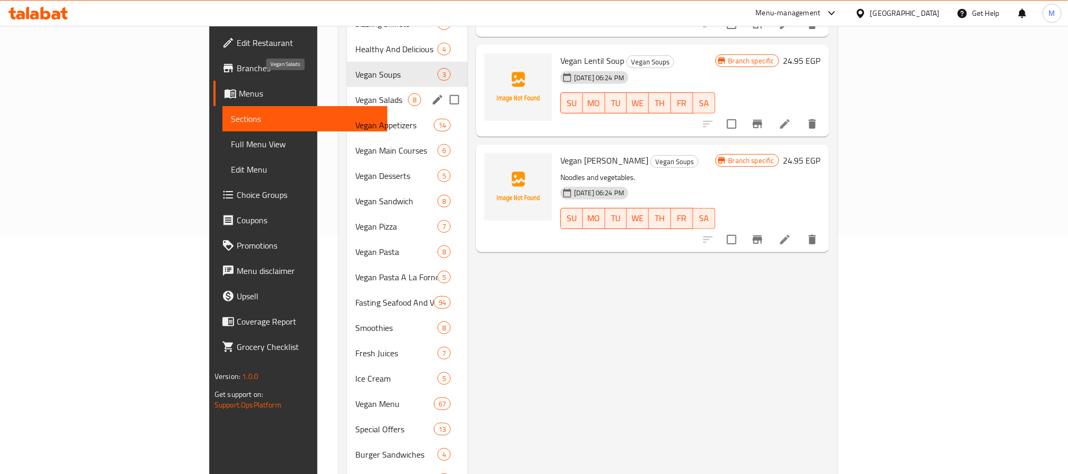
click at [355, 93] on span "Vegan Salads" at bounding box center [381, 99] width 52 height 13
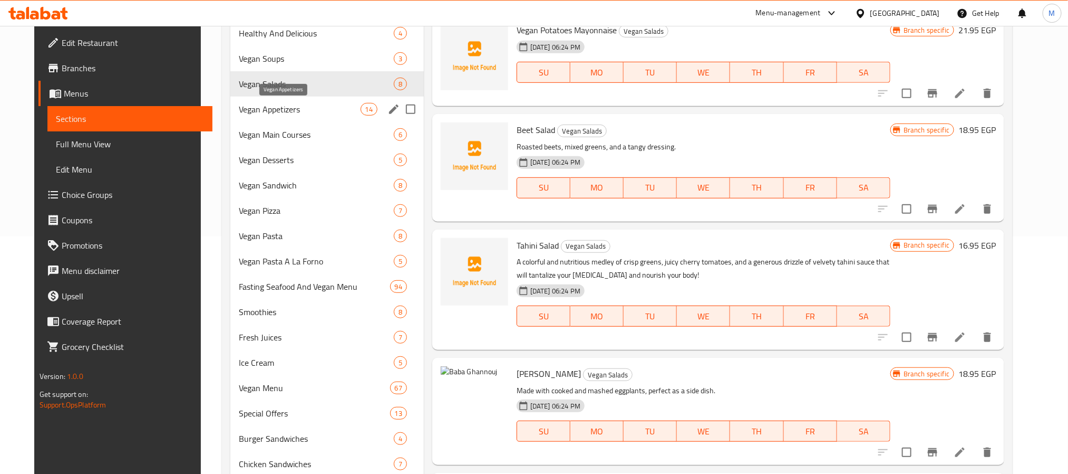
click at [283, 100] on div "Vegan Appetizers 14" at bounding box center [327, 108] width 194 height 25
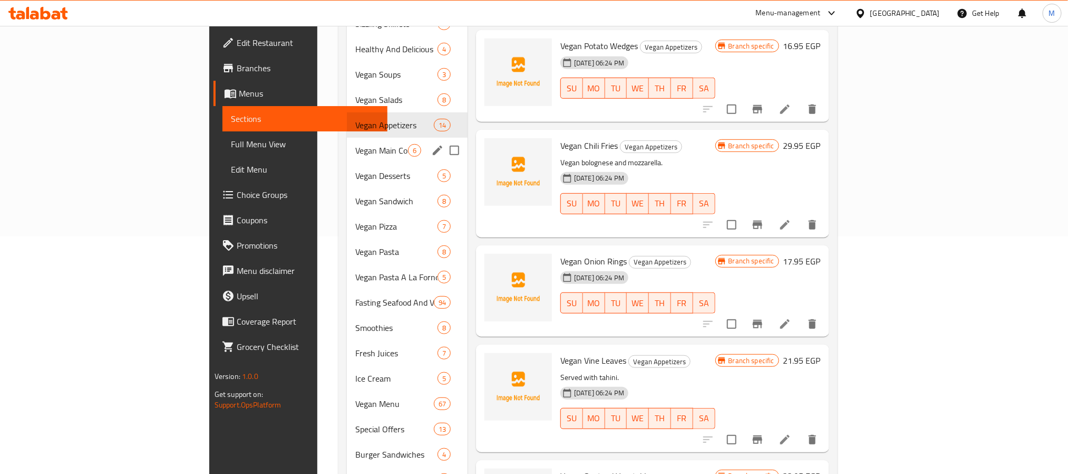
click at [347, 138] on div "Vegan Main Courses 6" at bounding box center [407, 150] width 121 height 25
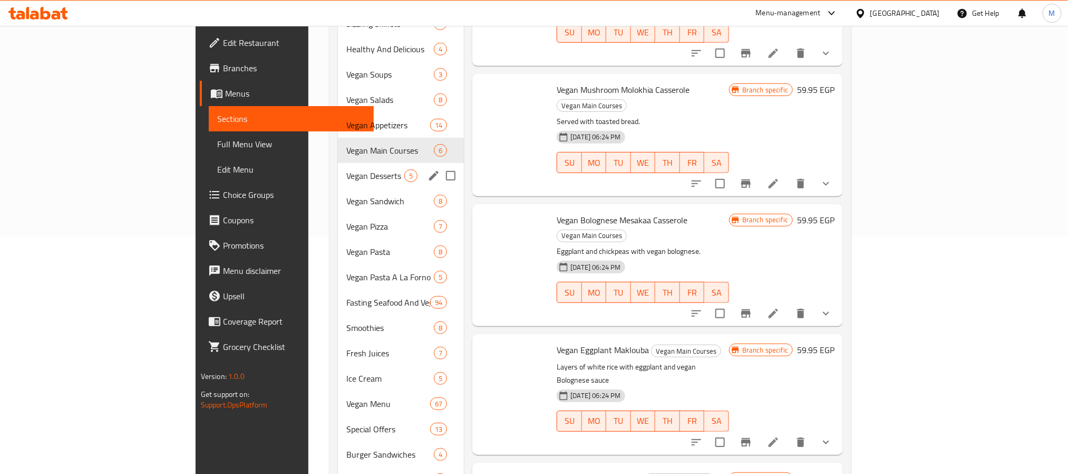
click at [346, 169] on span "Vegan Desserts" at bounding box center [375, 175] width 58 height 13
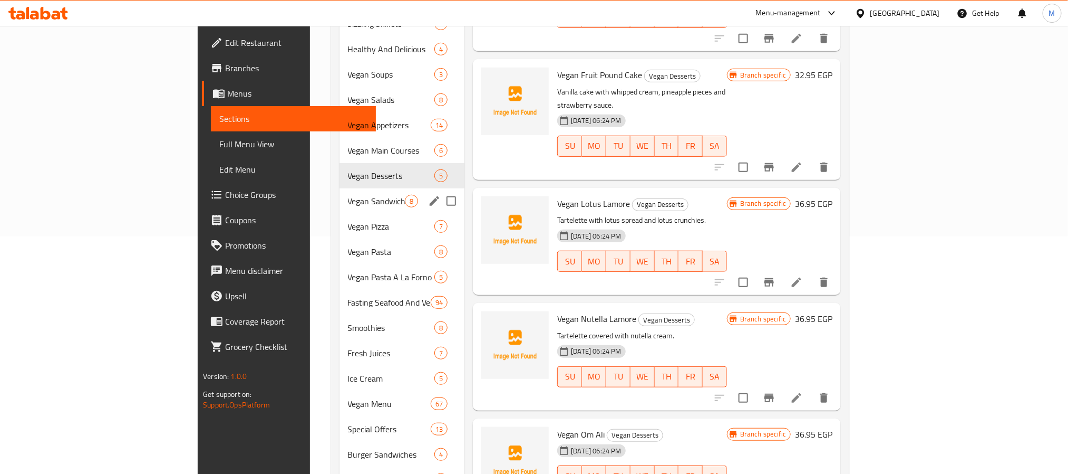
click at [348, 195] on span "Vegan Sandwich" at bounding box center [376, 201] width 57 height 13
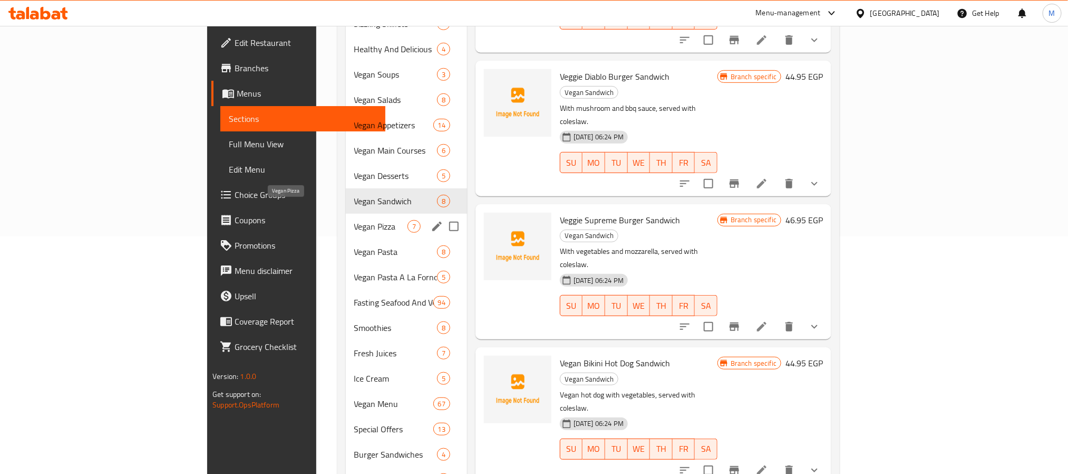
click at [354, 220] on span "Vegan Pizza" at bounding box center [380, 226] width 53 height 13
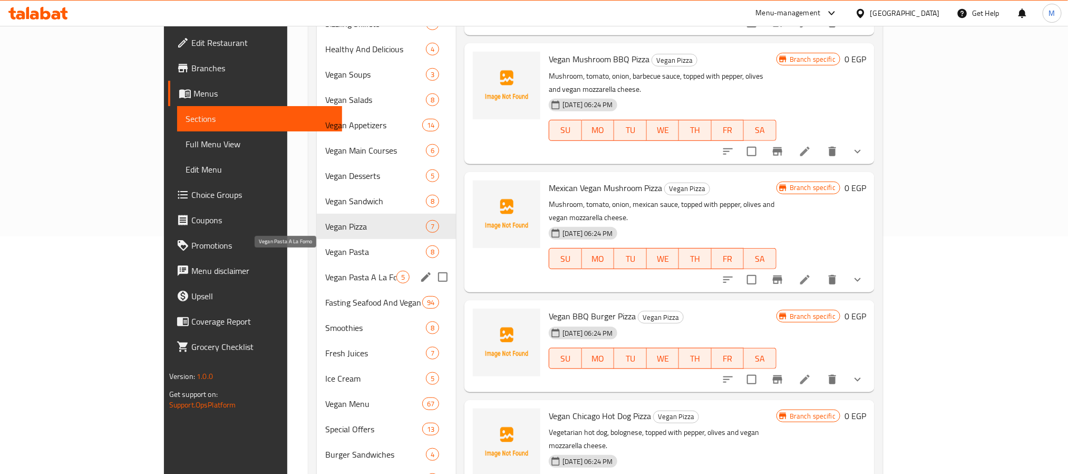
click at [325, 271] on span "Vegan Pasta A La Forno" at bounding box center [360, 277] width 71 height 13
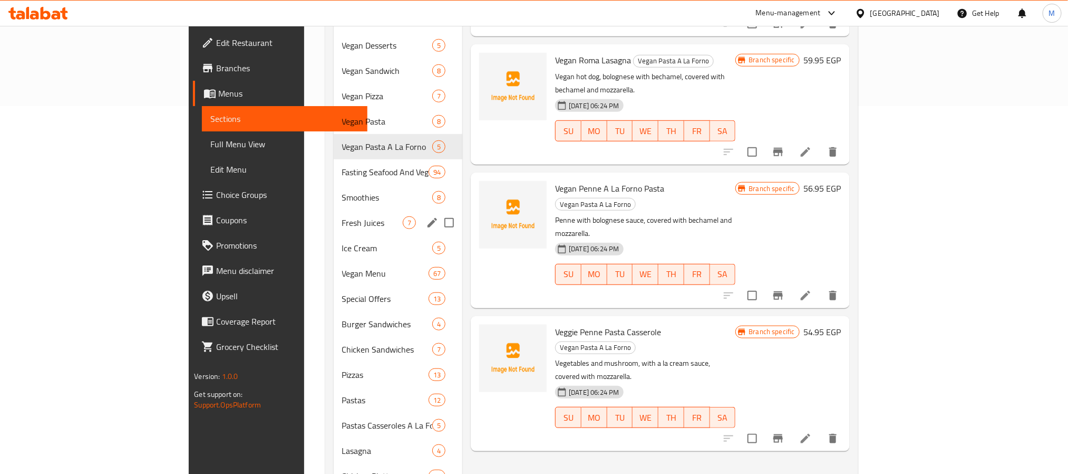
scroll to position [395, 0]
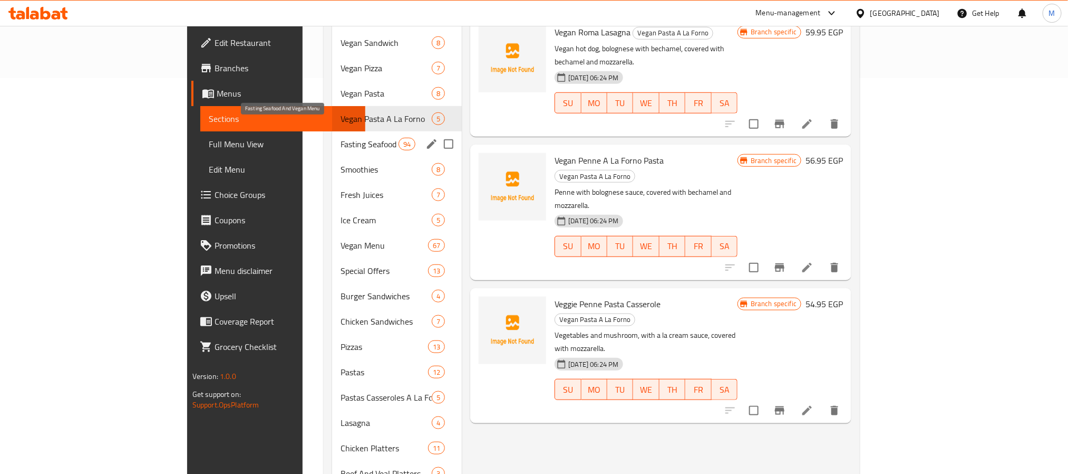
click at [341, 138] on span "Fasting Seafood And Vegan Menu" at bounding box center [370, 144] width 58 height 13
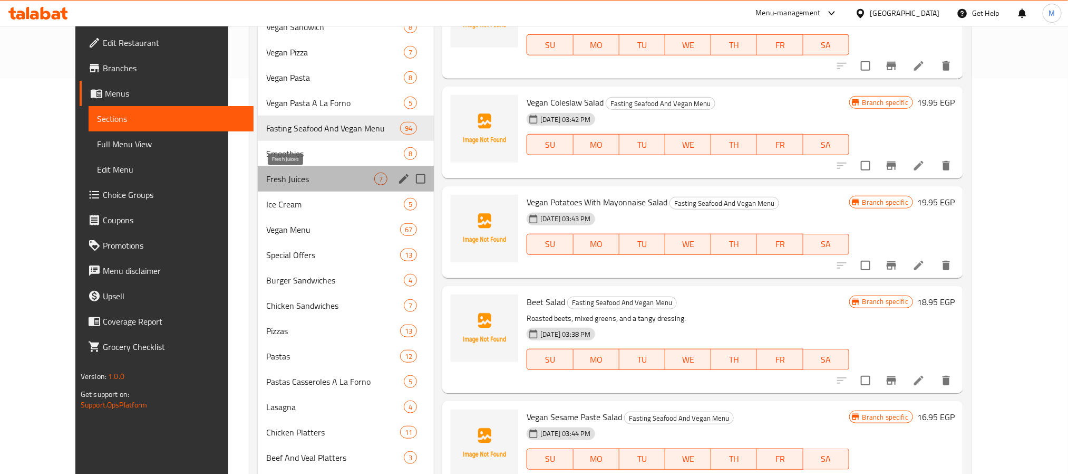
click at [296, 176] on span "Fresh Juices" at bounding box center [320, 178] width 108 height 13
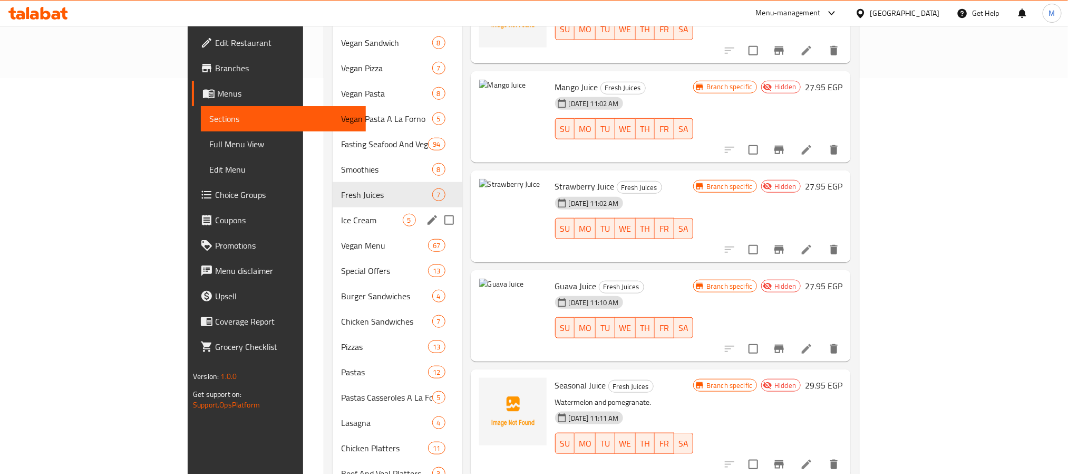
click at [333, 210] on div "Ice Cream 5" at bounding box center [398, 219] width 130 height 25
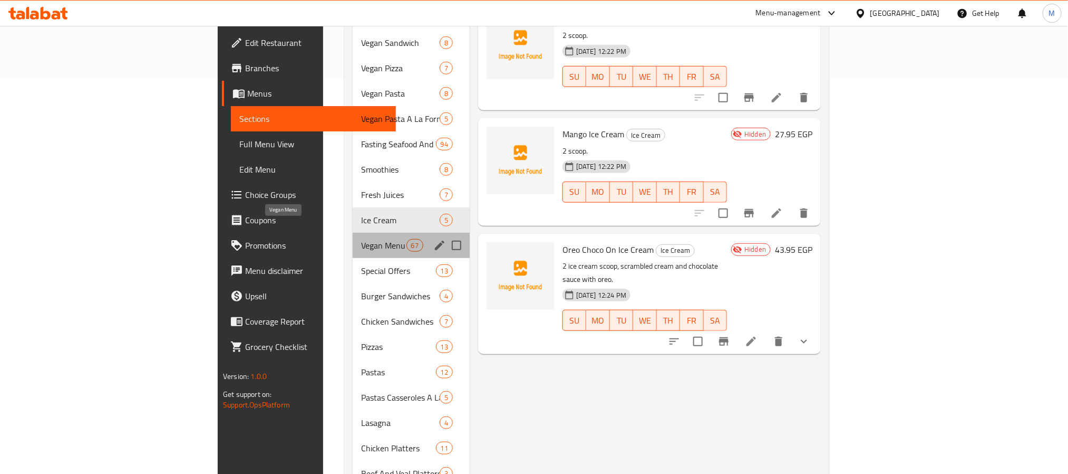
click at [361, 239] on span "Vegan Menu" at bounding box center [383, 245] width 45 height 13
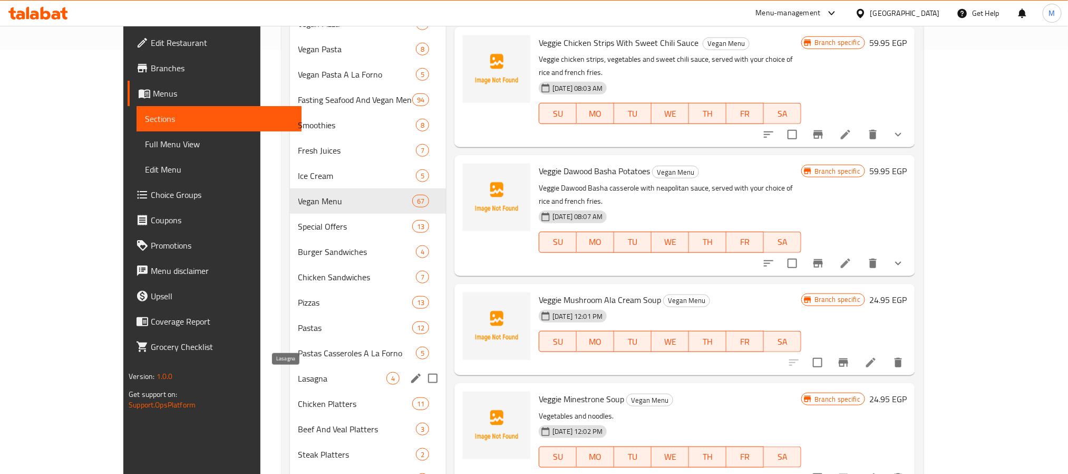
scroll to position [554, 0]
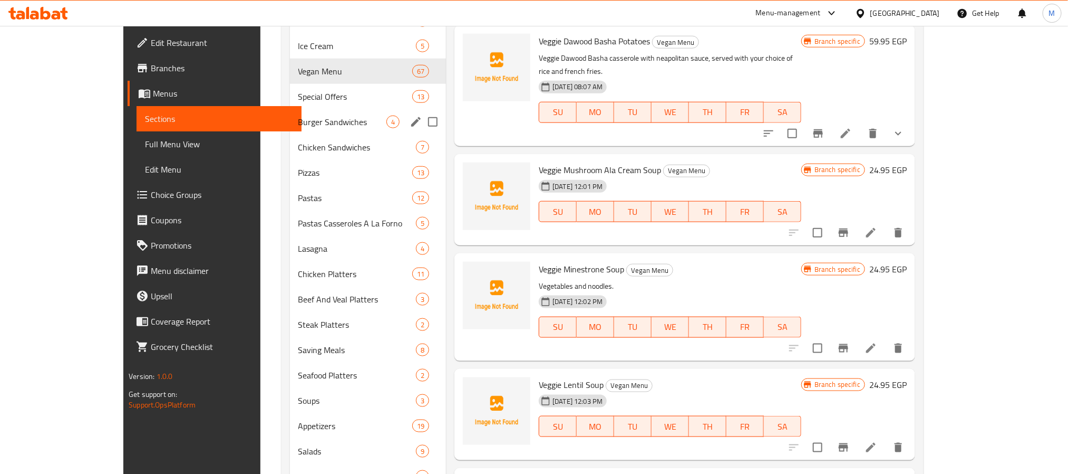
click at [300, 111] on div "Burger Sandwiches 4" at bounding box center [368, 121] width 157 height 25
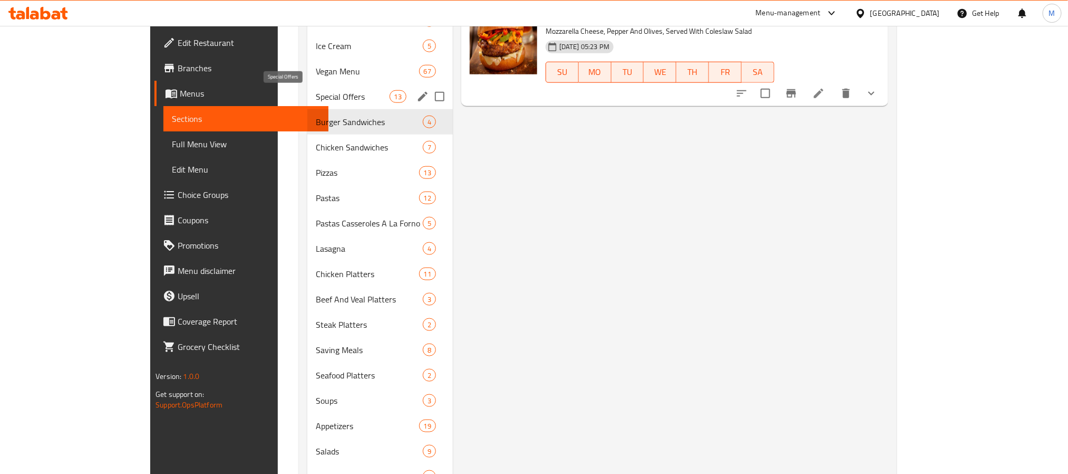
click at [316, 100] on span "Special Offers" at bounding box center [352, 96] width 73 height 13
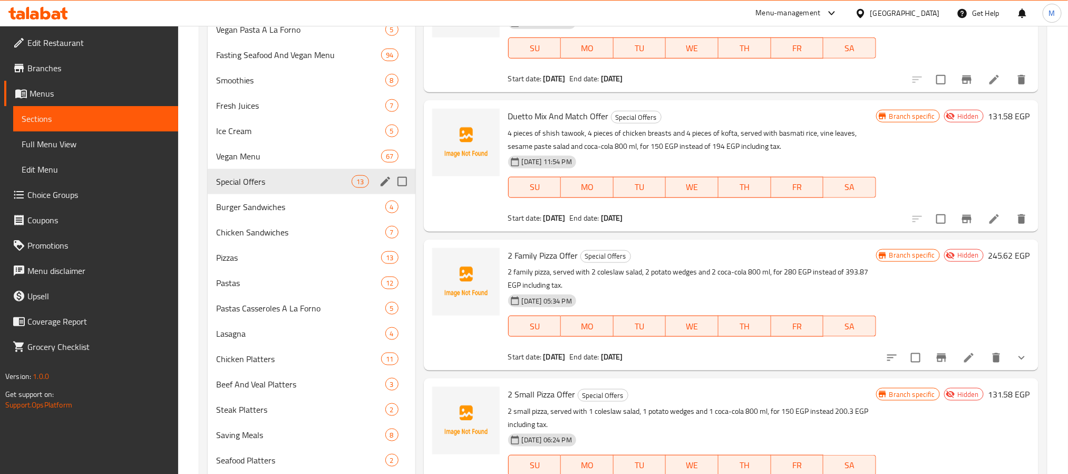
scroll to position [390, 0]
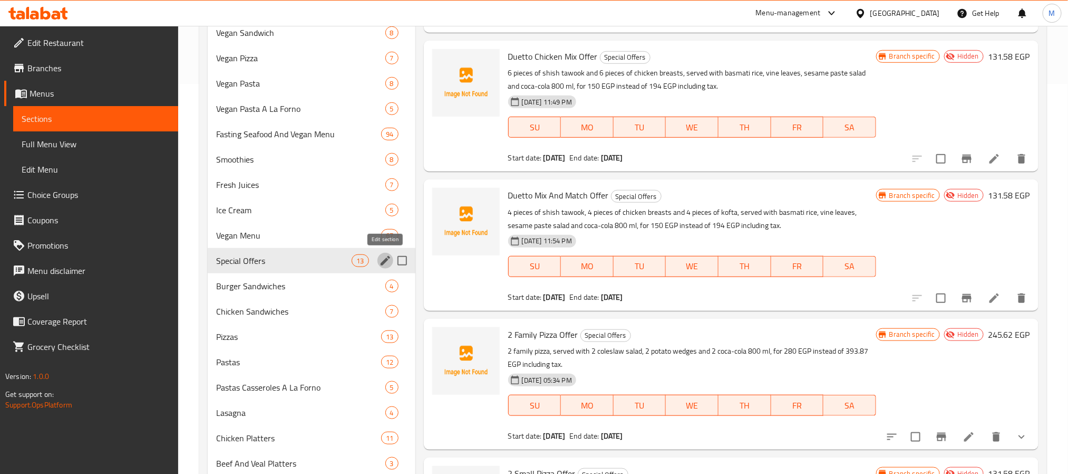
click at [380, 258] on icon "edit" at bounding box center [385, 260] width 13 height 13
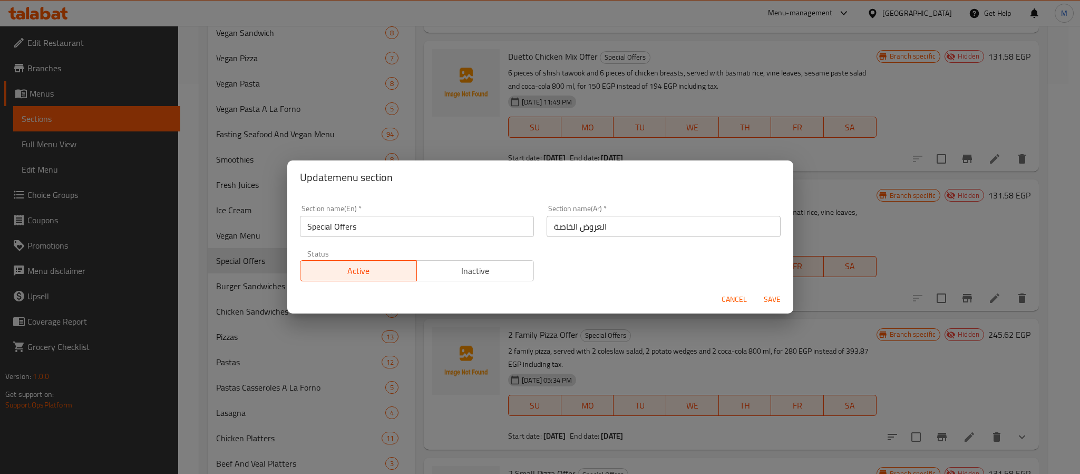
click at [386, 225] on input "Special Offers" at bounding box center [417, 226] width 234 height 21
type input "Special Offer"
click at [584, 227] on input "العروض الخاصة" at bounding box center [664, 226] width 234 height 21
click at [614, 224] on input "العرض الخاصة" at bounding box center [664, 226] width 234 height 21
type input "العرض الخاص"
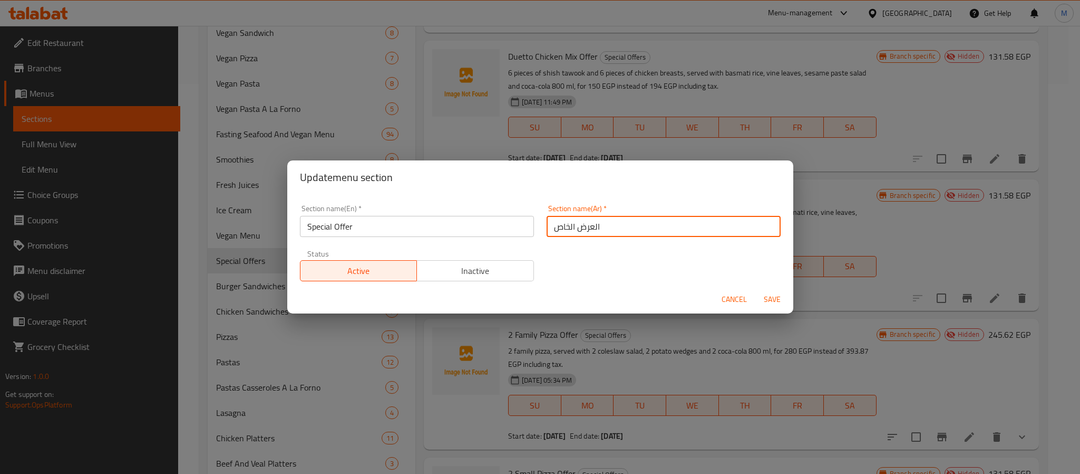
click at [769, 301] on span "Save" at bounding box center [772, 299] width 25 height 13
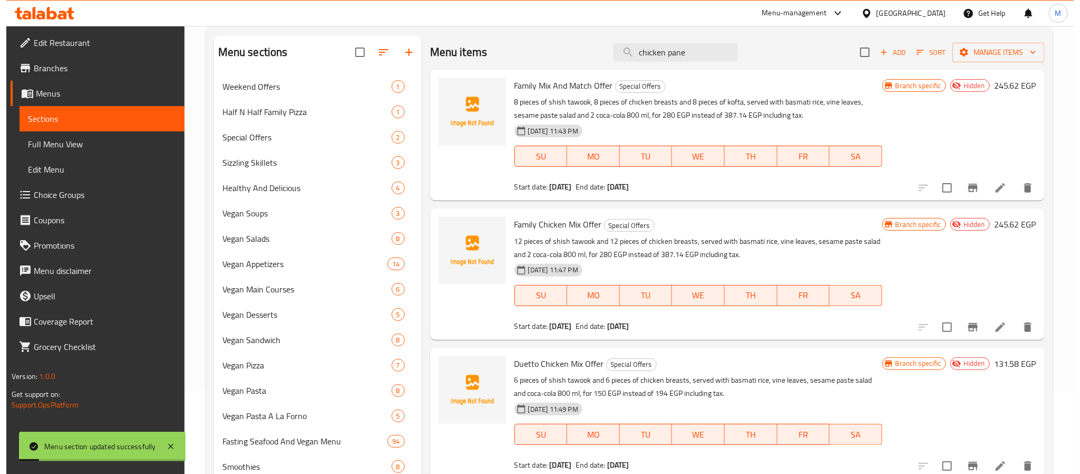
scroll to position [0, 0]
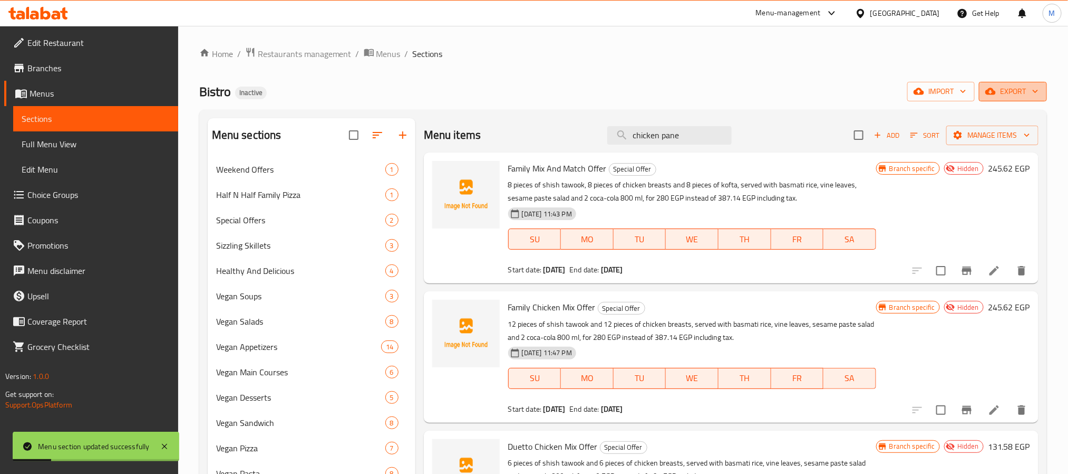
click at [1024, 99] on button "export" at bounding box center [1013, 92] width 68 height 20
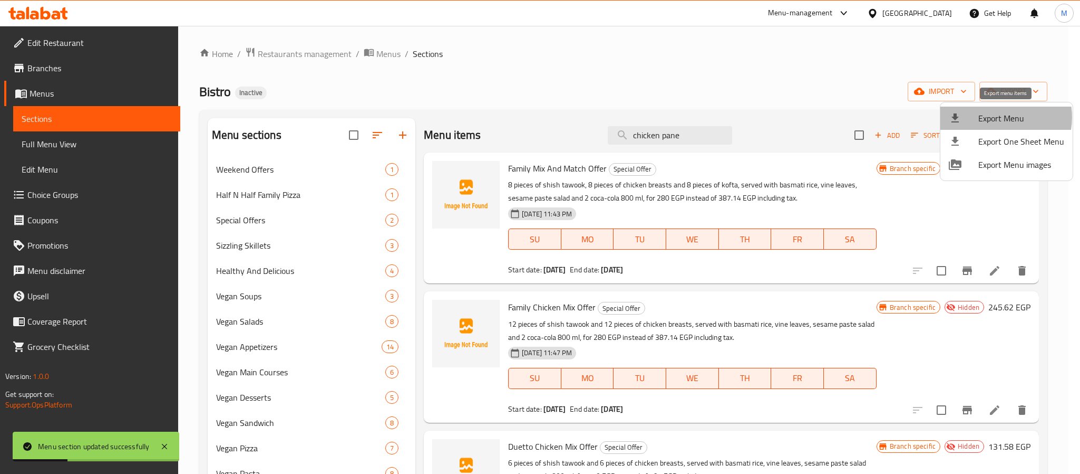
click at [997, 117] on span "Export Menu" at bounding box center [1022, 118] width 86 height 13
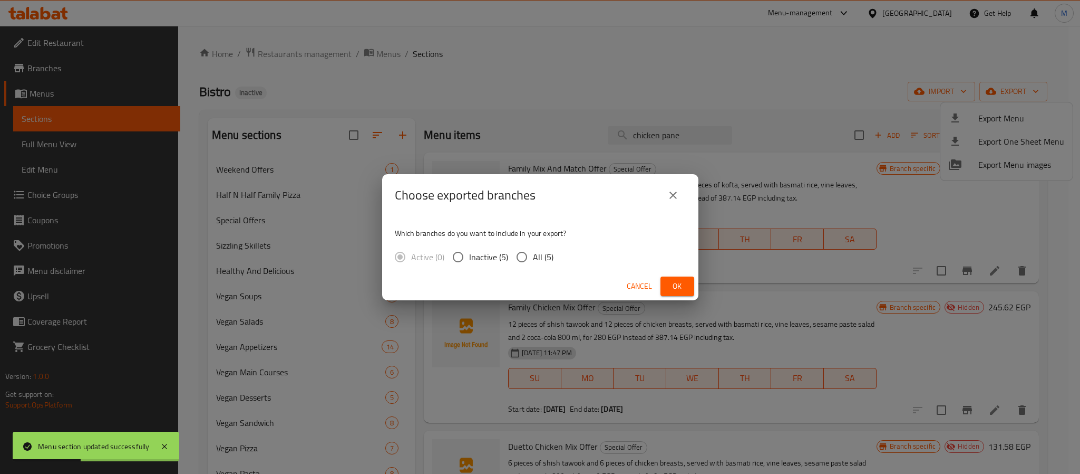
click at [543, 255] on span "All (5)" at bounding box center [543, 256] width 21 height 13
click at [533, 255] on input "All (5)" at bounding box center [522, 257] width 22 height 22
radio input "true"
click at [685, 283] on span "Ok" at bounding box center [677, 285] width 17 height 13
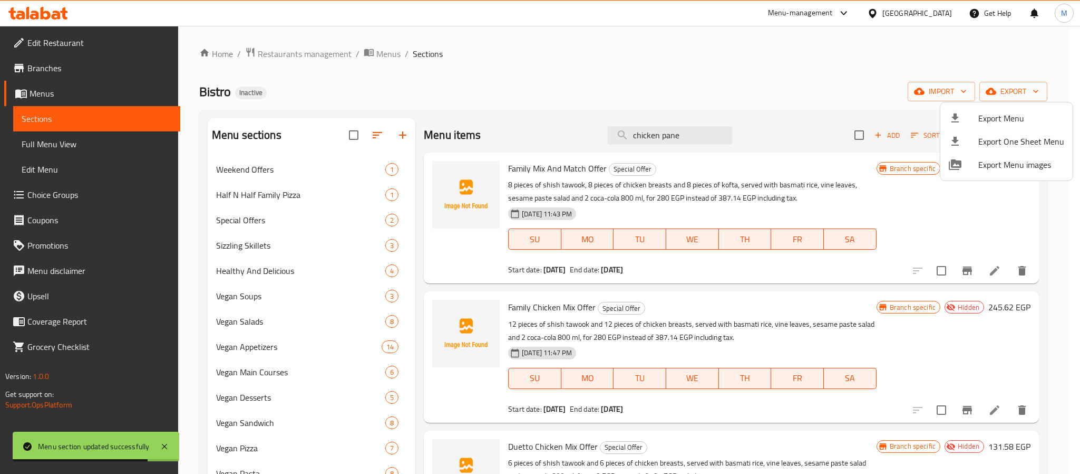
click at [64, 199] on div at bounding box center [540, 237] width 1080 height 474
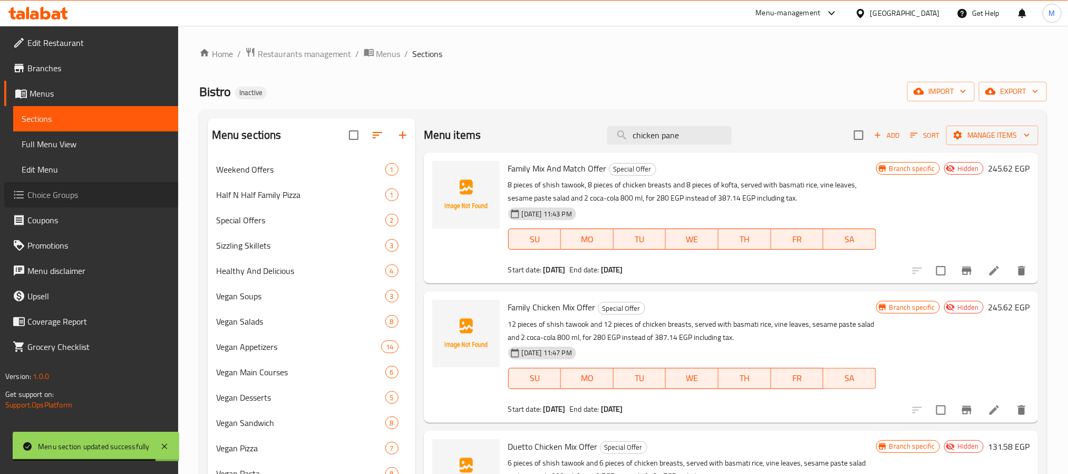
click at [64, 199] on span "Choice Groups" at bounding box center [98, 194] width 142 height 13
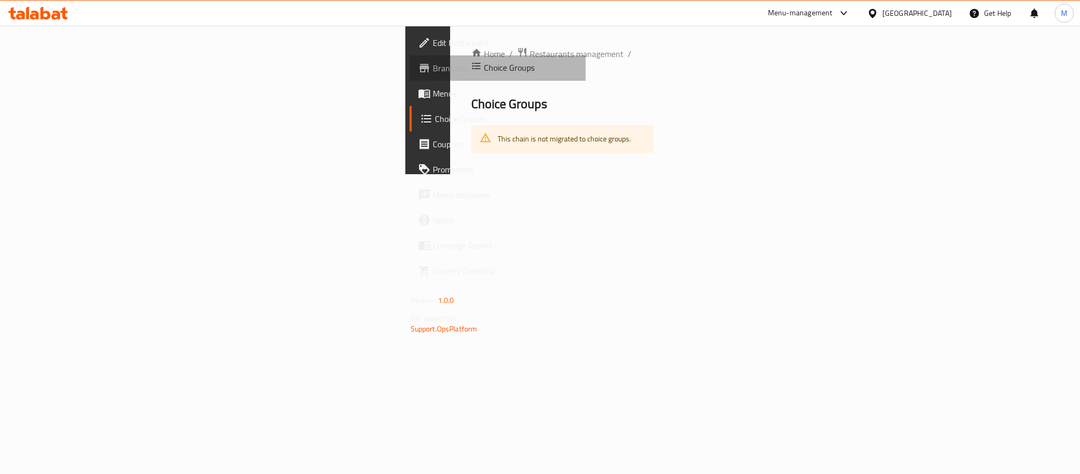
click at [433, 67] on span "Branches" at bounding box center [505, 68] width 144 height 13
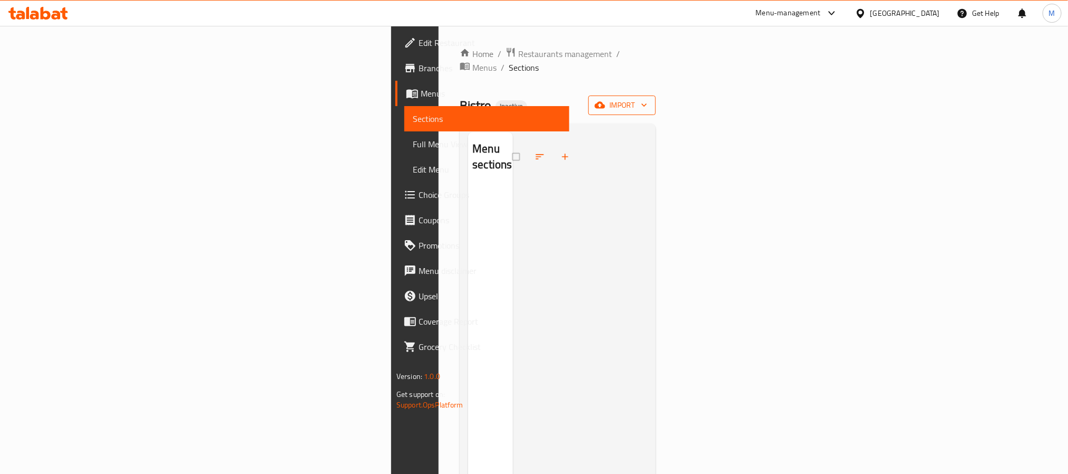
click at [656, 99] on button "import" at bounding box center [621, 105] width 67 height 20
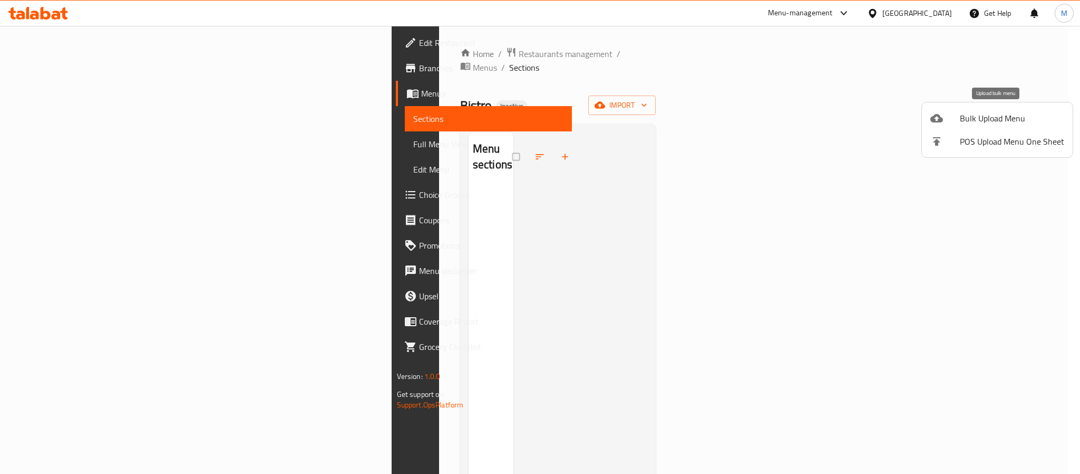
click at [986, 124] on span "Bulk Upload Menu" at bounding box center [1012, 118] width 104 height 13
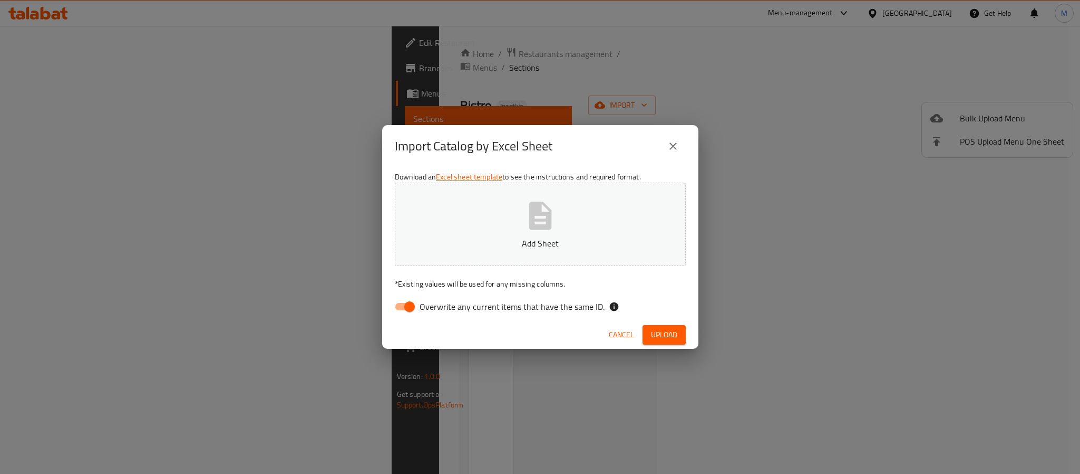
click at [535, 304] on span "Overwrite any current items that have the same ID." at bounding box center [512, 306] width 185 height 13
click at [440, 304] on input "Overwrite any current items that have the same ID." at bounding box center [410, 306] width 60 height 20
checkbox input "false"
click at [671, 334] on span "Upload" at bounding box center [664, 334] width 26 height 13
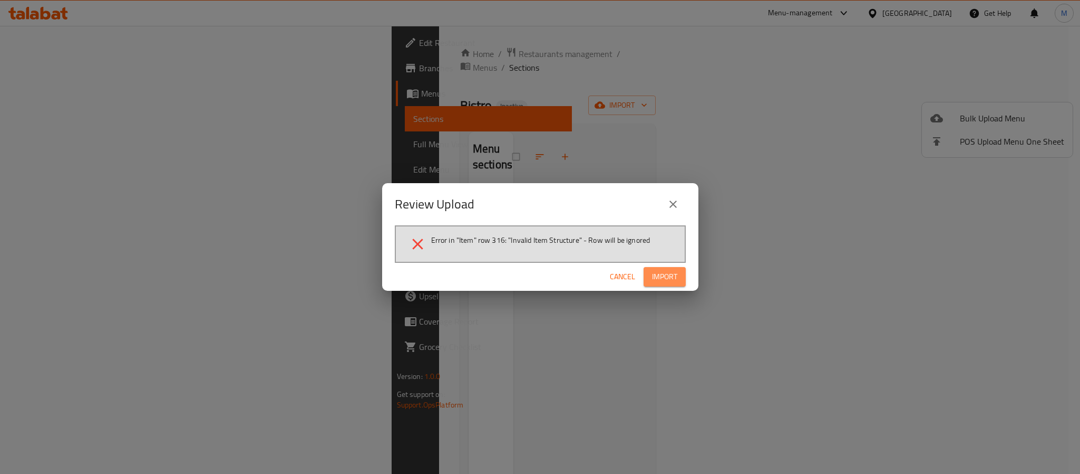
click at [661, 281] on span "Import" at bounding box center [664, 276] width 25 height 13
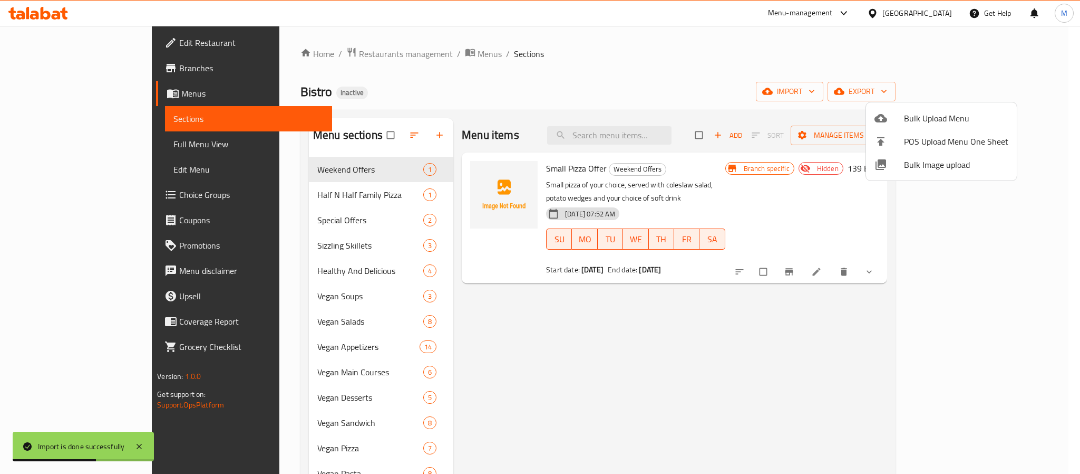
click at [459, 353] on div at bounding box center [540, 237] width 1080 height 474
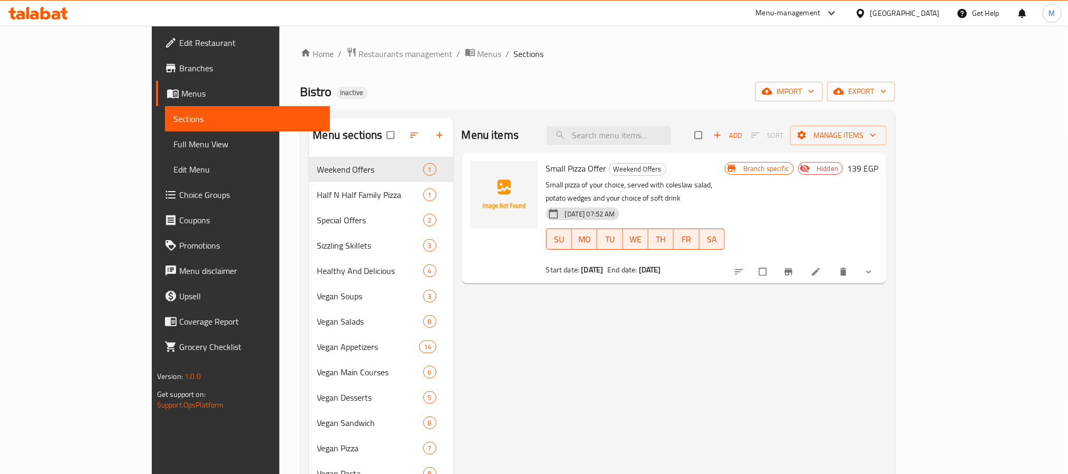
click at [381, 141] on input "checkbox" at bounding box center [392, 135] width 22 height 20
click at [381, 139] on input "checkbox" at bounding box center [392, 135] width 22 height 20
click at [381, 136] on input "checkbox" at bounding box center [392, 135] width 22 height 20
click at [449, 82] on div "Bistro Inactive import export" at bounding box center [598, 92] width 595 height 20
click at [381, 135] on input "checkbox" at bounding box center [392, 135] width 22 height 20
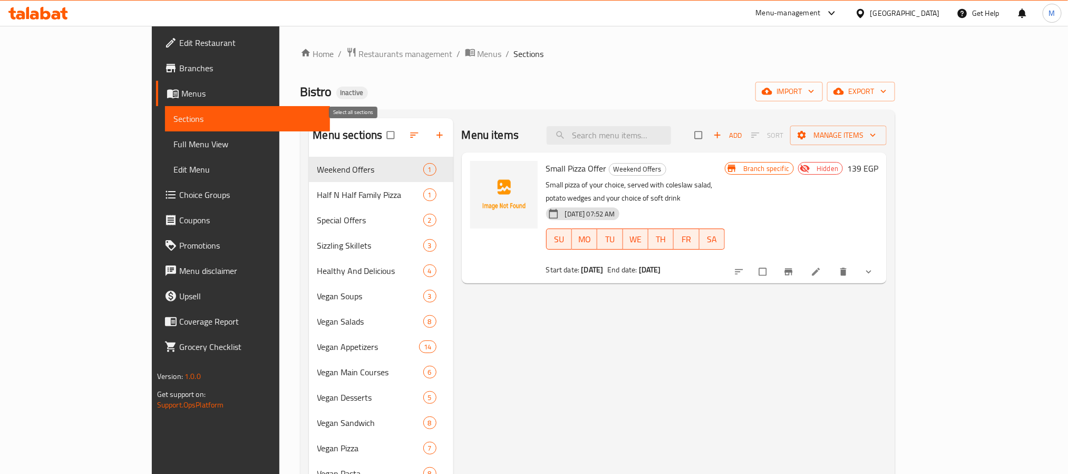
click at [381, 138] on input "checkbox" at bounding box center [392, 135] width 22 height 20
checkbox input "false"
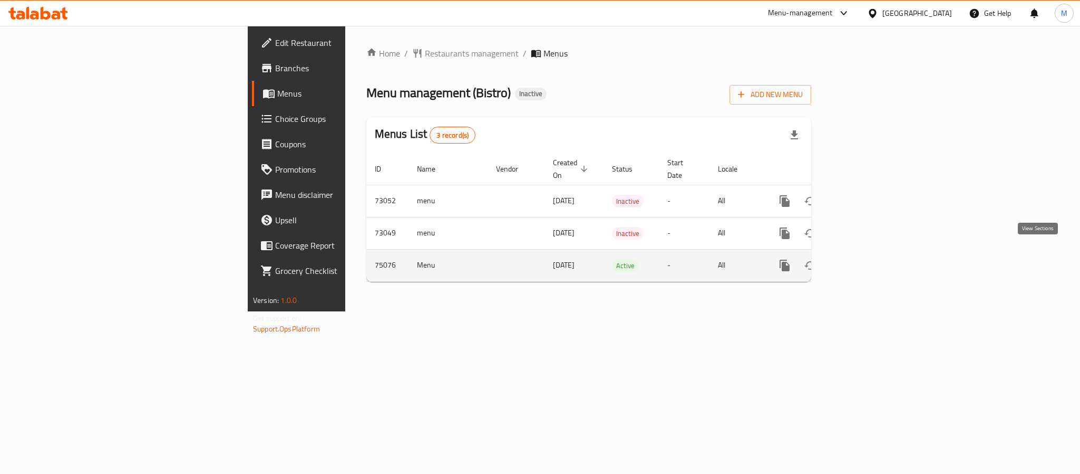
click at [867, 259] on icon "enhanced table" at bounding box center [861, 265] width 13 height 13
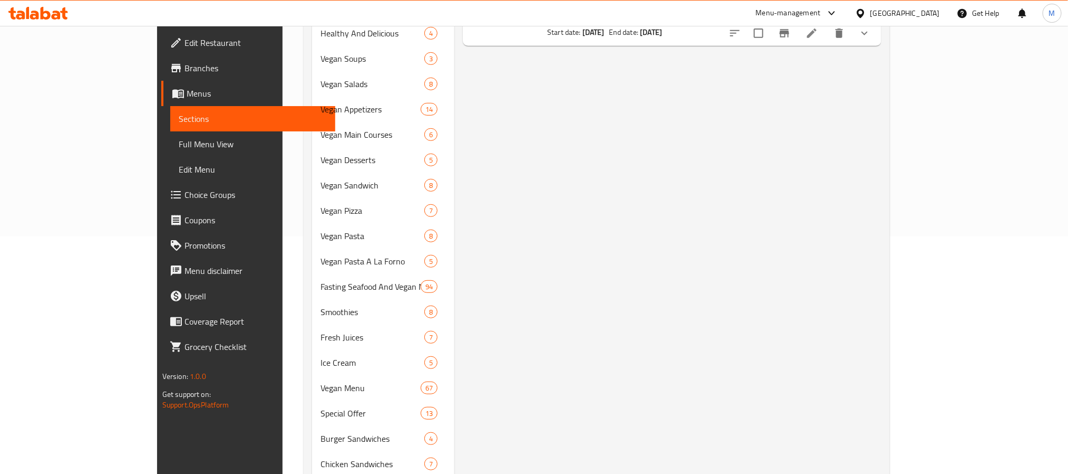
click at [464, 327] on div "Menu items Add Sort Manage items Small Pizza Offer Weekend Offers Small pizza o…" at bounding box center [668, 358] width 427 height 954
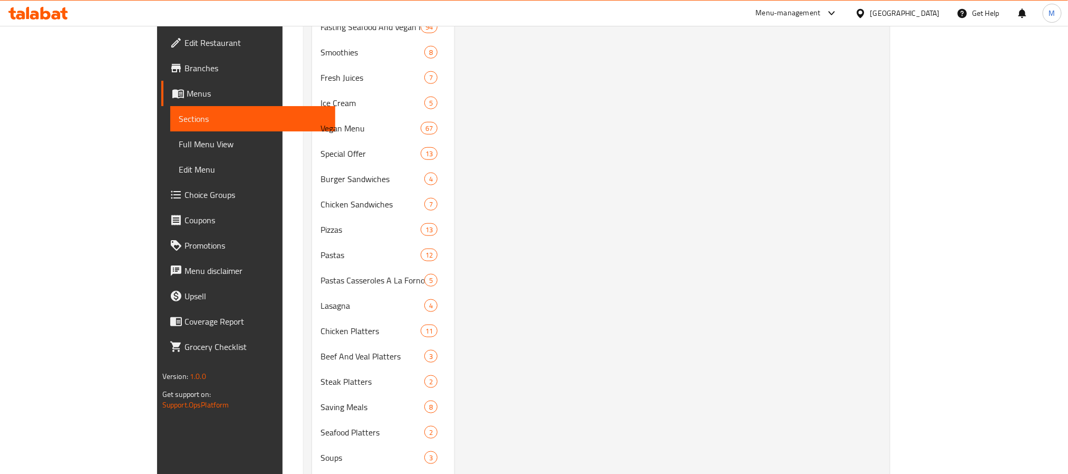
scroll to position [469, 0]
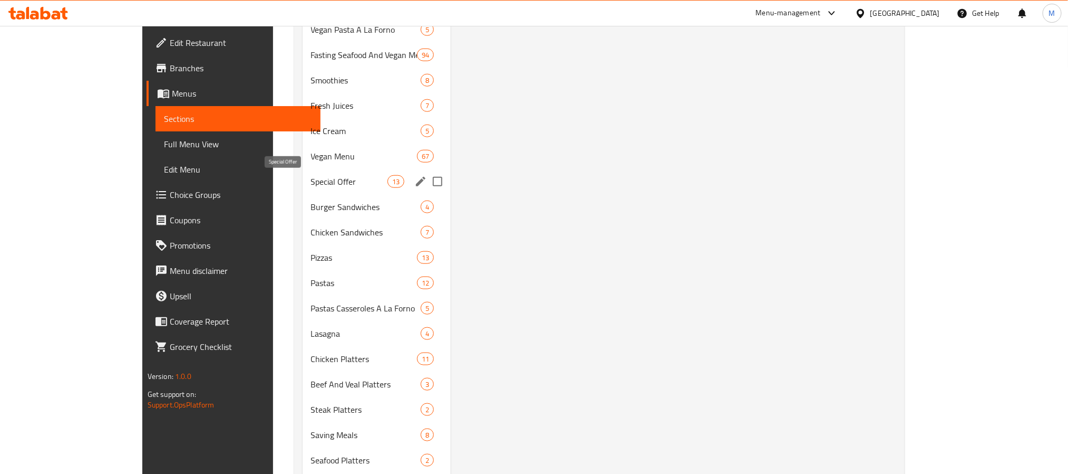
click at [311, 176] on span "Special Offer" at bounding box center [349, 181] width 76 height 13
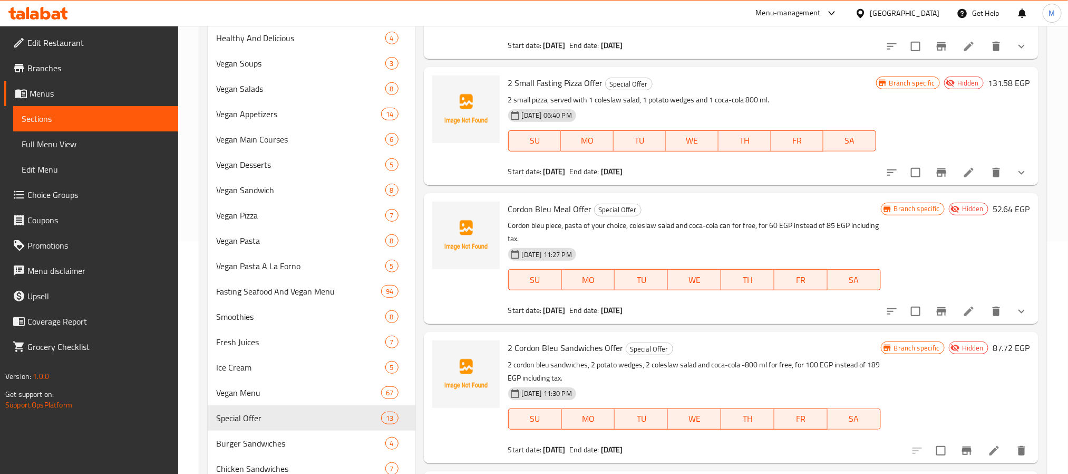
scroll to position [237, 0]
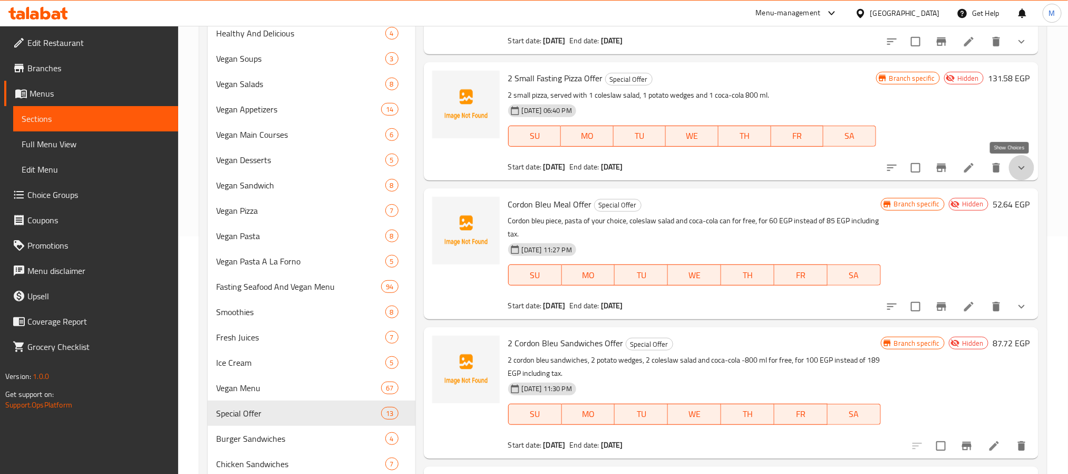
click at [1016, 162] on icon "show more" at bounding box center [1022, 167] width 13 height 13
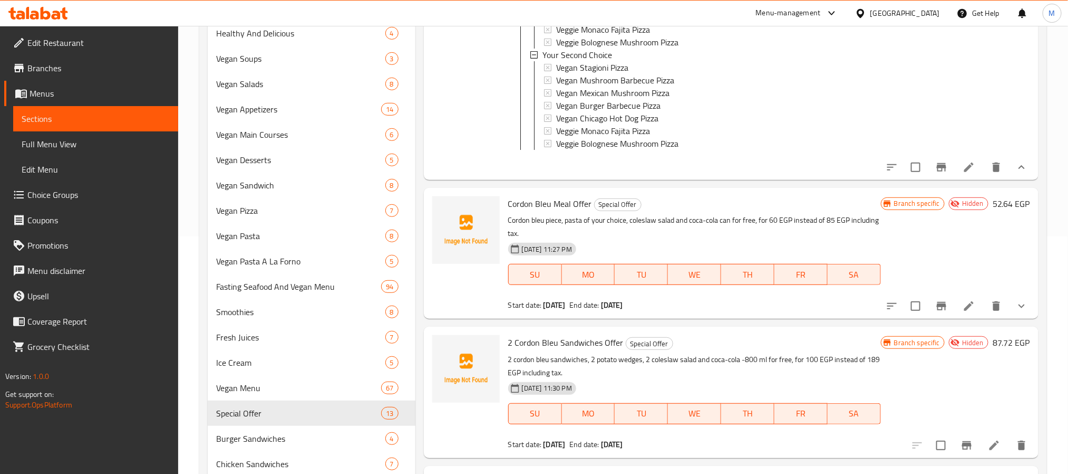
scroll to position [1068, 0]
click at [1016, 174] on button "show more" at bounding box center [1021, 167] width 25 height 25
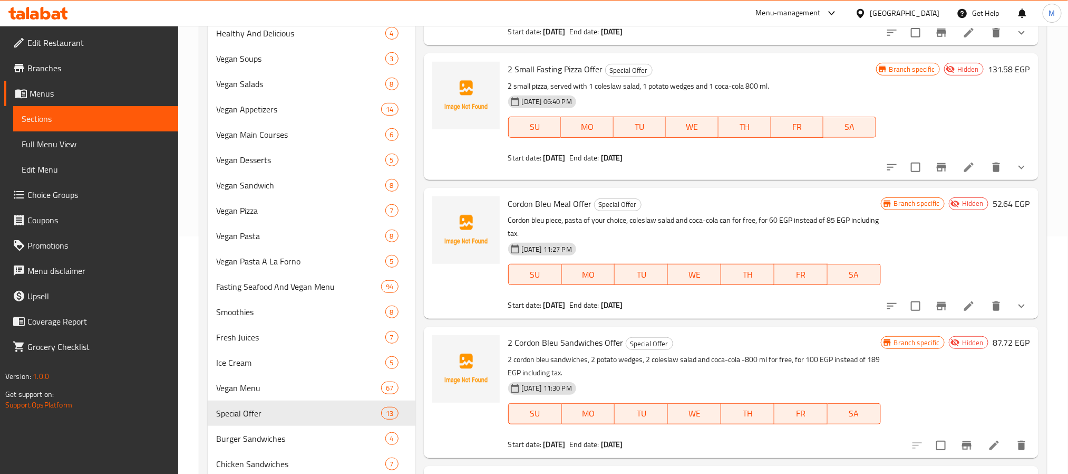
scroll to position [812, 0]
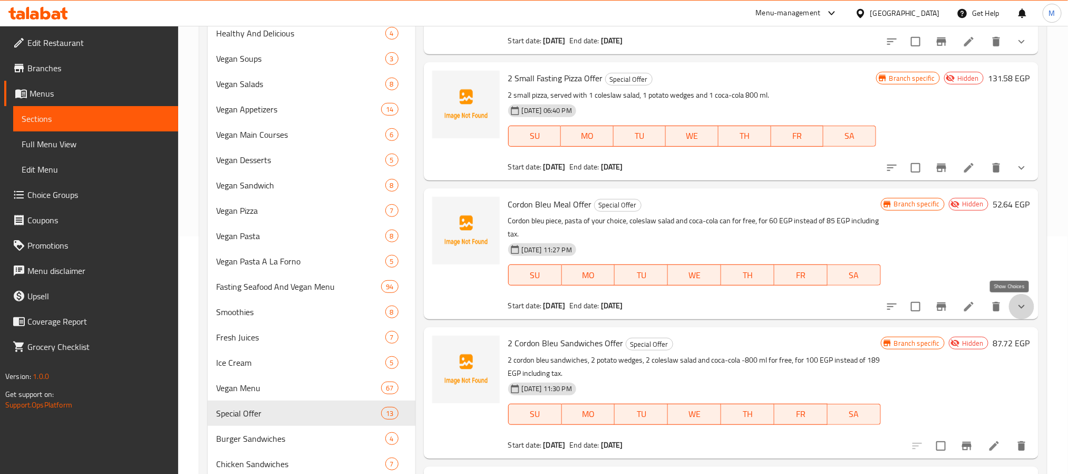
click at [1016, 311] on icon "show more" at bounding box center [1022, 306] width 13 height 13
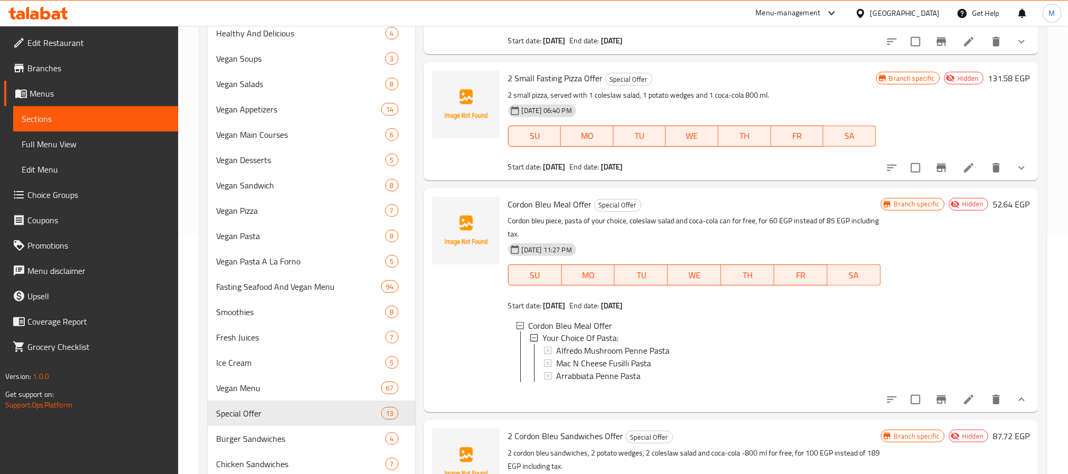
click at [1016, 406] on icon "show more" at bounding box center [1022, 399] width 13 height 13
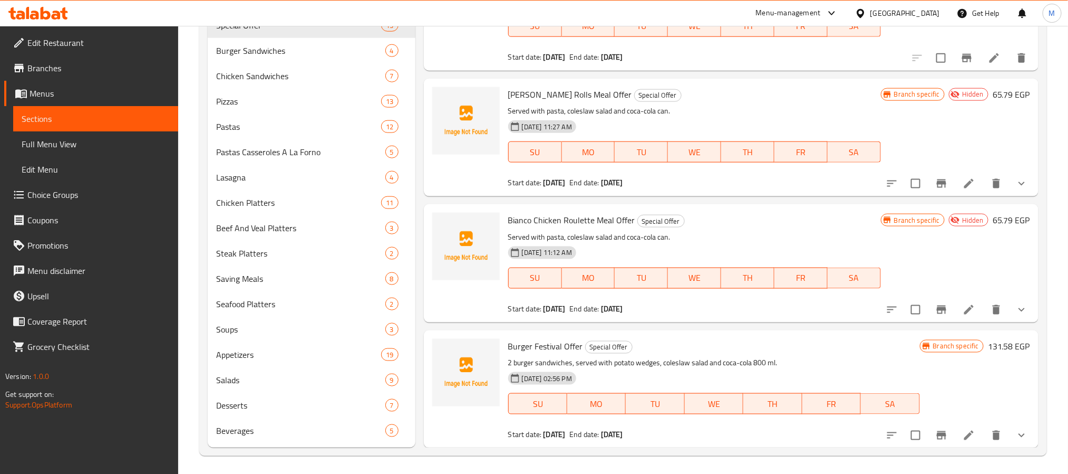
scroll to position [627, 0]
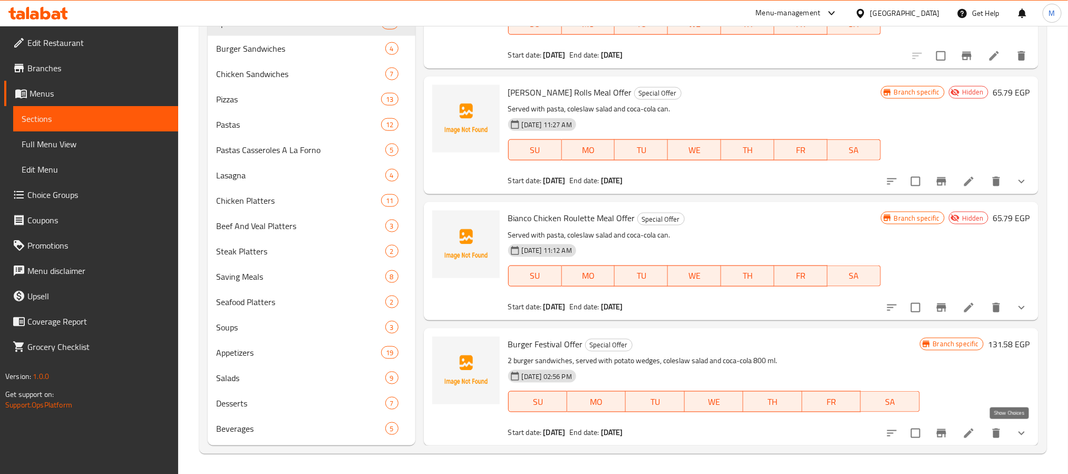
click at [1019, 432] on icon "show more" at bounding box center [1022, 433] width 6 height 4
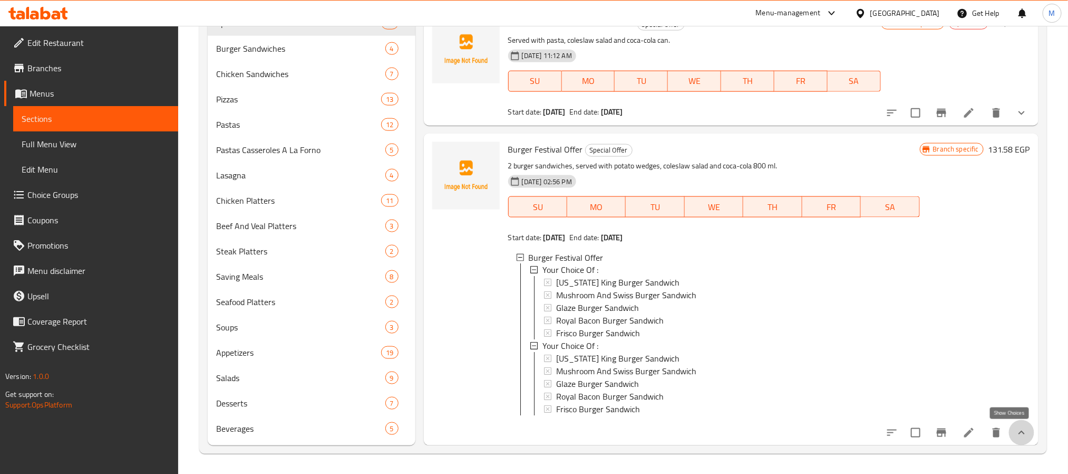
click at [1016, 429] on icon "show more" at bounding box center [1022, 432] width 13 height 13
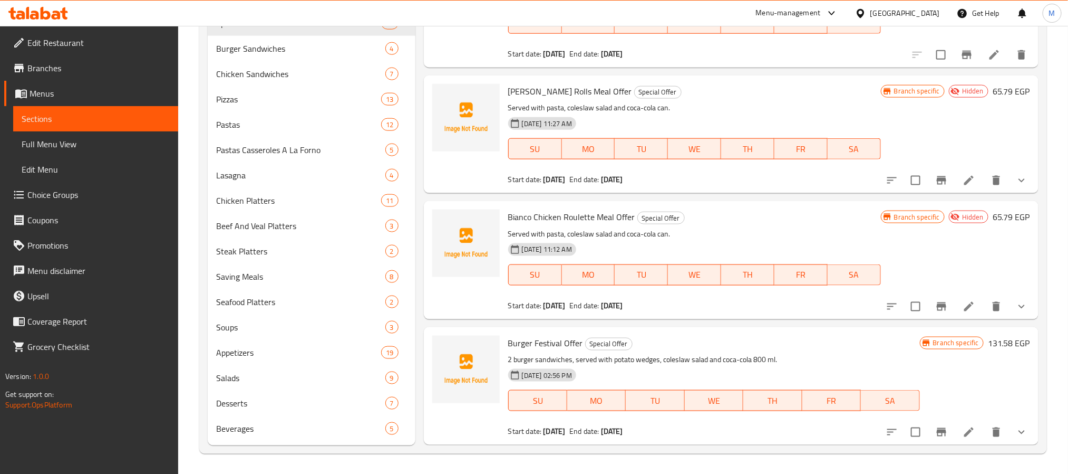
scroll to position [812, 0]
drag, startPoint x: 639, startPoint y: 182, endPoint x: 665, endPoint y: 182, distance: 25.8
click at [665, 182] on div "Start date: [DATE] End date: [DATE]" at bounding box center [694, 180] width 373 height 11
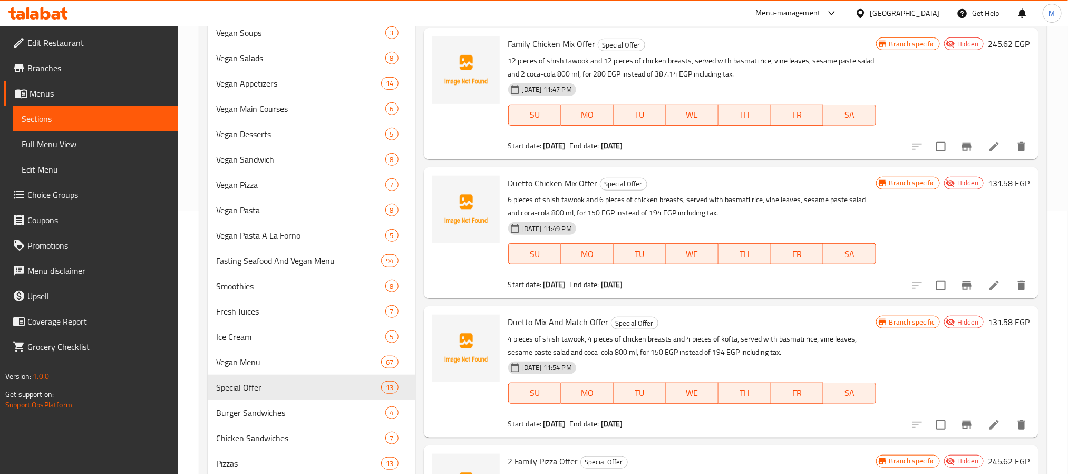
scroll to position [0, 0]
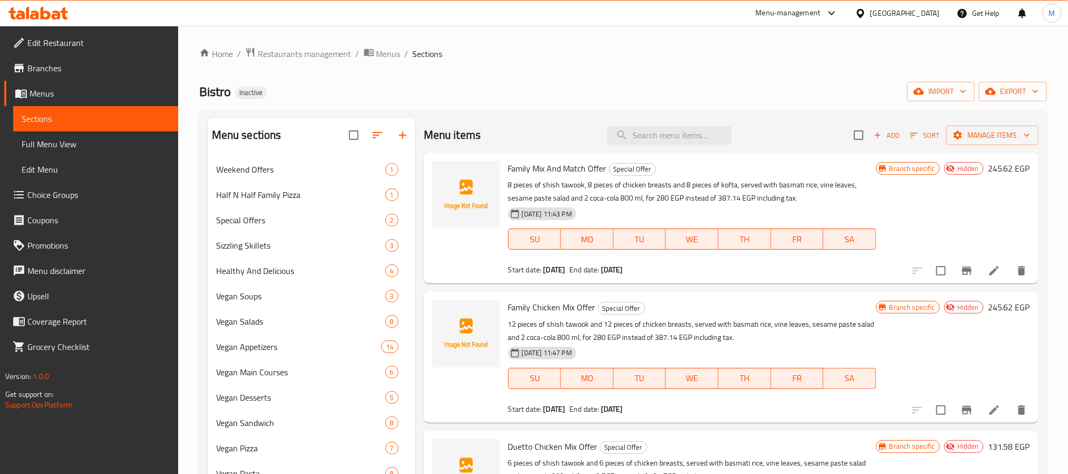
click at [565, 87] on div "Bistro Inactive import export" at bounding box center [623, 92] width 848 height 20
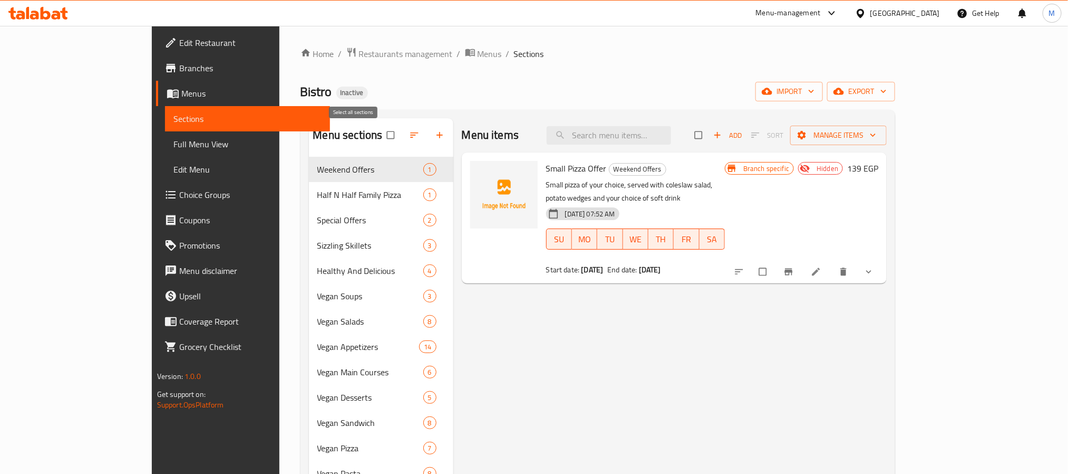
click at [381, 138] on input "checkbox" at bounding box center [392, 135] width 22 height 20
checkbox input "true"
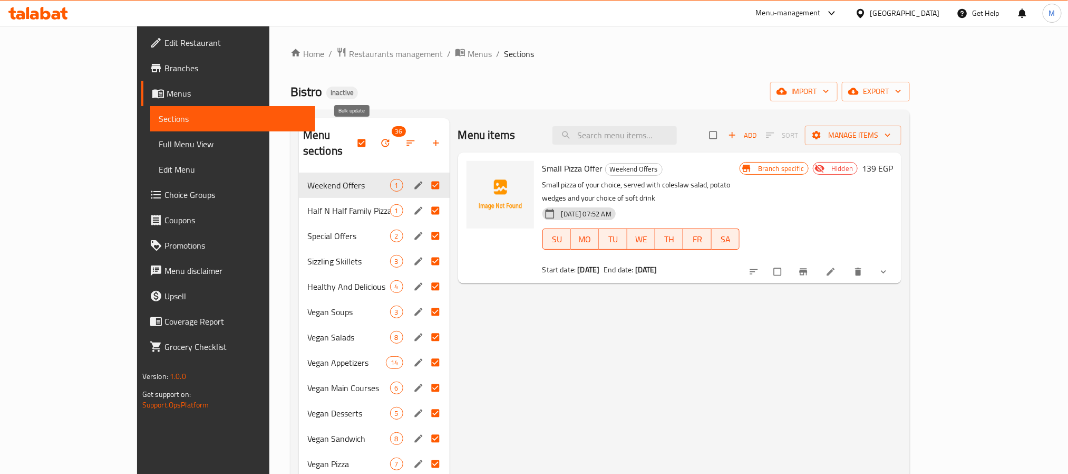
click at [380, 138] on icon "button" at bounding box center [385, 143] width 11 height 11
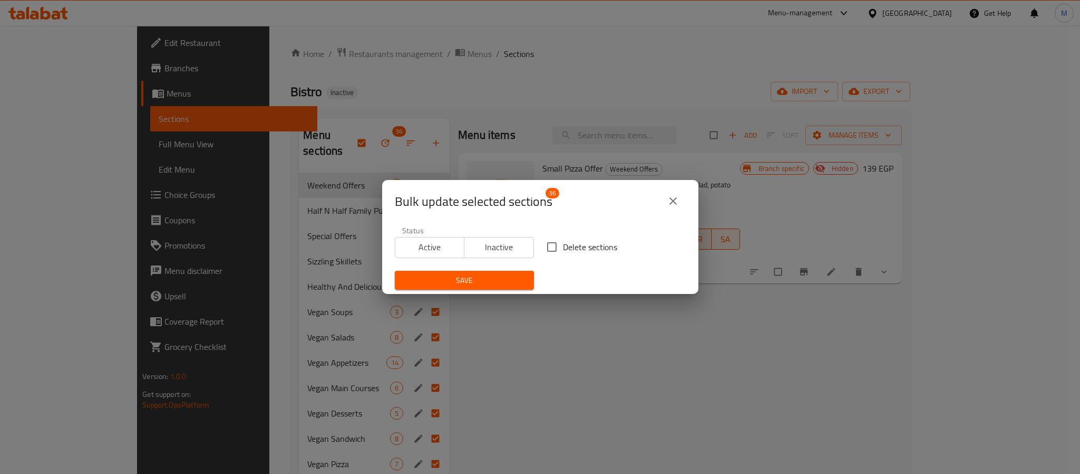
click at [565, 253] on span "Delete sections" at bounding box center [590, 246] width 54 height 13
click at [563, 254] on input "Delete sections" at bounding box center [552, 247] width 22 height 22
checkbox input "true"
click at [481, 284] on span "Save" at bounding box center [464, 280] width 122 height 13
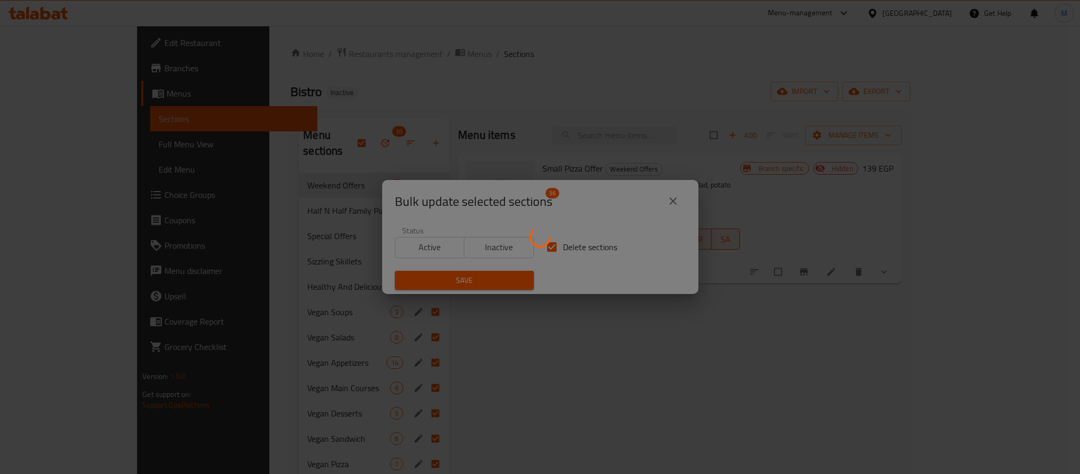
checkbox input "false"
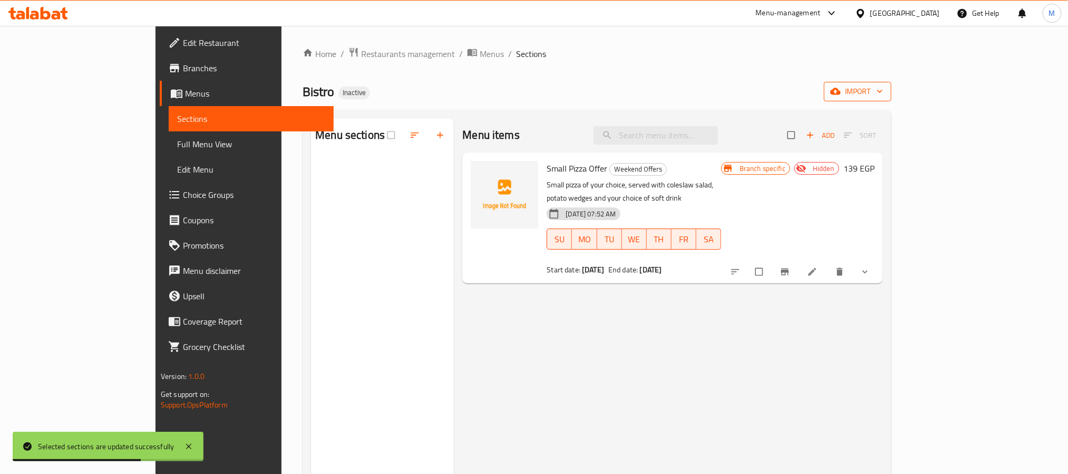
click at [841, 95] on icon "button" at bounding box center [836, 91] width 11 height 7
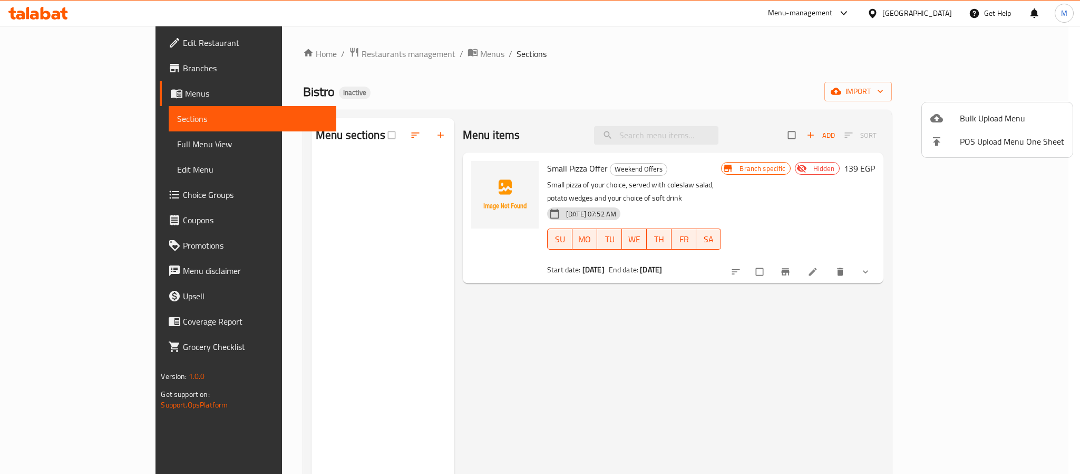
click at [985, 114] on span "Bulk Upload Menu" at bounding box center [1012, 118] width 104 height 13
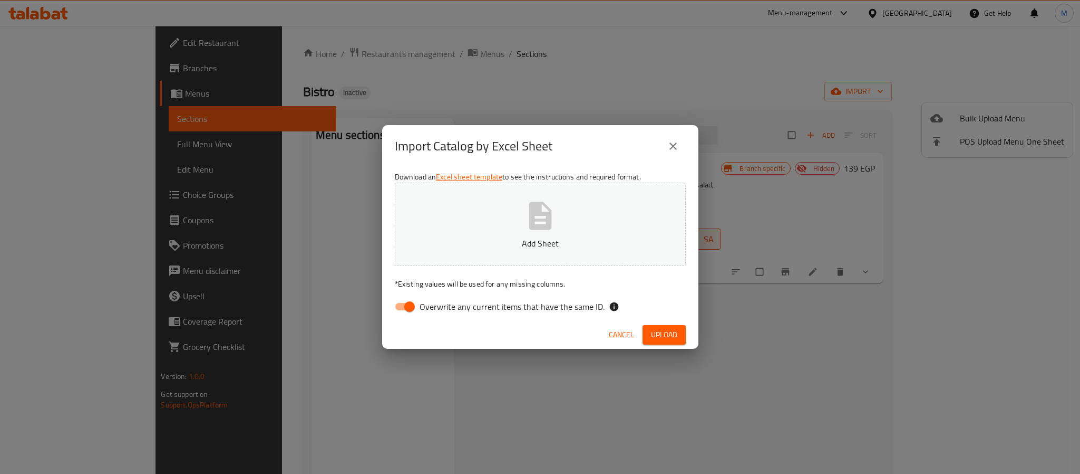
click at [502, 306] on span "Overwrite any current items that have the same ID." at bounding box center [512, 306] width 185 height 13
click at [440, 306] on input "Overwrite any current items that have the same ID." at bounding box center [410, 306] width 60 height 20
checkbox input "false"
click at [664, 326] on button "Upload" at bounding box center [664, 335] width 43 height 20
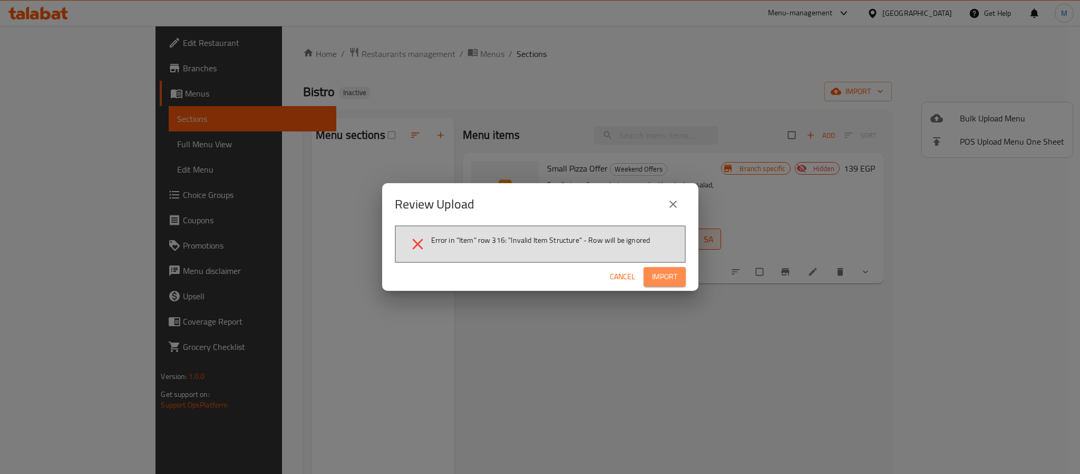
click at [685, 275] on button "Import" at bounding box center [665, 277] width 42 height 20
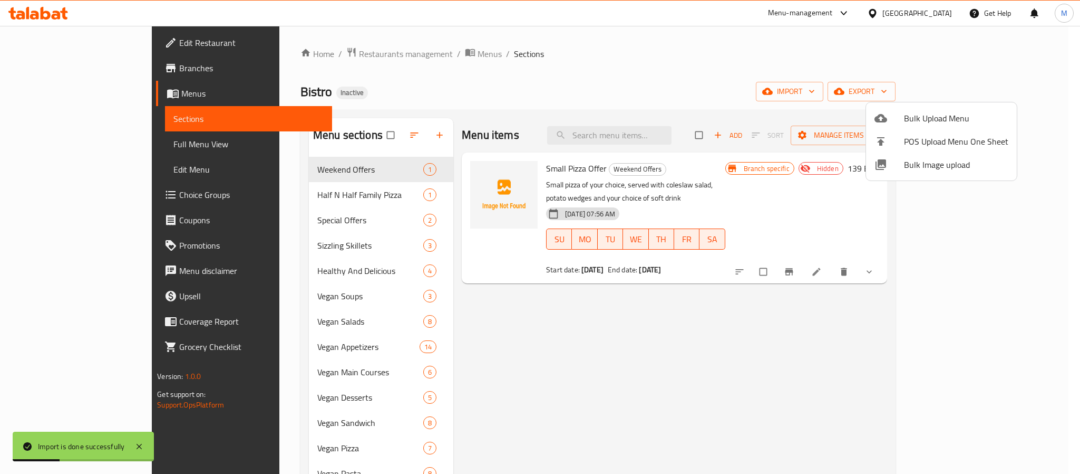
click at [660, 337] on div at bounding box center [540, 237] width 1080 height 474
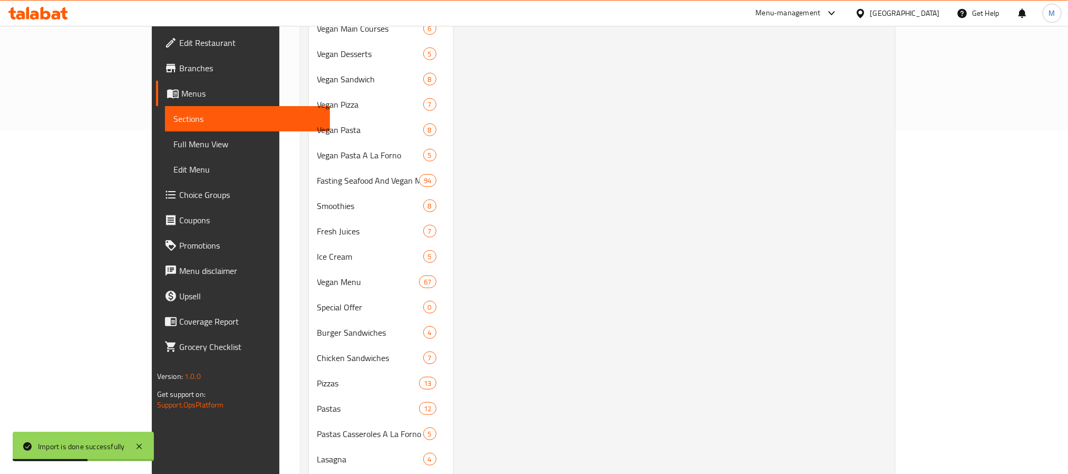
scroll to position [395, 0]
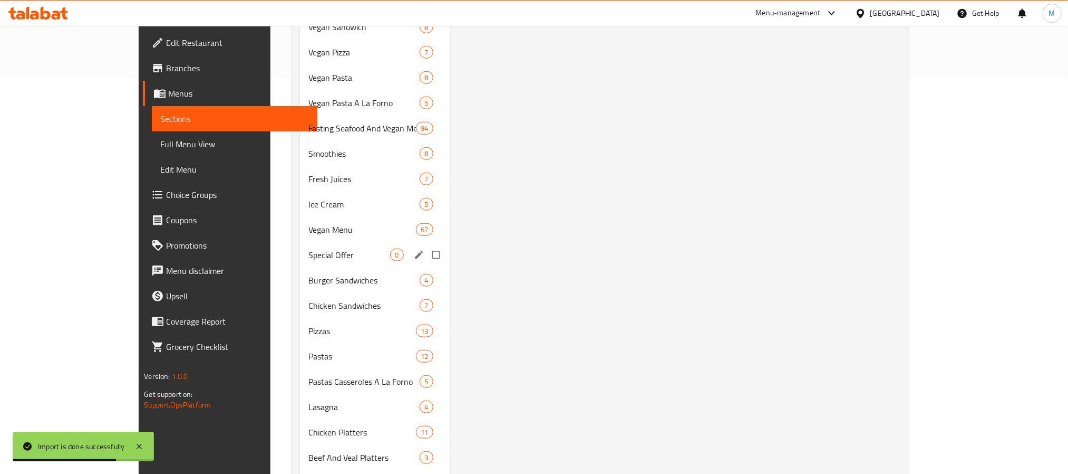
click at [323, 242] on div "Special Offer 0" at bounding box center [375, 254] width 150 height 25
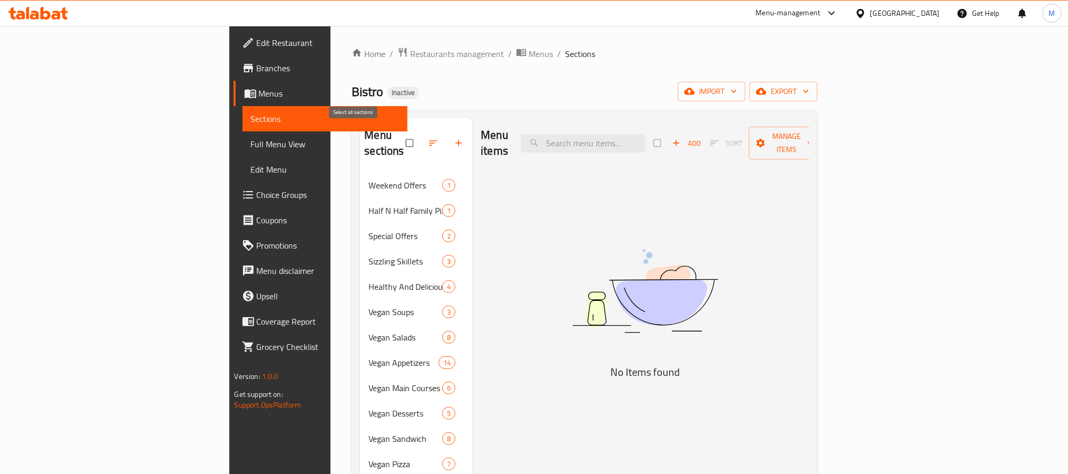
click at [360, 133] on div "Menu sections" at bounding box center [416, 143] width 112 height 50
click at [400, 135] on input "checkbox" at bounding box center [411, 143] width 22 height 20
checkbox input "true"
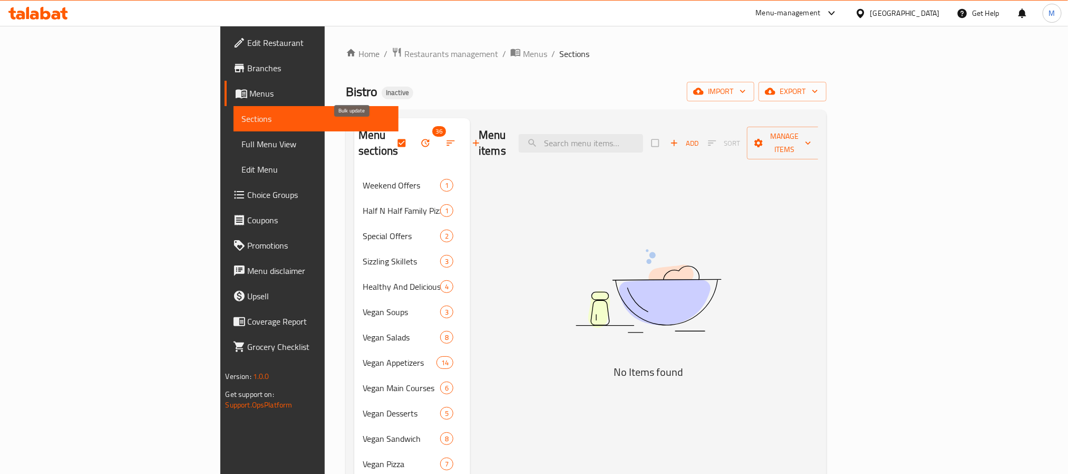
click at [420, 141] on icon "button" at bounding box center [425, 143] width 11 height 11
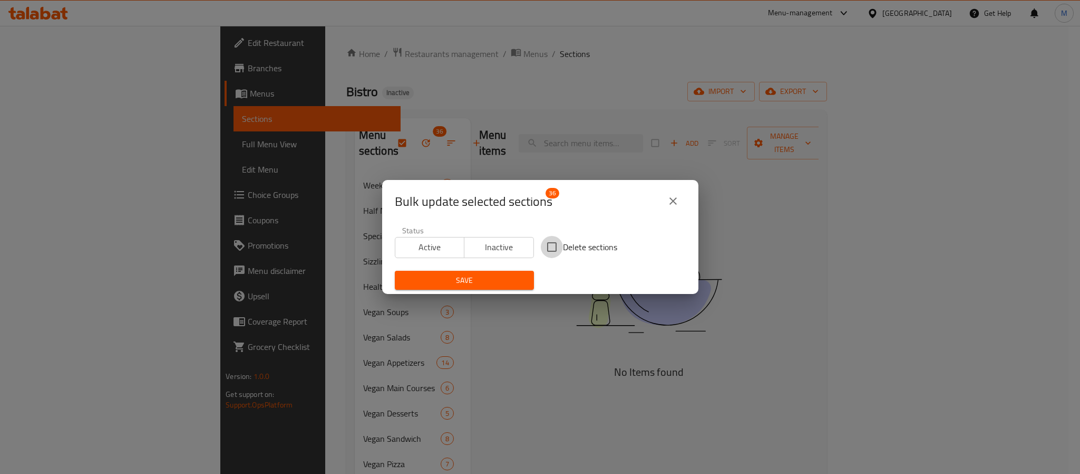
click at [553, 247] on input "Delete sections" at bounding box center [552, 247] width 22 height 22
checkbox input "true"
click at [500, 274] on span "Save" at bounding box center [464, 280] width 122 height 13
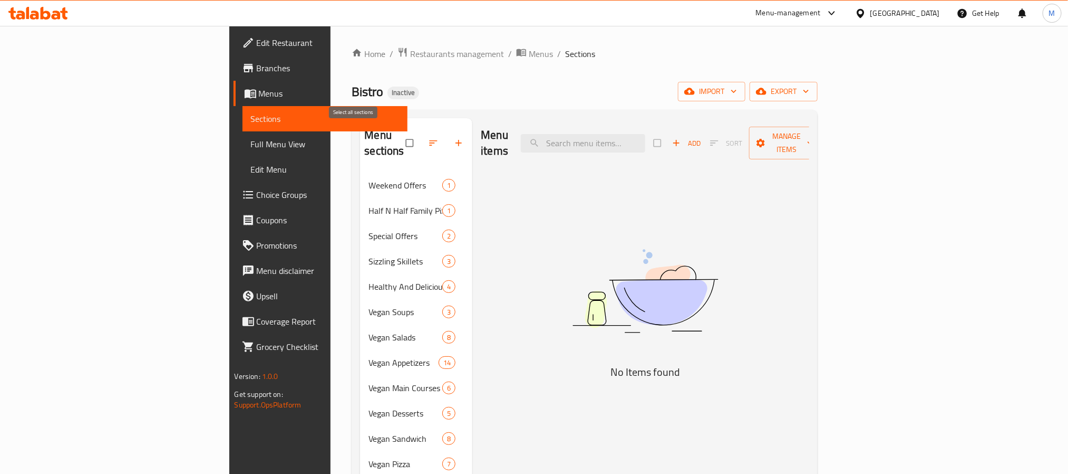
click at [400, 141] on input "checkbox" at bounding box center [411, 143] width 22 height 20
checkbox input "true"
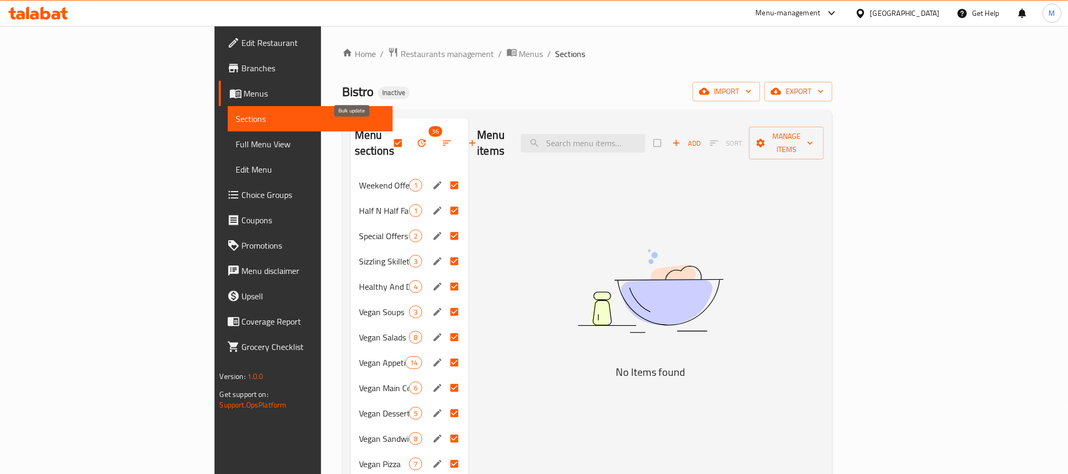
click at [418, 139] on icon "button" at bounding box center [422, 143] width 8 height 8
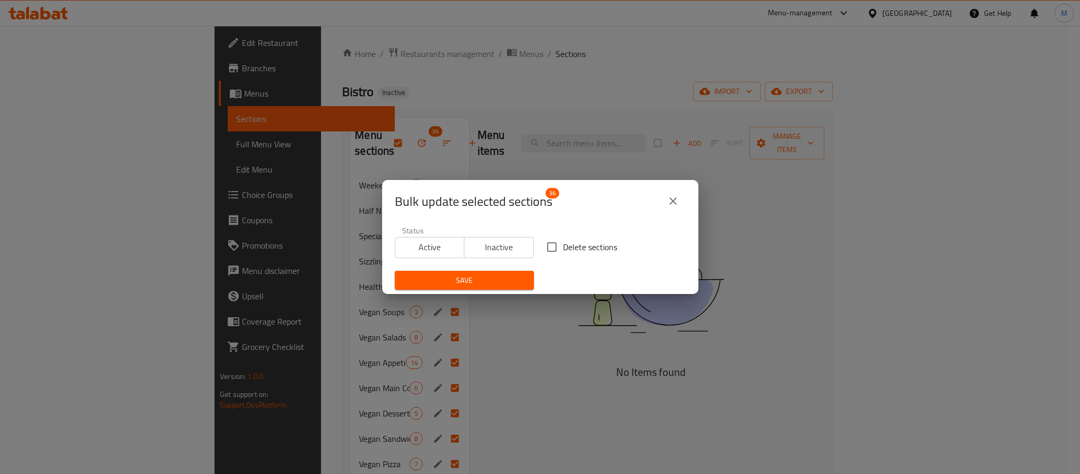
click at [568, 247] on span "Delete sections" at bounding box center [590, 246] width 54 height 13
click at [563, 247] on input "Delete sections" at bounding box center [552, 247] width 22 height 22
checkbox input "true"
click at [495, 274] on span "Save" at bounding box center [464, 280] width 122 height 13
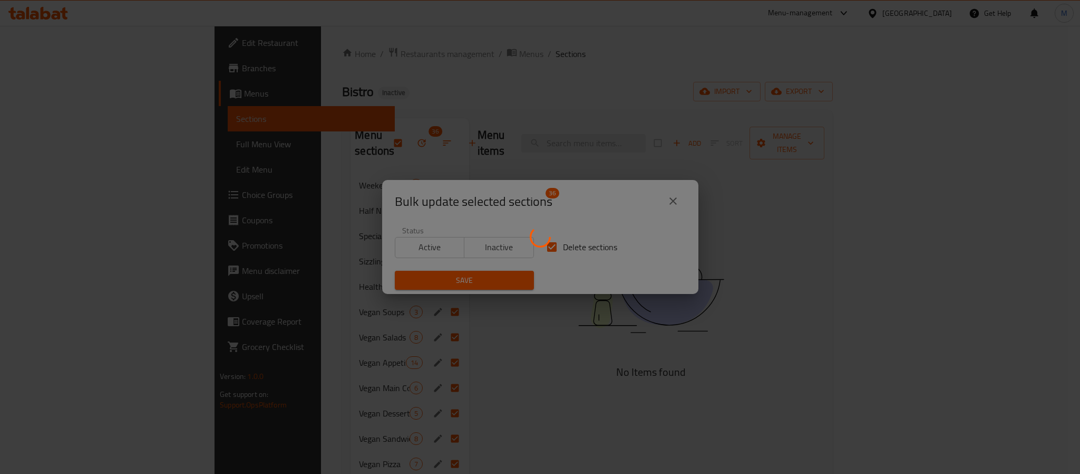
checkbox input "false"
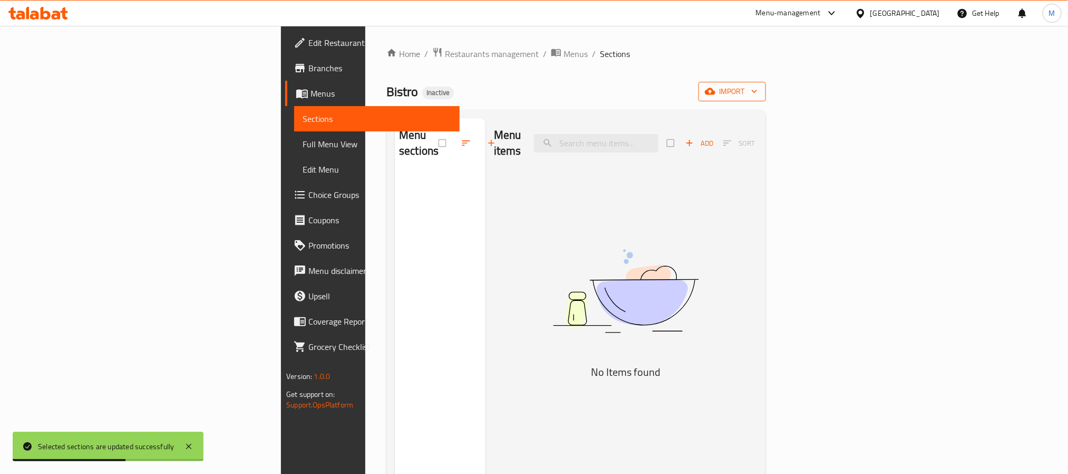
click at [716, 89] on icon "button" at bounding box center [710, 91] width 11 height 11
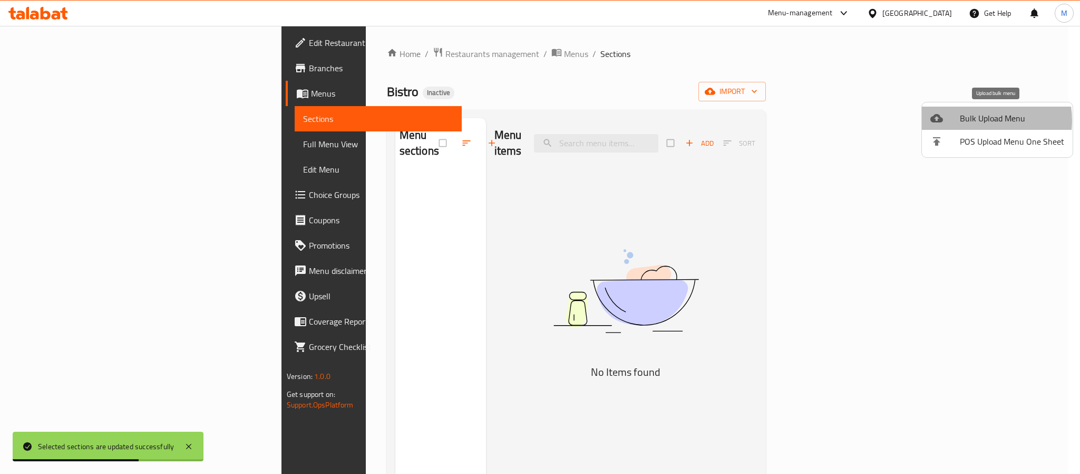
click at [978, 120] on span "Bulk Upload Menu" at bounding box center [1012, 118] width 104 height 13
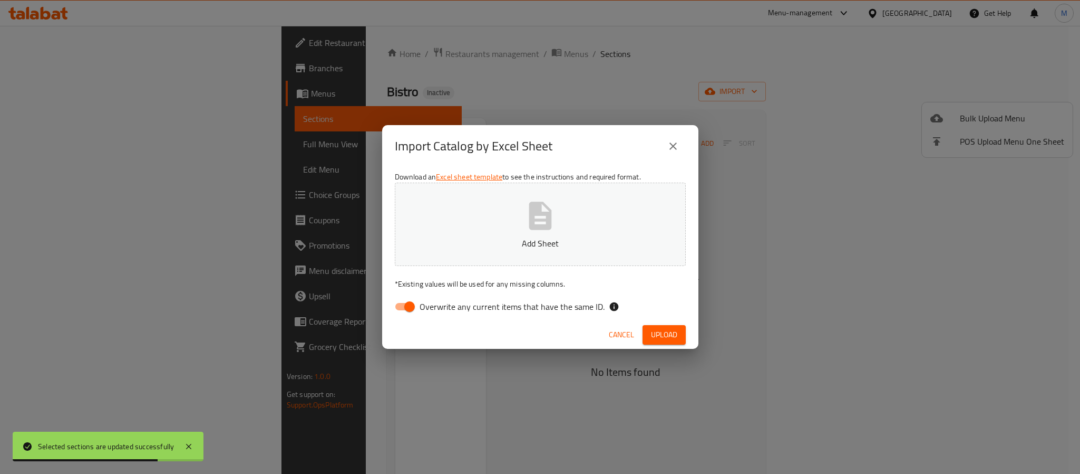
click at [549, 312] on span "Overwrite any current items that have the same ID." at bounding box center [512, 306] width 185 height 13
click at [440, 312] on input "Overwrite any current items that have the same ID." at bounding box center [410, 306] width 60 height 20
checkbox input "false"
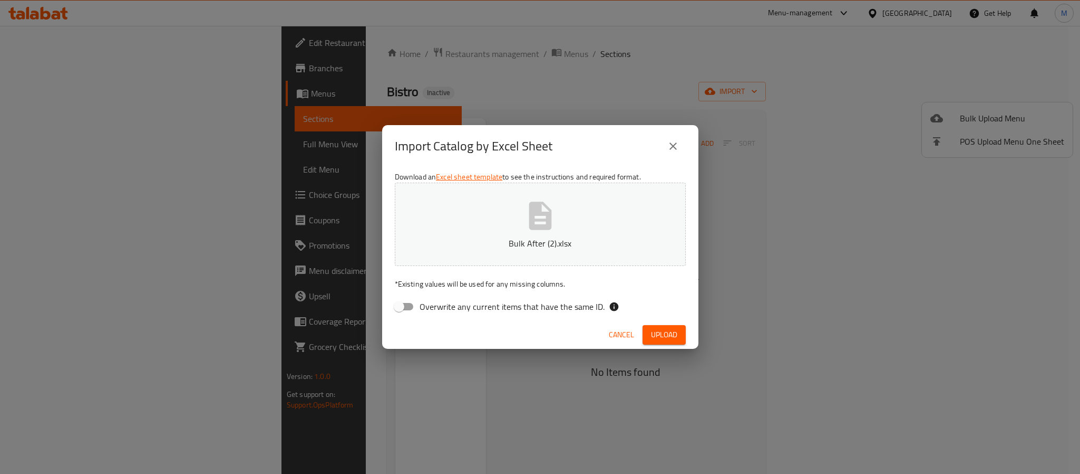
drag, startPoint x: 671, startPoint y: 337, endPoint x: 674, endPoint y: 323, distance: 14.7
click at [671, 337] on span "Upload" at bounding box center [664, 334] width 26 height 13
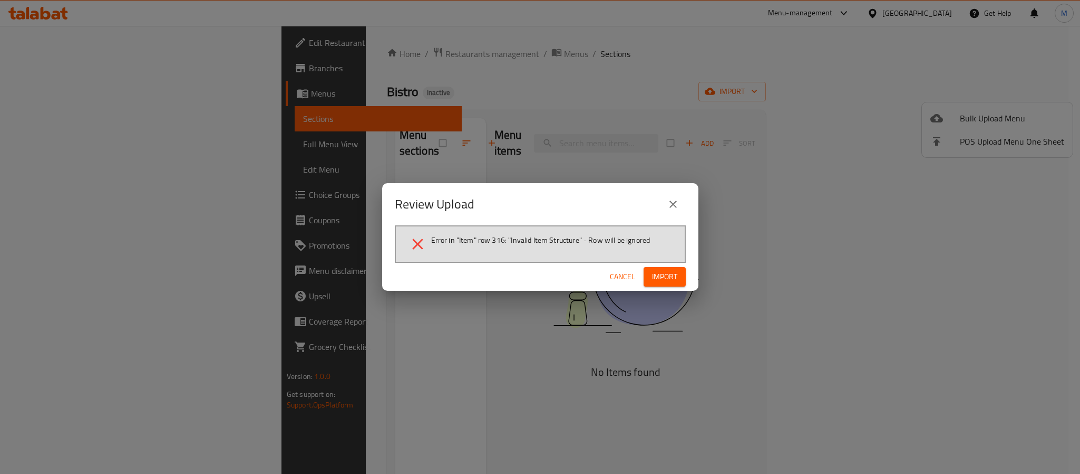
click at [679, 271] on button "Import" at bounding box center [665, 277] width 42 height 20
click at [710, 176] on div "Review Upload Error in "Item" row 316: "Invalid Item Structure" - Row will be i…" at bounding box center [540, 237] width 1080 height 474
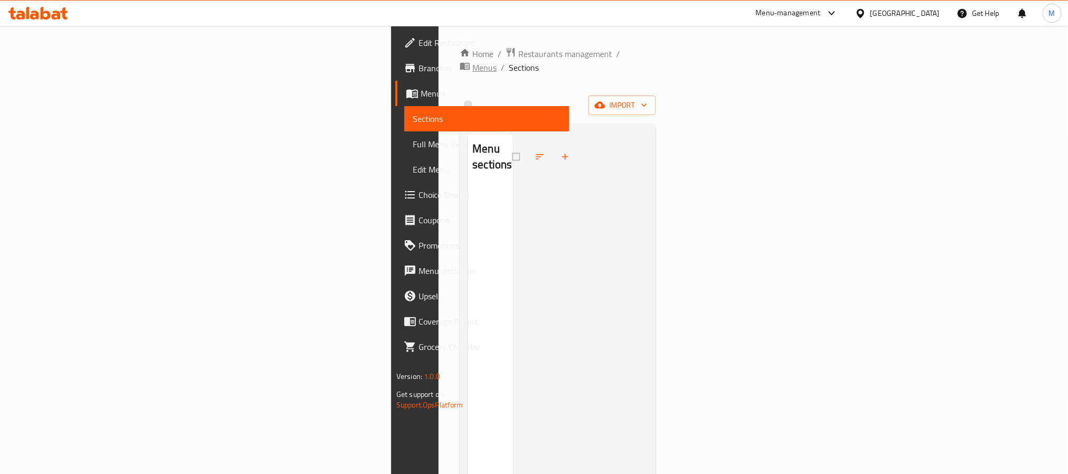
click at [472, 61] on span "Menus" at bounding box center [484, 67] width 24 height 13
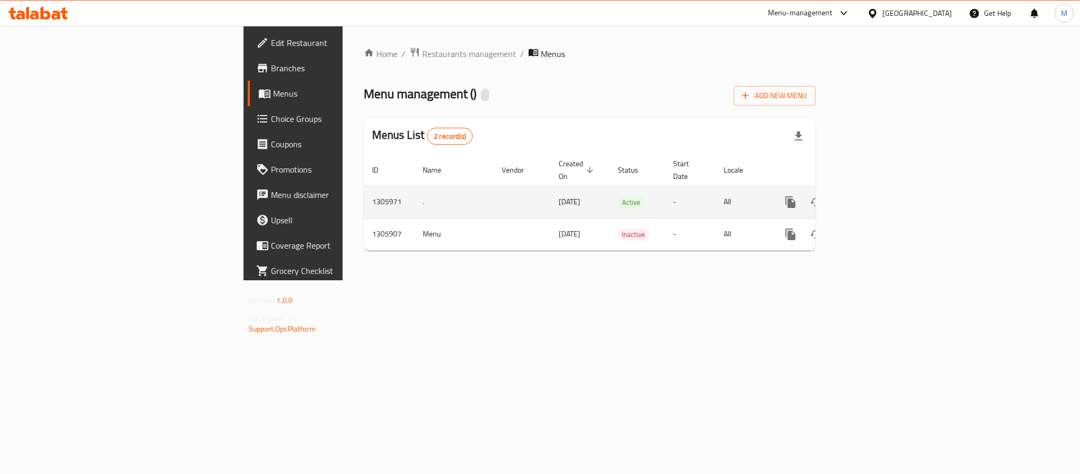
click at [872, 197] on icon "enhanced table" at bounding box center [866, 201] width 9 height 9
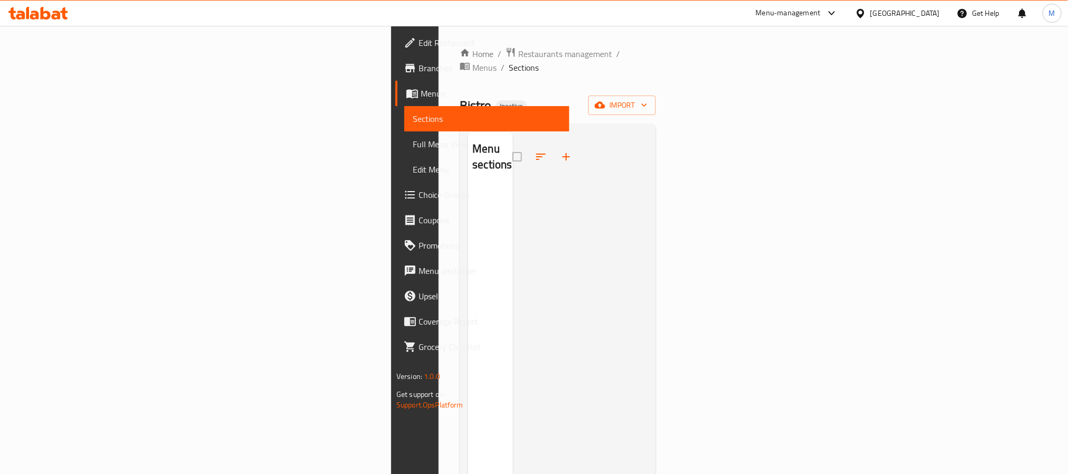
click at [439, 46] on div "Home / Restaurants management / Menus / Sections Bistro Inactive import Menu se…" at bounding box center [558, 330] width 238 height 609
click at [460, 61] on icon "breadcrumb" at bounding box center [465, 66] width 11 height 11
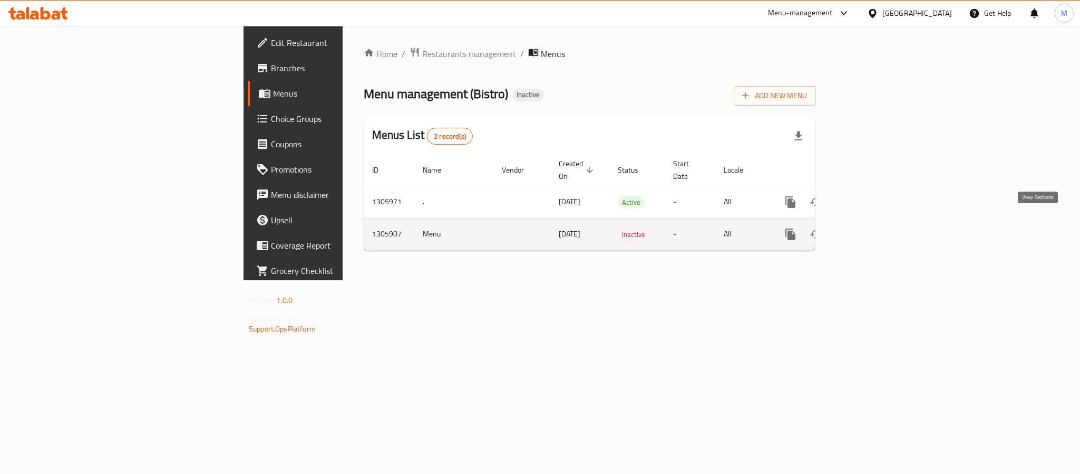
click at [873, 228] on icon "enhanced table" at bounding box center [867, 234] width 13 height 13
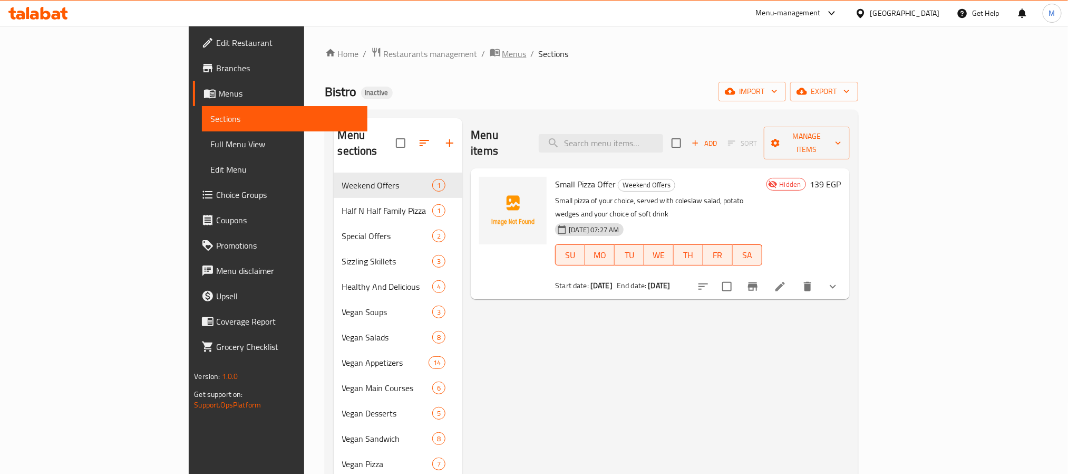
click at [503, 54] on span "Menus" at bounding box center [515, 53] width 24 height 13
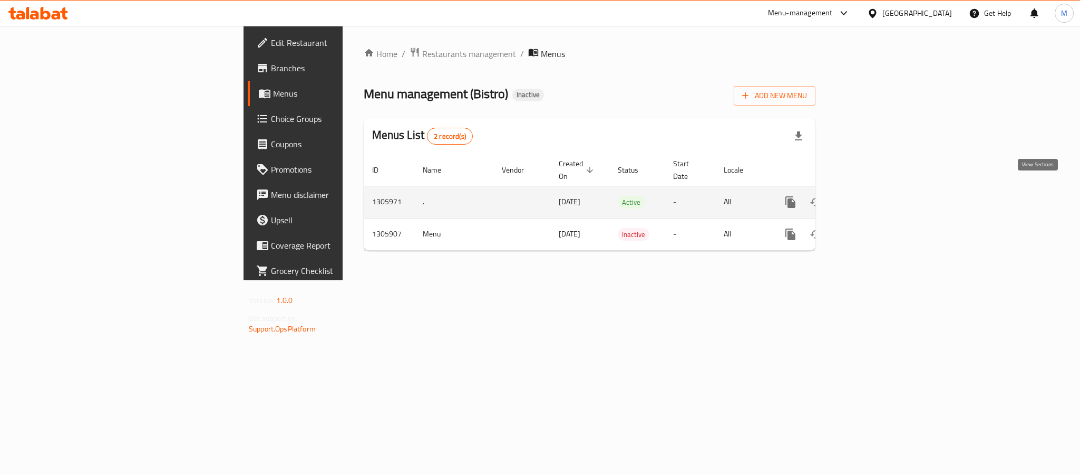
click at [873, 196] on icon "enhanced table" at bounding box center [867, 202] width 13 height 13
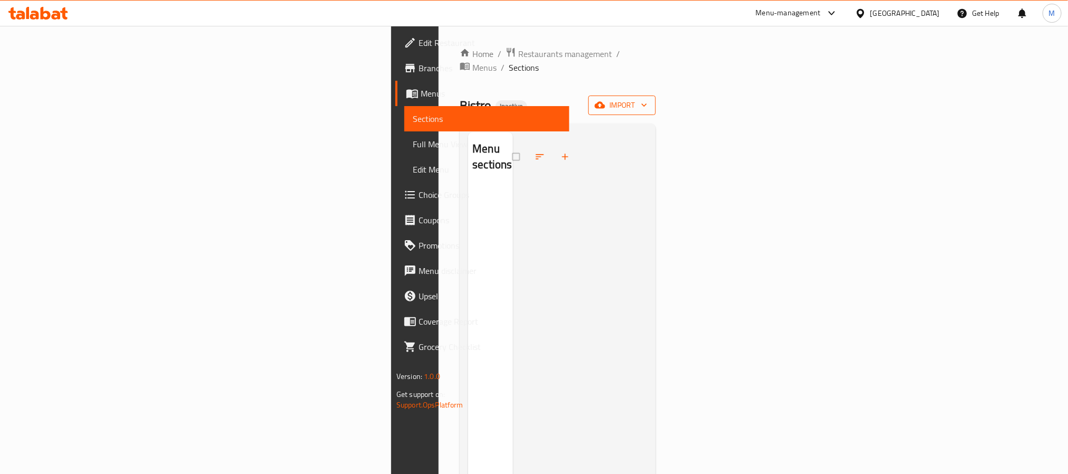
click at [656, 99] on button "import" at bounding box center [621, 105] width 67 height 20
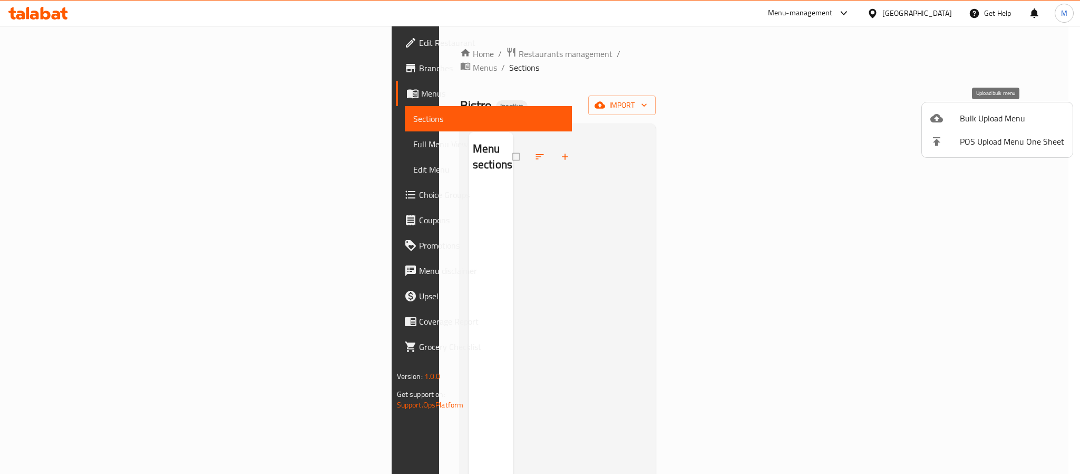
click at [945, 119] on div at bounding box center [946, 118] width 30 height 13
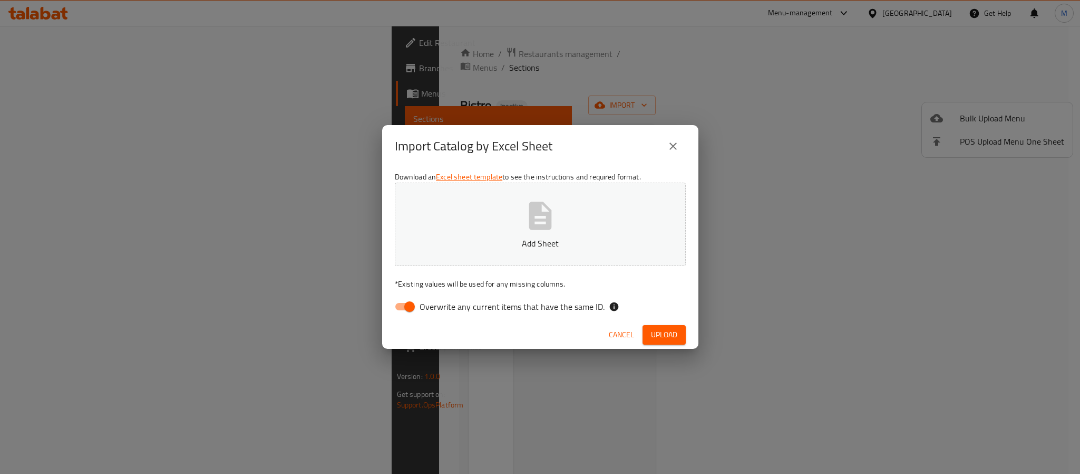
click at [454, 304] on span "Overwrite any current items that have the same ID." at bounding box center [512, 306] width 185 height 13
click at [440, 304] on input "Overwrite any current items that have the same ID." at bounding box center [410, 306] width 60 height 20
checkbox input "false"
click at [659, 330] on span "Upload" at bounding box center [664, 334] width 26 height 13
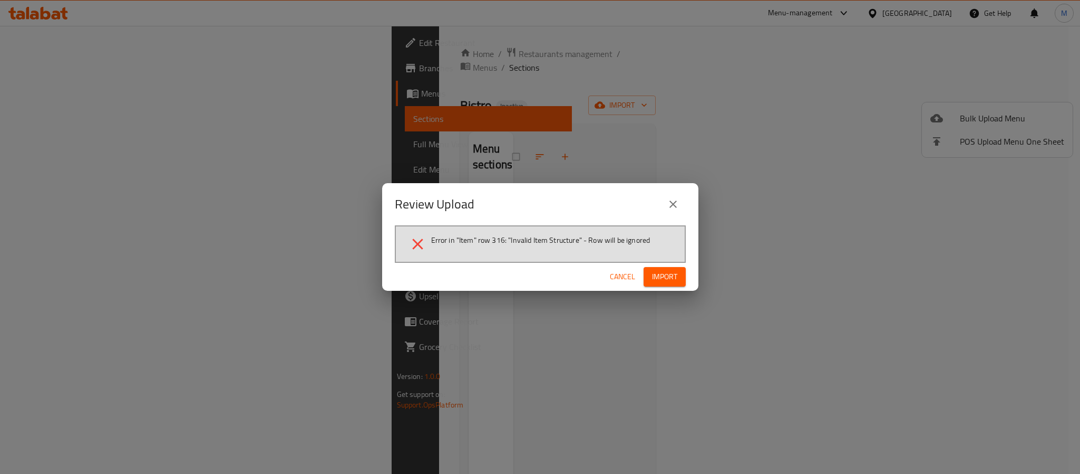
click at [668, 276] on span "Import" at bounding box center [664, 276] width 25 height 13
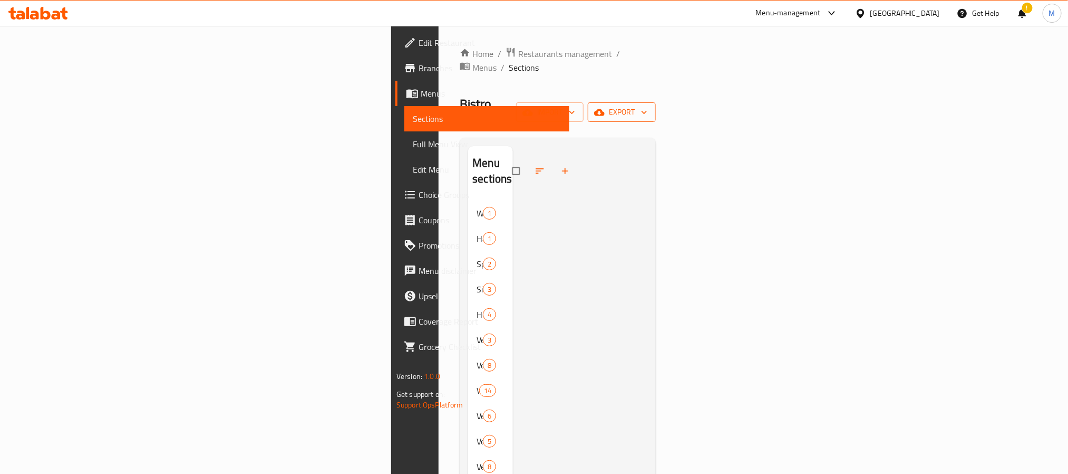
click at [648, 105] on span "export" at bounding box center [621, 111] width 51 height 13
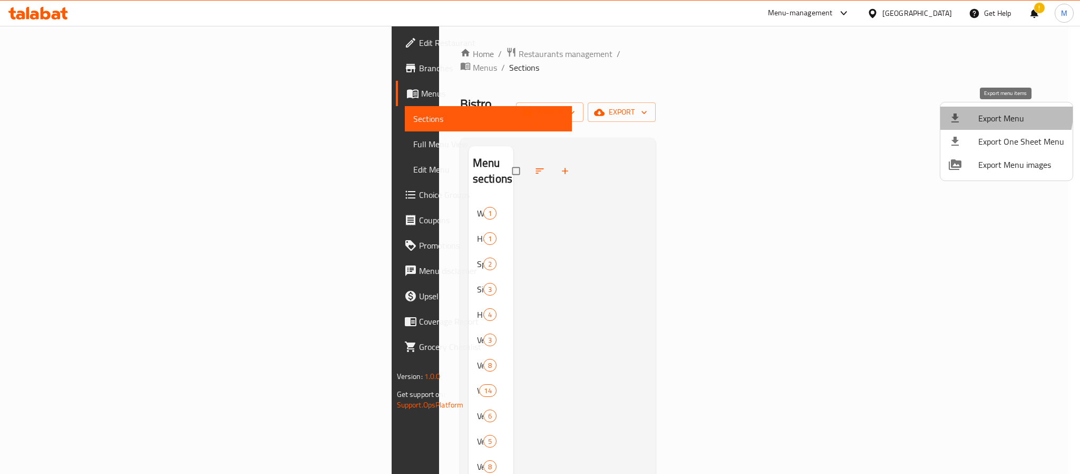
click at [989, 112] on span "Export Menu" at bounding box center [1022, 118] width 86 height 13
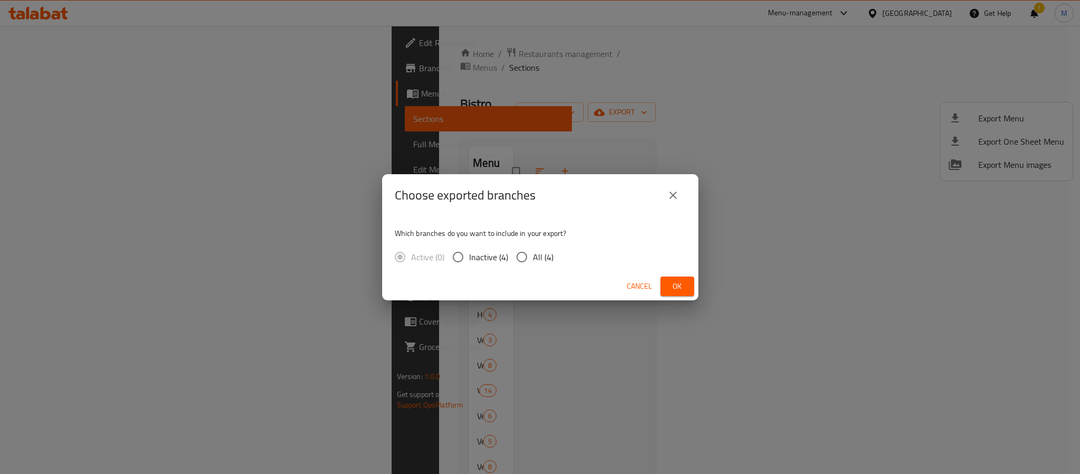
click at [535, 250] on span "All (4)" at bounding box center [543, 256] width 21 height 13
click at [533, 250] on input "All (4)" at bounding box center [522, 257] width 22 height 22
radio input "true"
click at [681, 285] on span "Ok" at bounding box center [677, 285] width 17 height 13
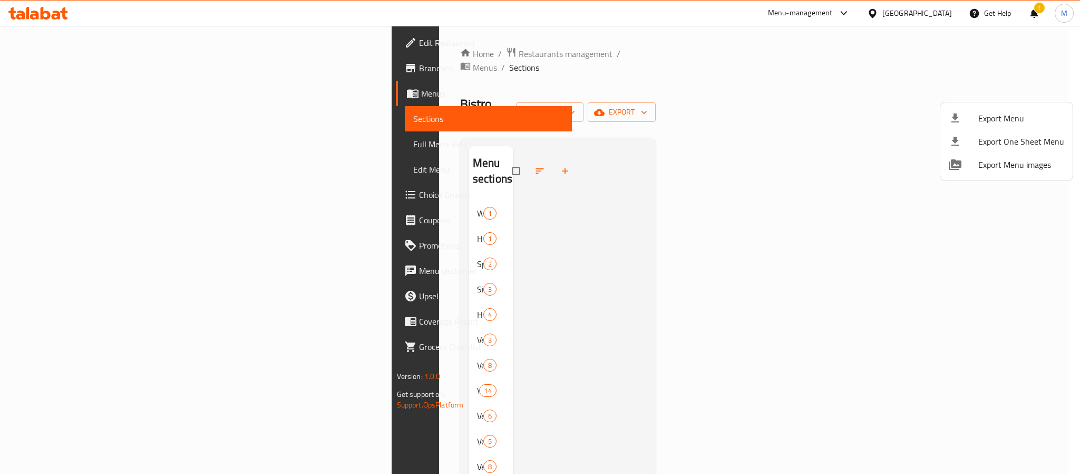
click at [369, 48] on div at bounding box center [540, 237] width 1080 height 474
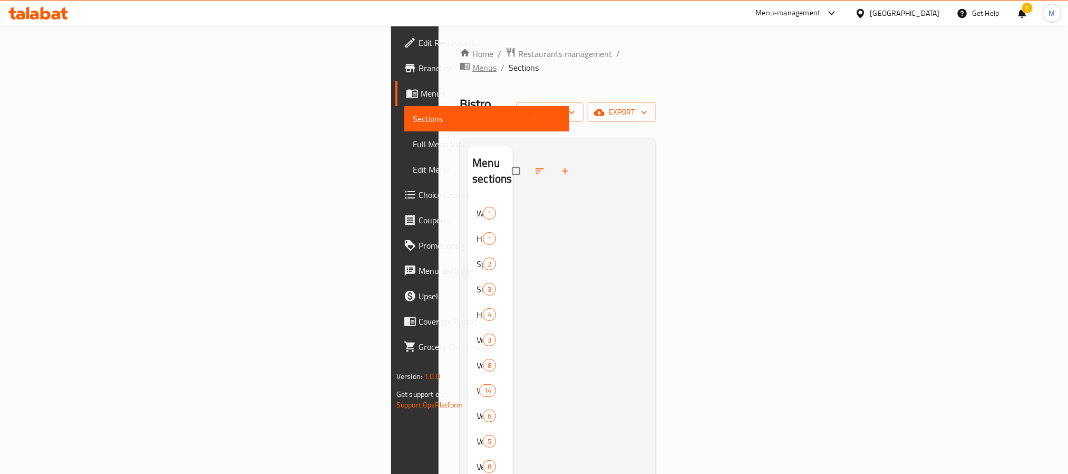
click at [472, 61] on span "Menus" at bounding box center [484, 67] width 24 height 13
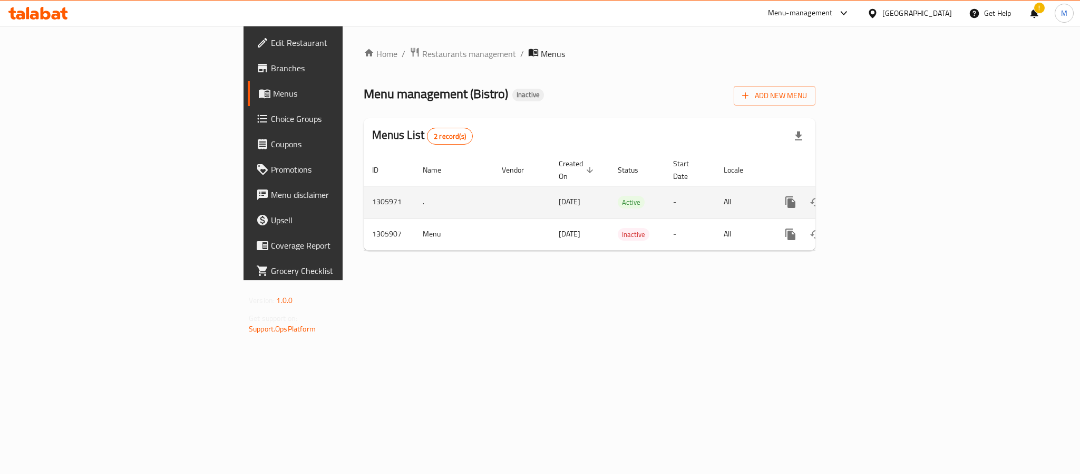
click at [880, 192] on link "enhanced table" at bounding box center [866, 201] width 25 height 25
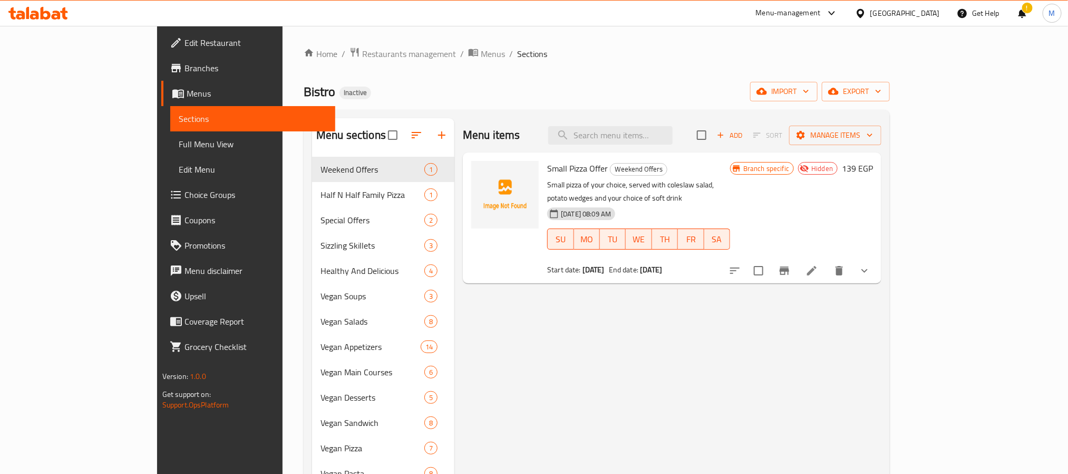
click at [185, 70] on span "Branches" at bounding box center [256, 68] width 142 height 13
